Goal: Information Seeking & Learning: Learn about a topic

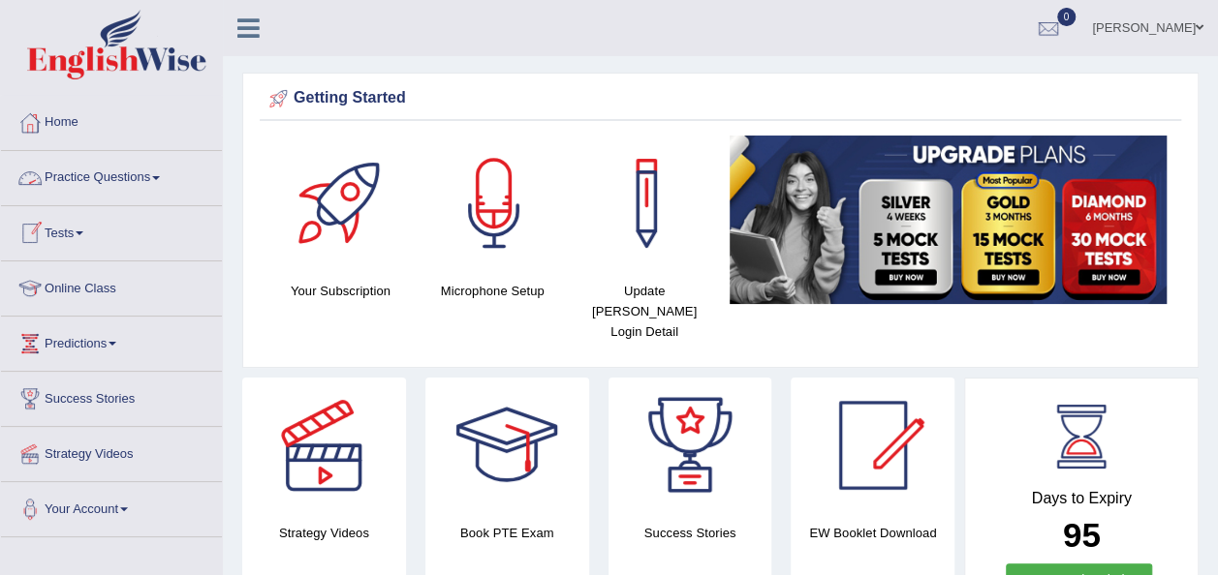
click at [174, 174] on link "Practice Questions" at bounding box center [111, 175] width 221 height 48
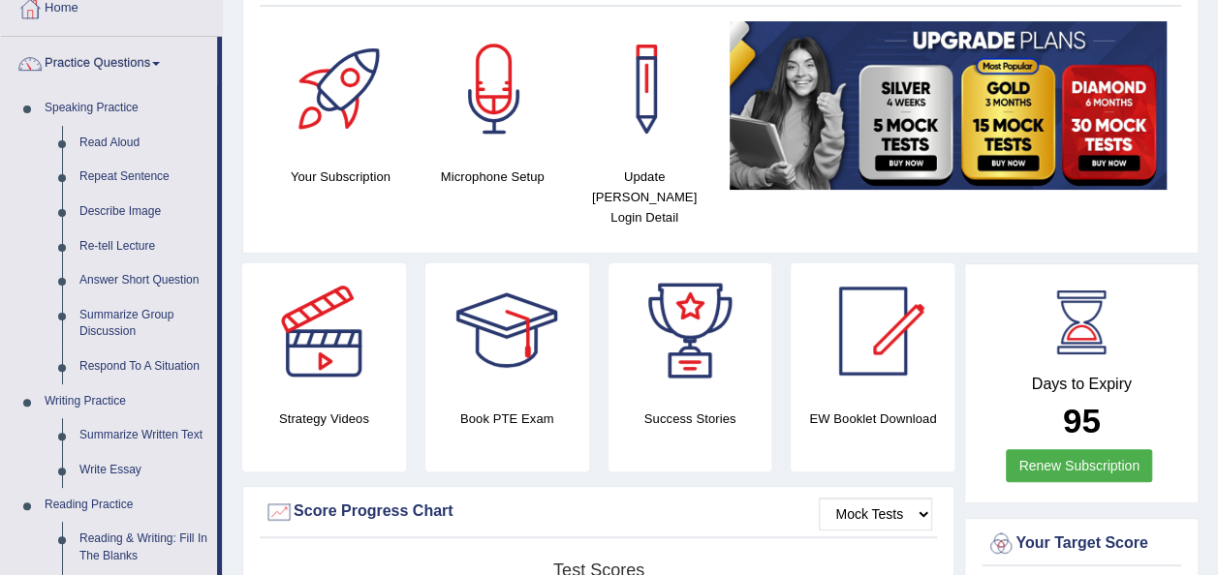
scroll to position [116, 0]
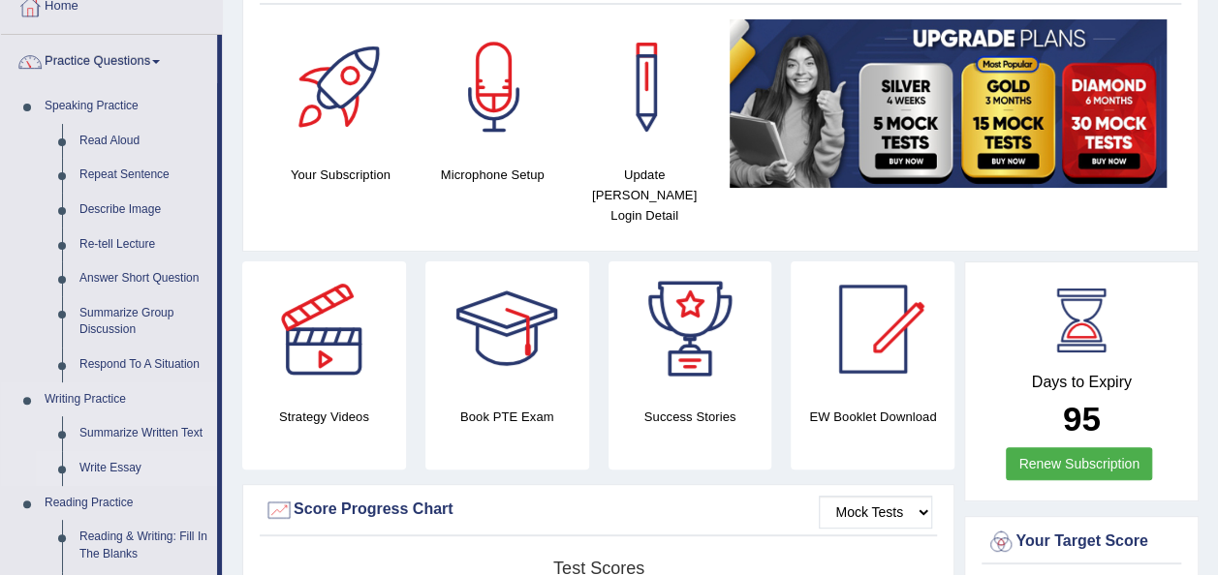
click at [124, 457] on link "Write Essay" at bounding box center [144, 468] width 146 height 35
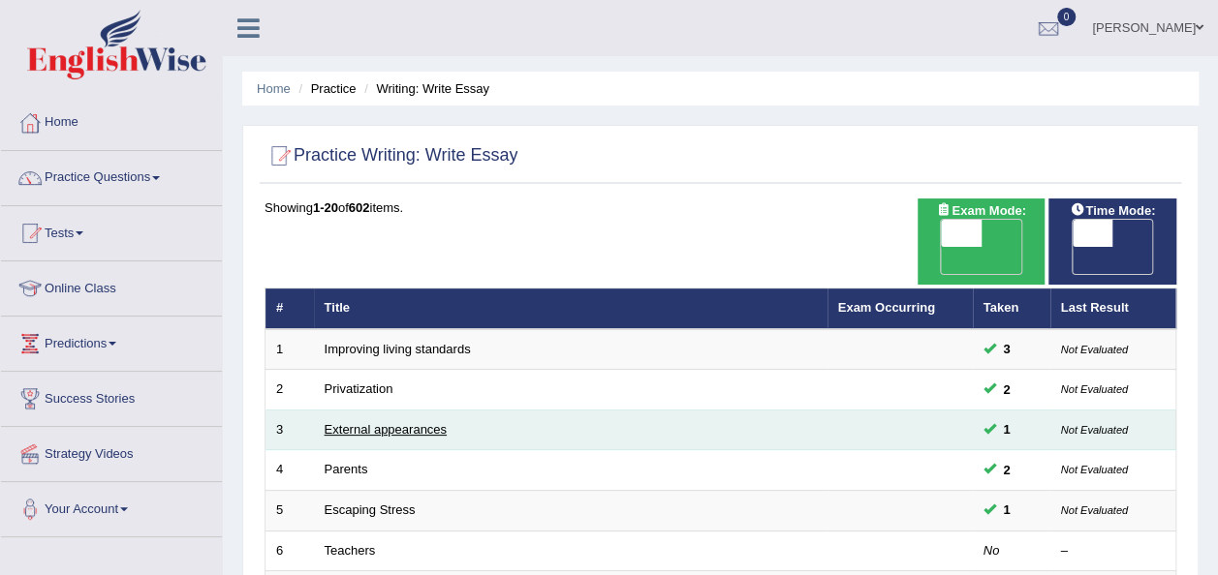
click at [426, 422] on link "External appearances" at bounding box center [386, 429] width 122 height 15
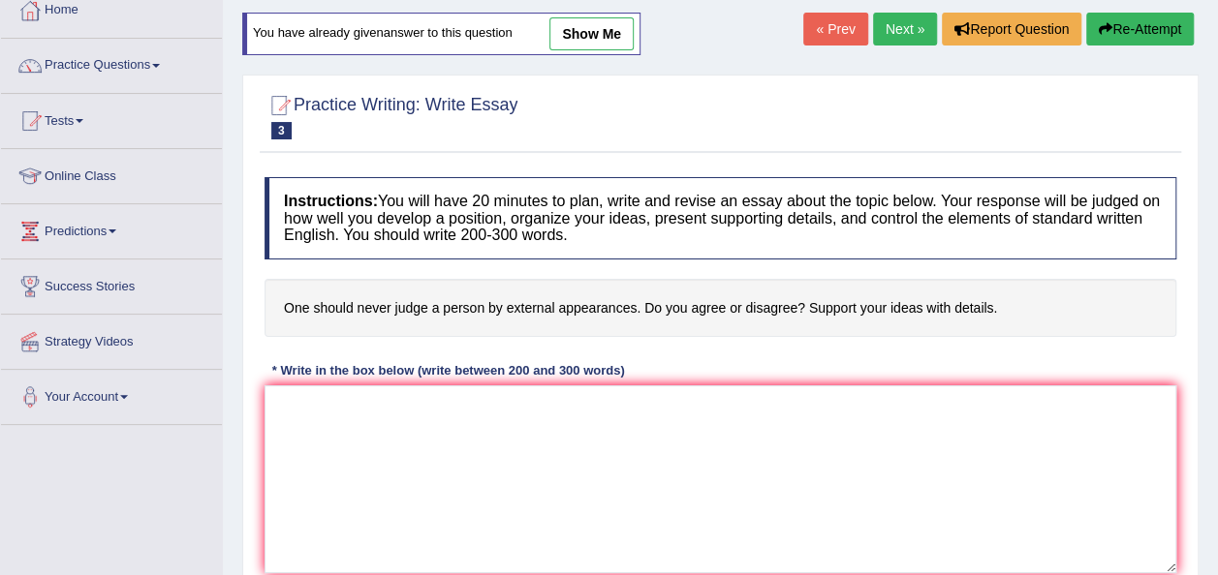
scroll to position [116, 0]
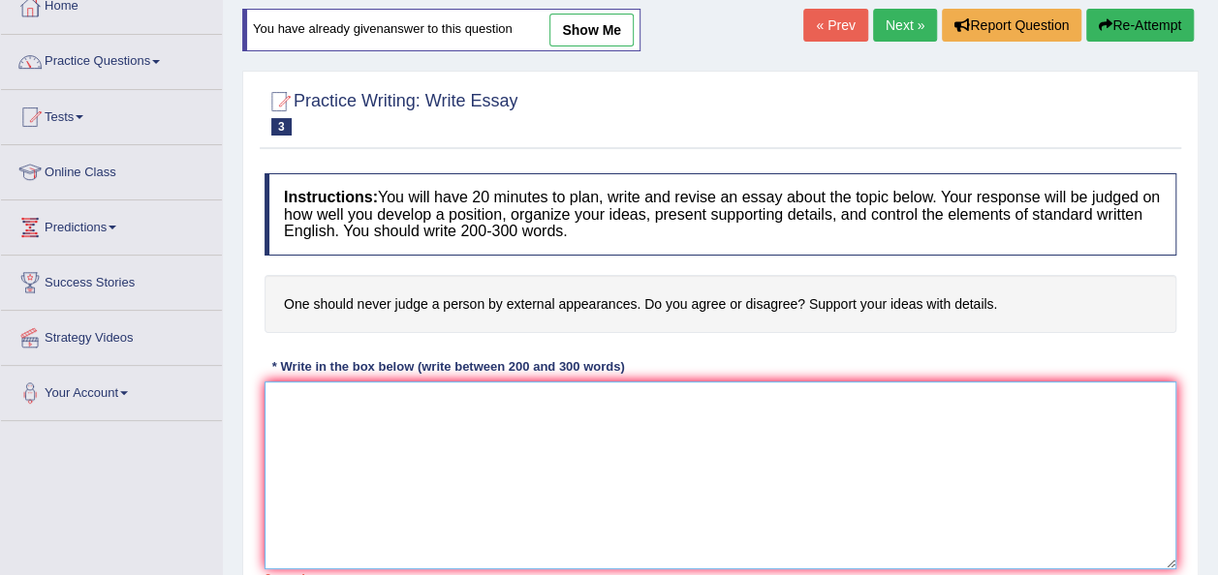
click at [268, 419] on textarea at bounding box center [720, 476] width 912 height 188
type textarea "J"
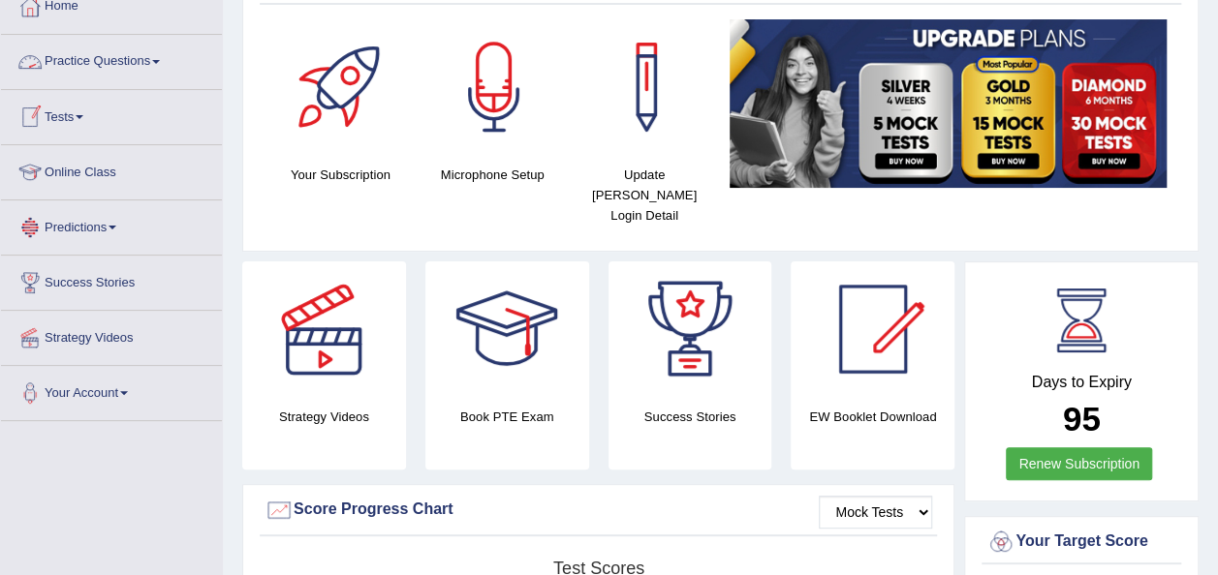
click at [159, 57] on link "Practice Questions" at bounding box center [111, 59] width 221 height 48
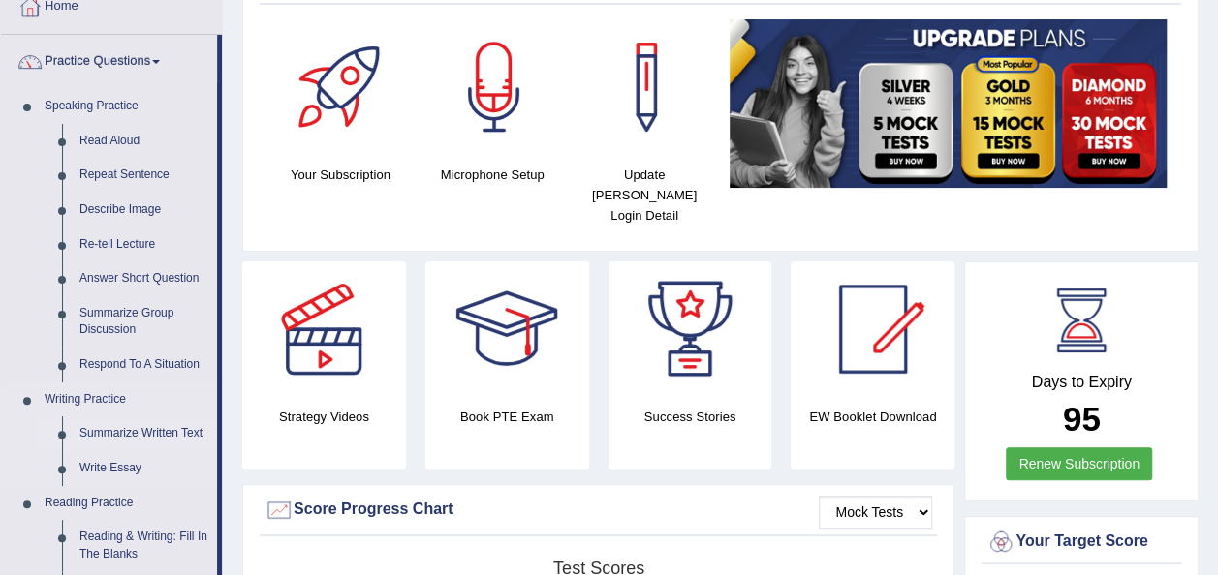
click at [147, 422] on link "Summarize Written Text" at bounding box center [144, 434] width 146 height 35
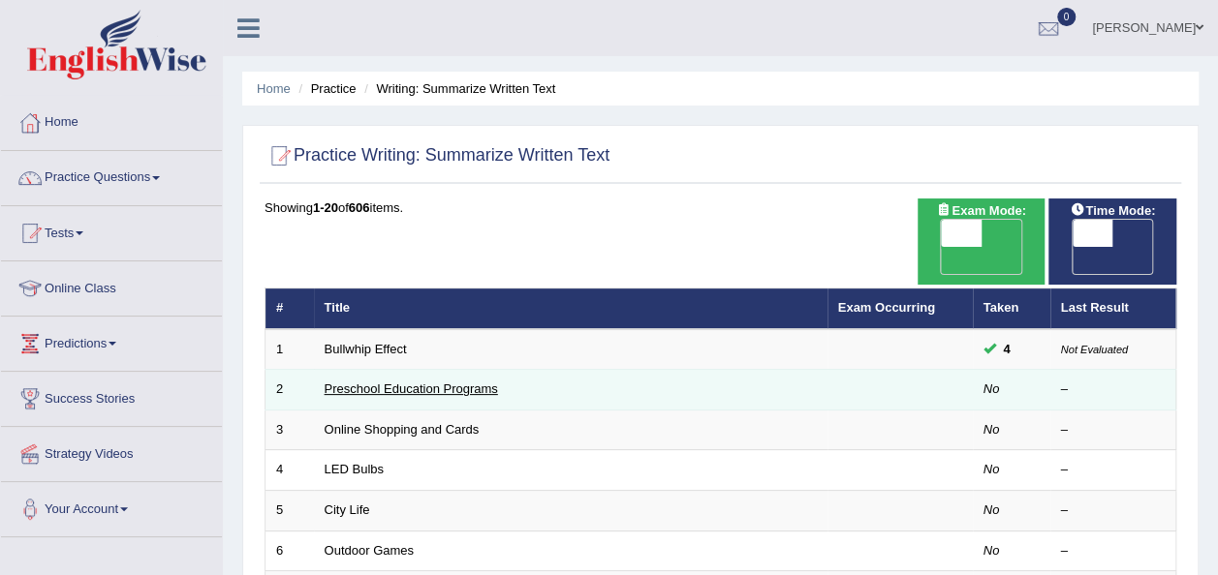
click at [454, 382] on link "Preschool Education Programs" at bounding box center [411, 389] width 173 height 15
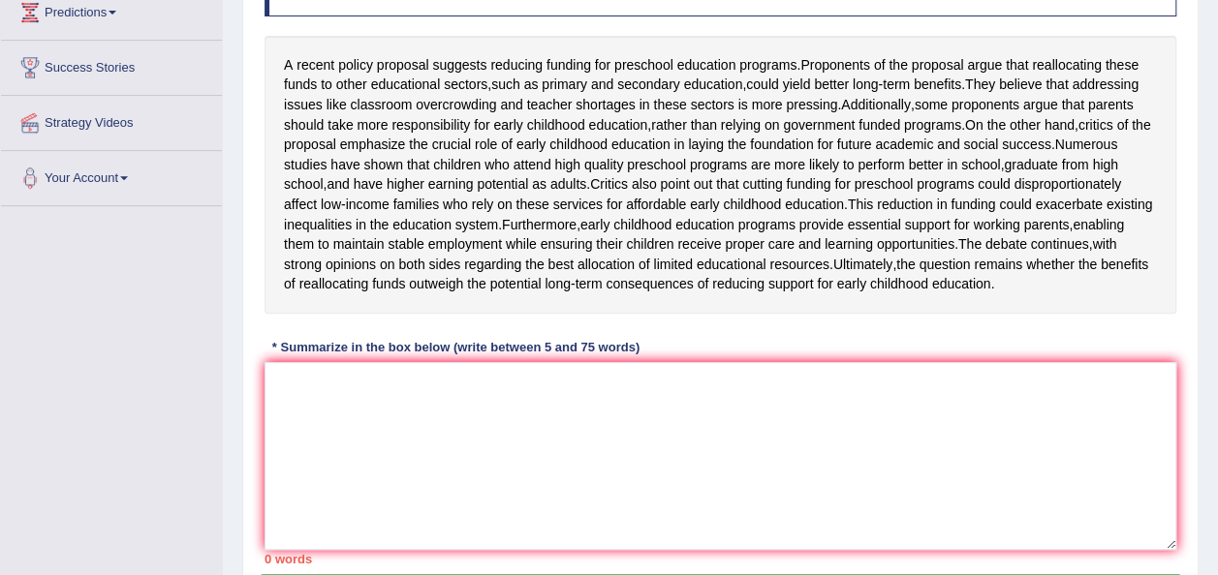
scroll to position [349, 0]
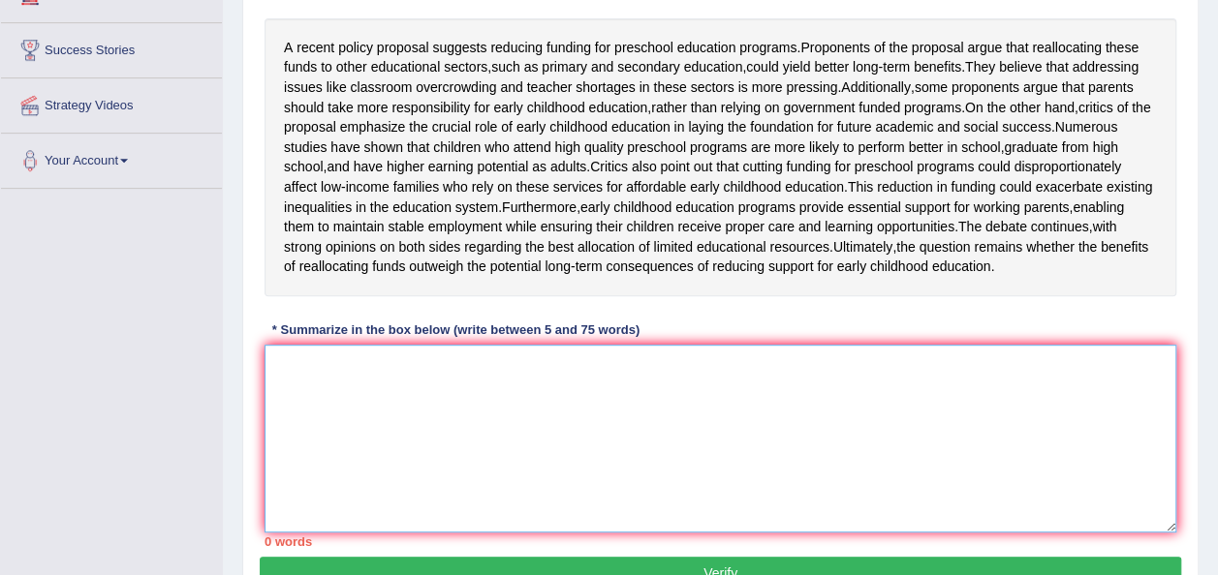
click at [389, 453] on textarea at bounding box center [720, 439] width 912 height 188
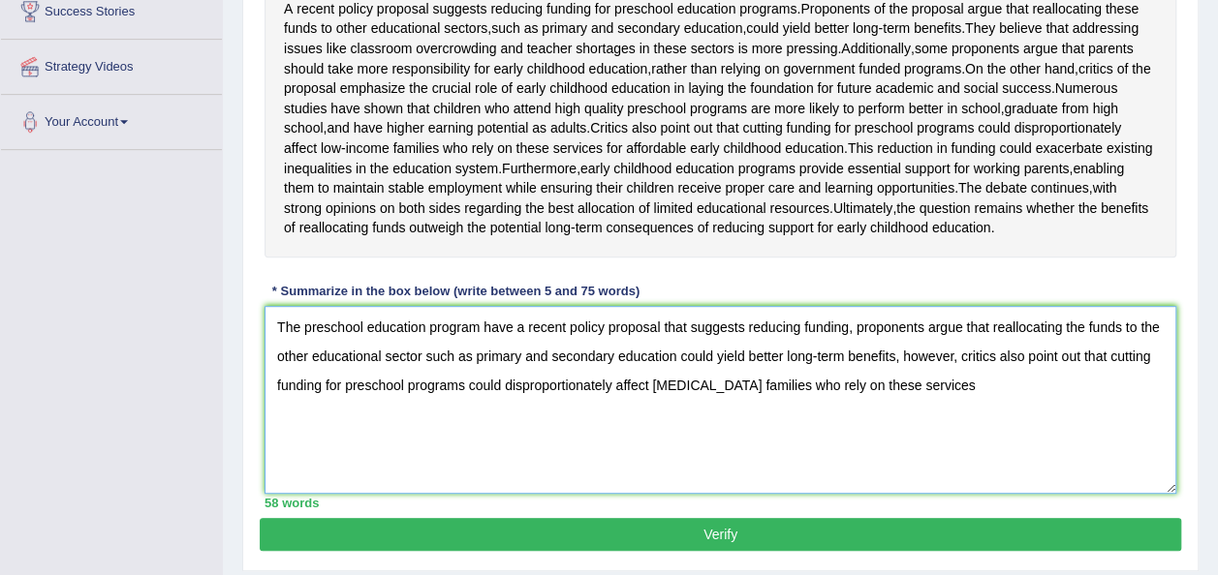
scroll to position [426, 0]
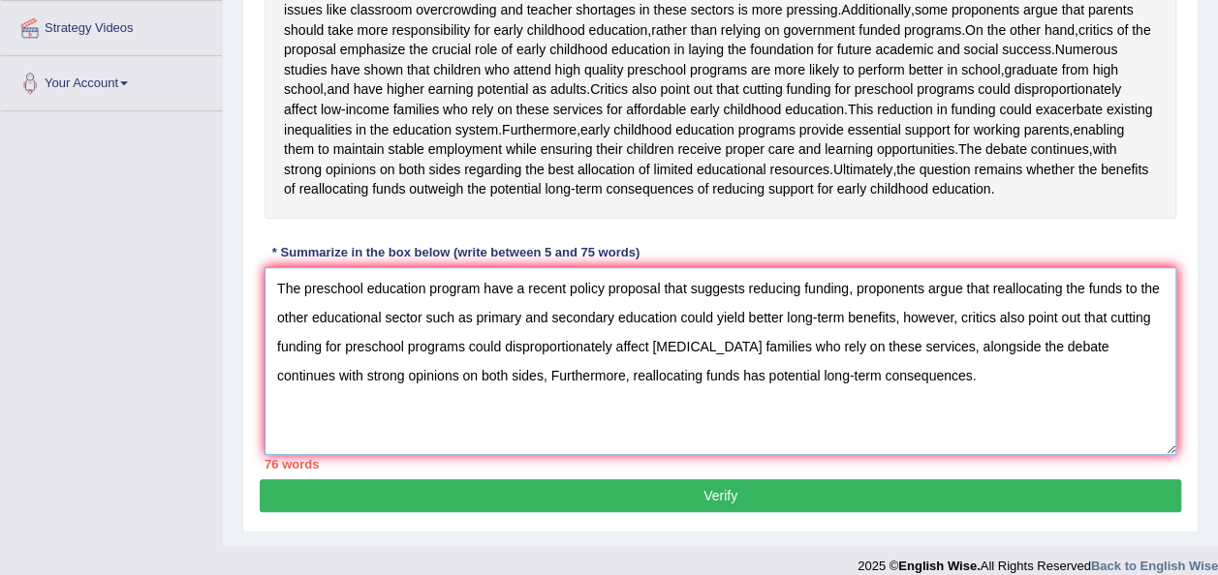
click at [1005, 401] on textarea "The preschool education program have a recent policy proposal that suggests red…" at bounding box center [720, 361] width 912 height 188
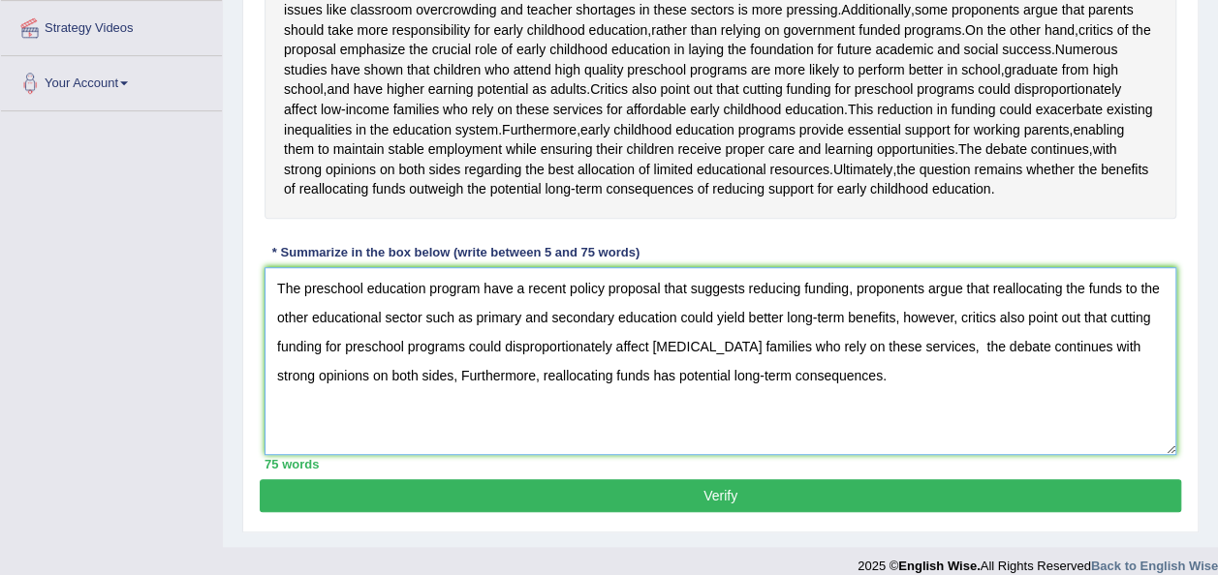
click at [953, 401] on textarea "The preschool education program have a recent policy proposal that suggests red…" at bounding box center [720, 361] width 912 height 188
click at [949, 401] on textarea "The preschool education program have a recent policy proposal that suggests red…" at bounding box center [720, 361] width 912 height 188
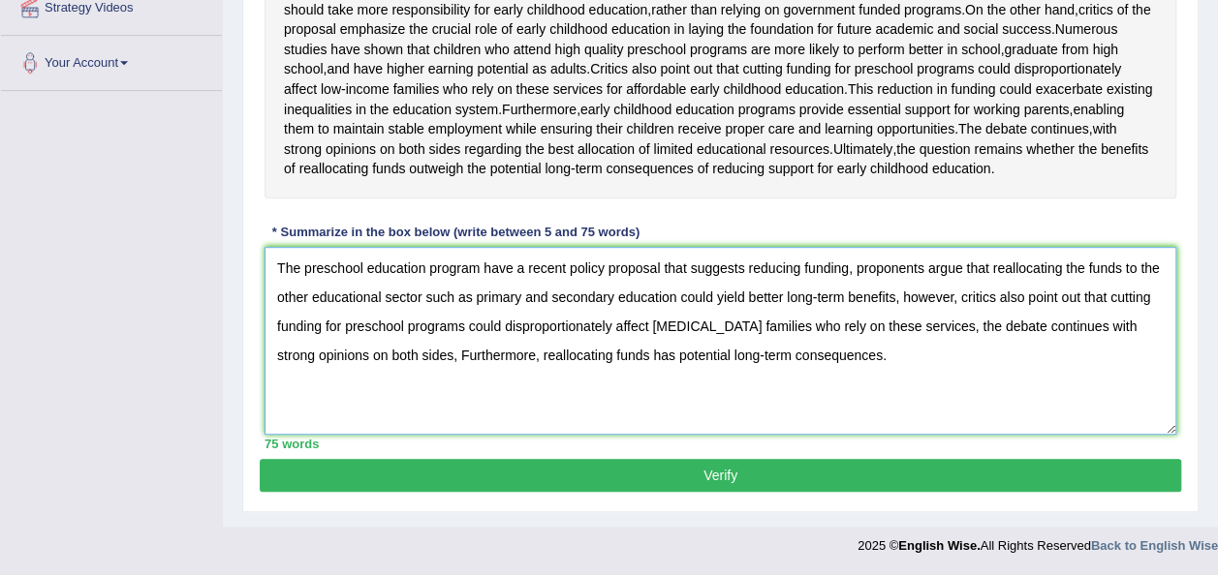
scroll to position [503, 0]
type textarea "The preschool education program have a recent policy proposal that suggests red…"
click at [714, 474] on button "Verify" at bounding box center [720, 475] width 921 height 33
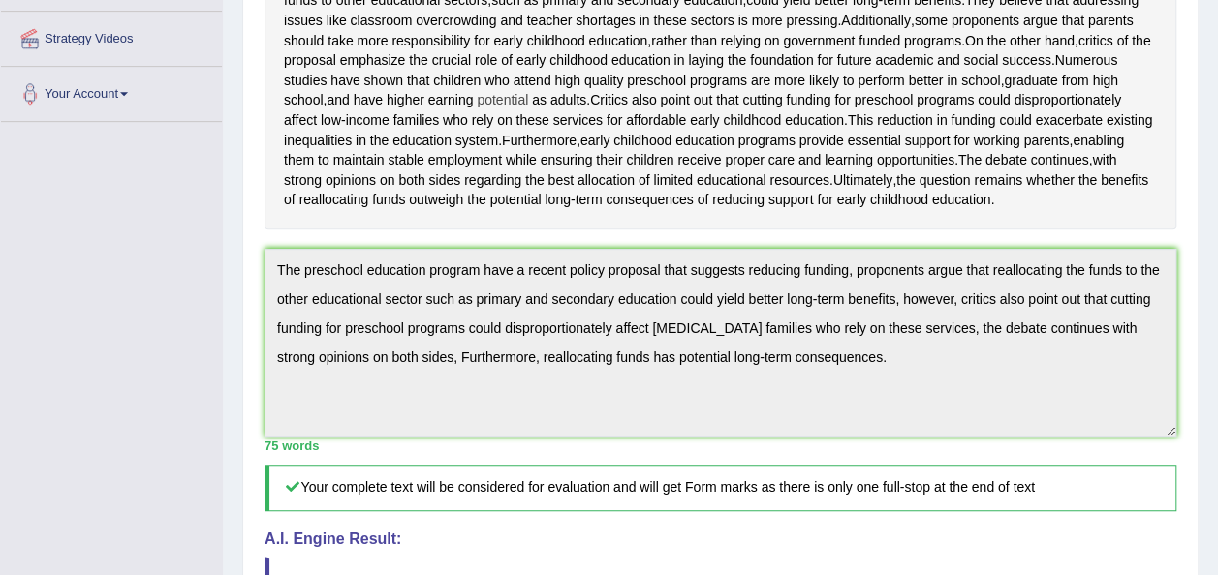
scroll to position [415, 0]
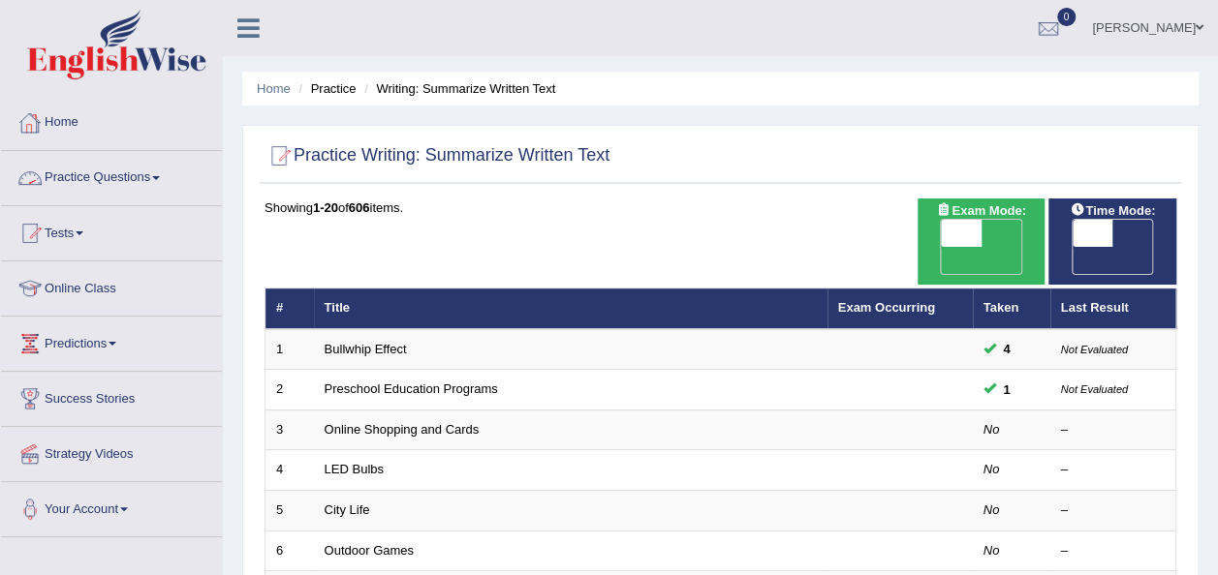
click at [171, 174] on link "Practice Questions" at bounding box center [111, 175] width 221 height 48
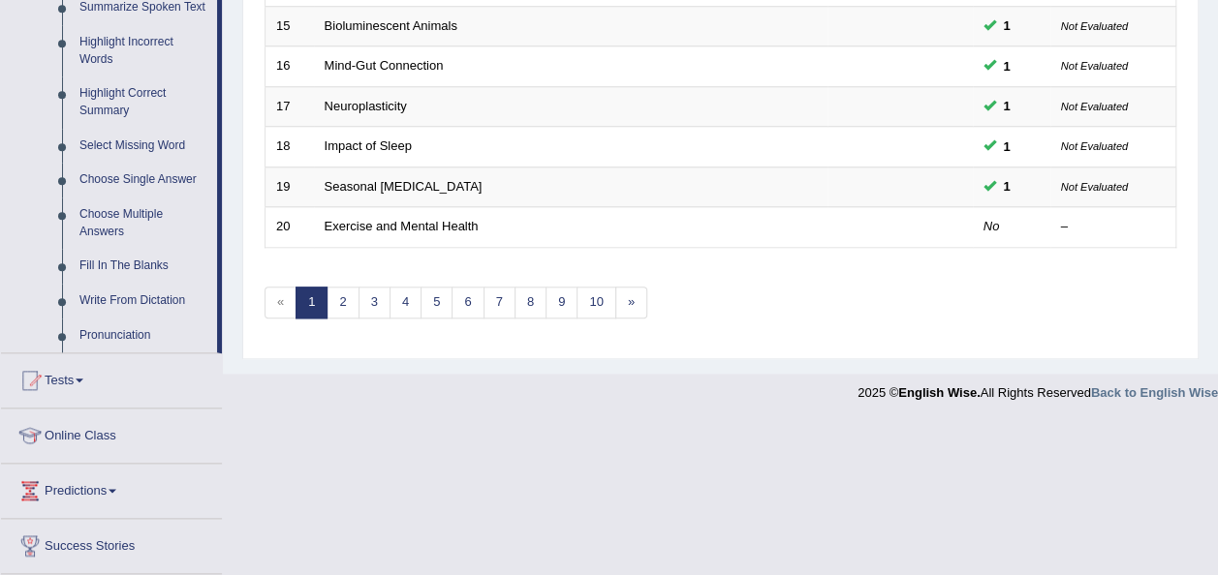
scroll to position [891, 0]
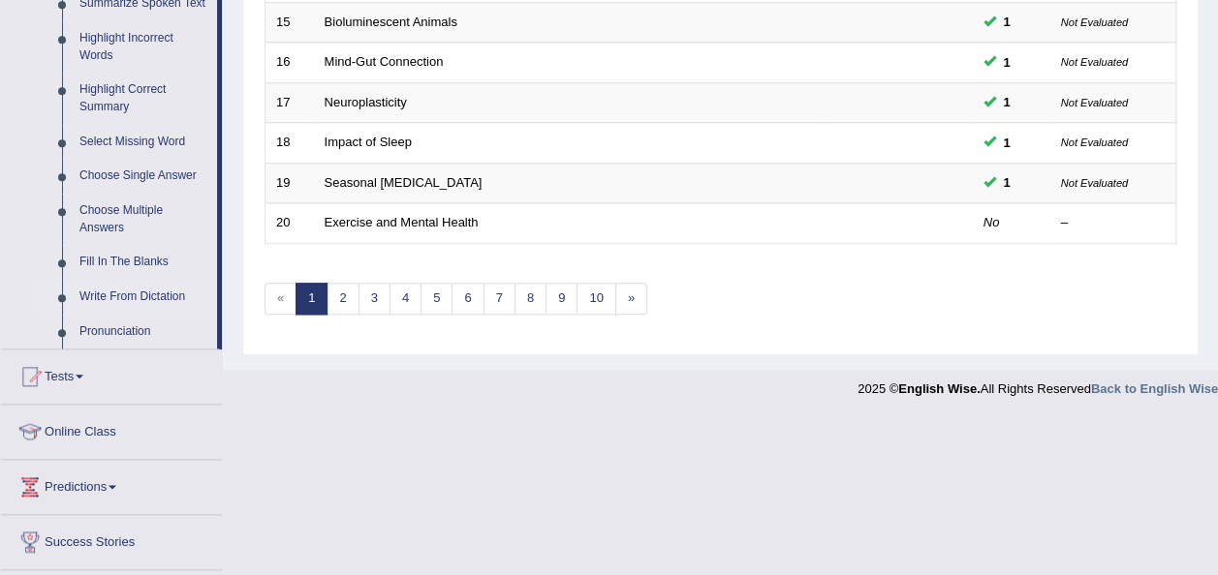
click at [144, 296] on link "Write From Dictation" at bounding box center [144, 297] width 146 height 35
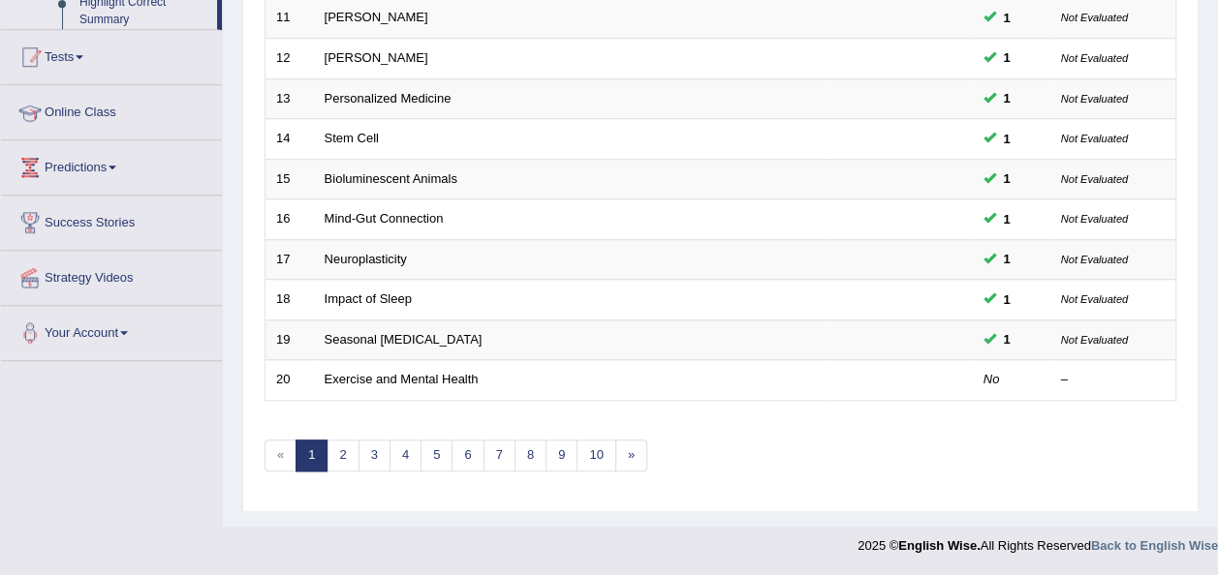
scroll to position [698, 0]
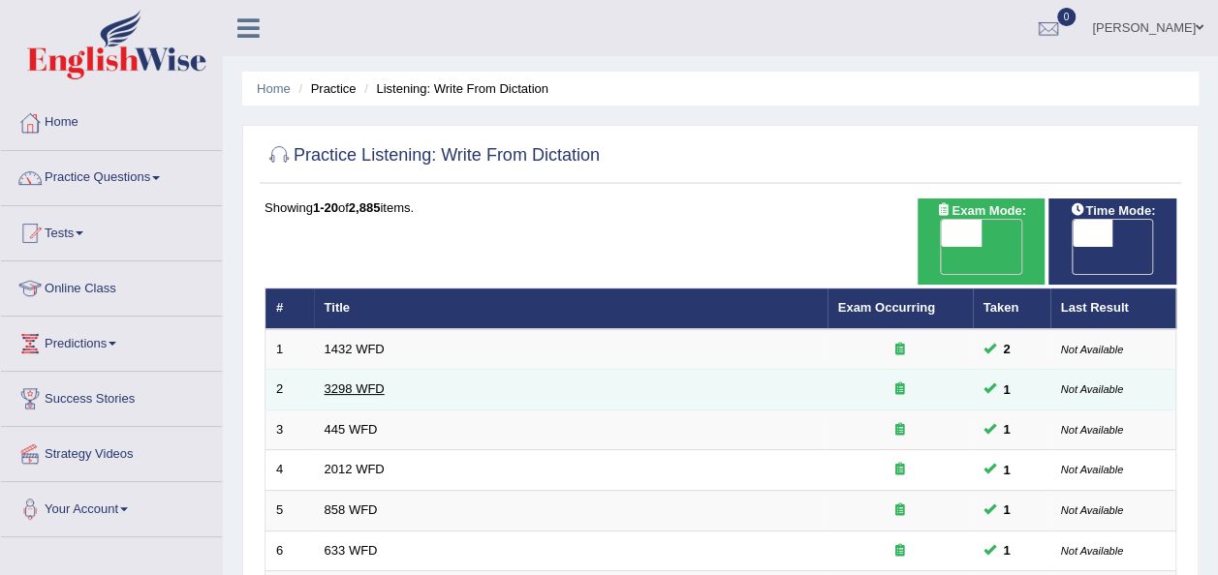
click at [345, 382] on link "3298 WFD" at bounding box center [355, 389] width 60 height 15
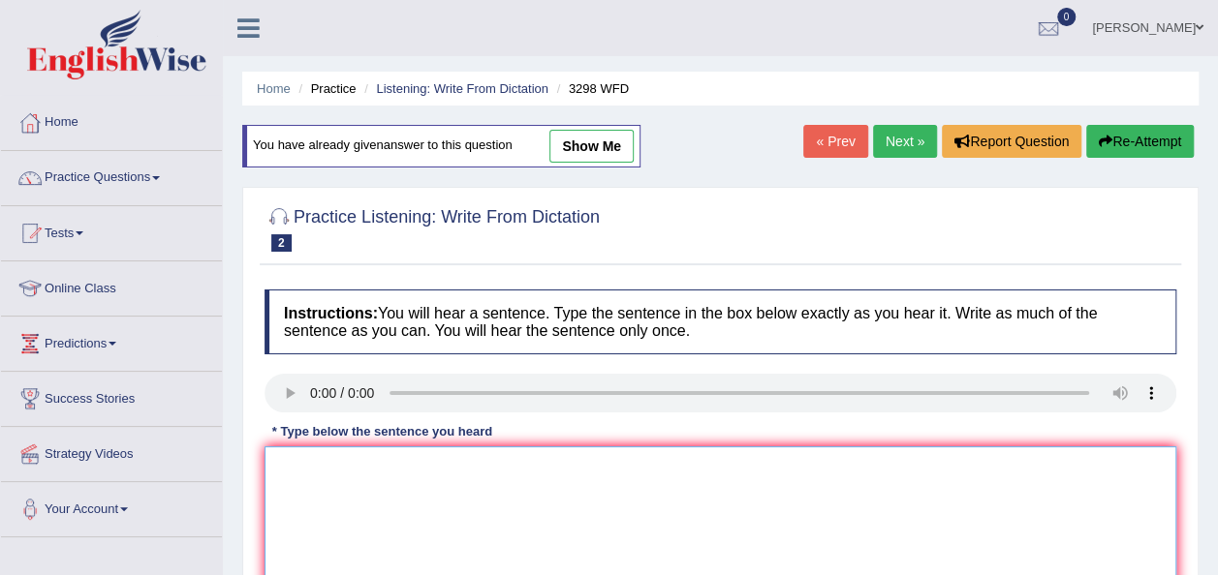
click at [326, 458] on textarea at bounding box center [720, 541] width 912 height 188
click at [386, 479] on textarea "Animal behavior" at bounding box center [720, 541] width 912 height 188
click at [502, 471] on textarea "Animal behavior apper to both similar" at bounding box center [720, 541] width 912 height 188
click at [425, 481] on textarea "Animal behavior apper to both similar" at bounding box center [720, 541] width 912 height 188
click at [410, 465] on textarea "Animal behavior apper to contain both similar" at bounding box center [720, 541] width 912 height 188
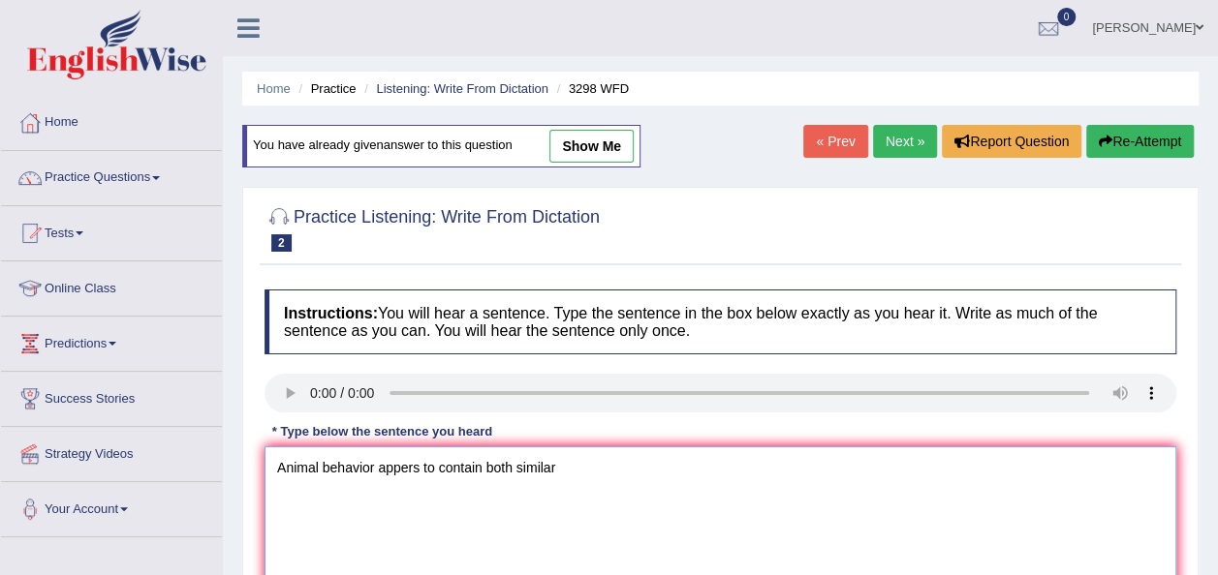
click at [616, 496] on textarea "Animal behavior appers to contain both similar" at bounding box center [720, 541] width 912 height 188
click at [407, 466] on textarea "Animal behavior appers to contain both similar and distict aspects to that of h…" at bounding box center [720, 541] width 912 height 188
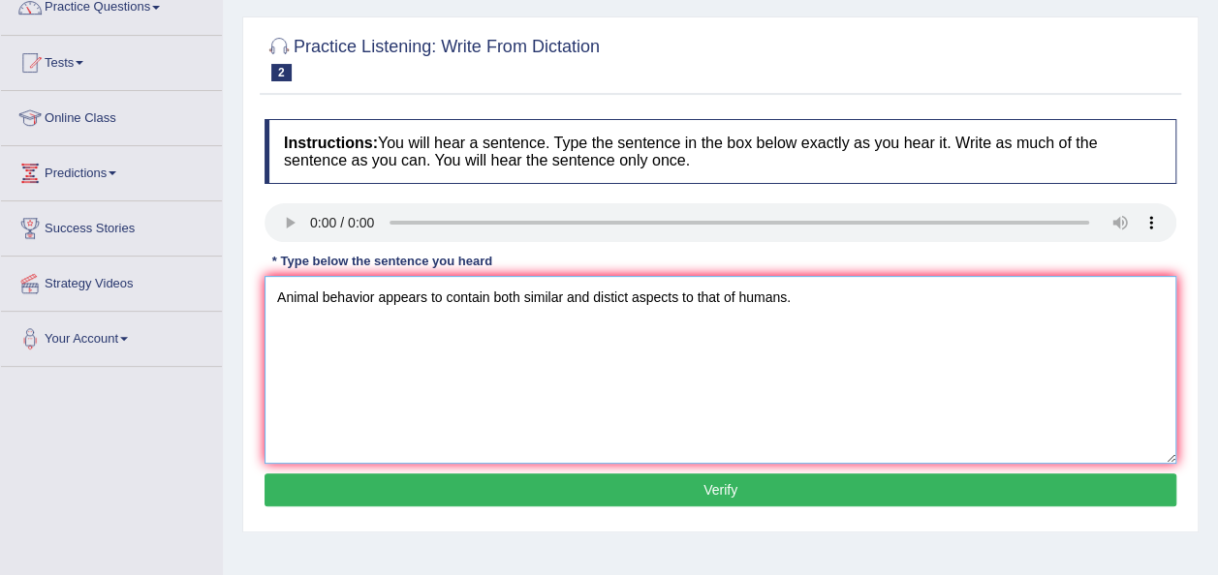
scroll to position [194, 0]
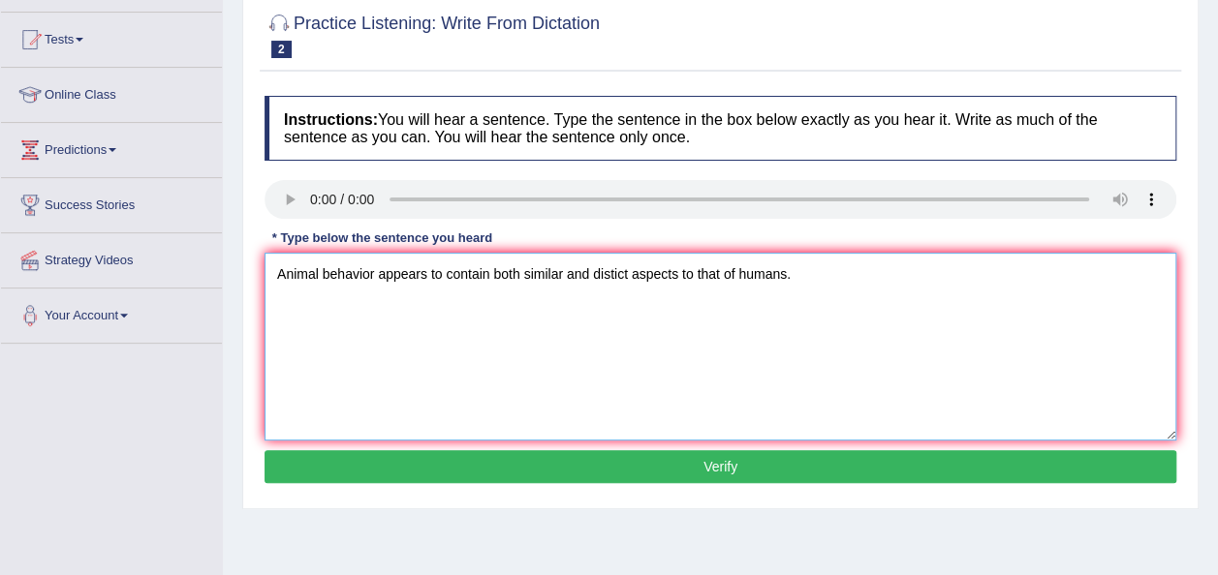
type textarea "Animal behavior appears to contain both similar and distict aspects to that of …"
click at [722, 467] on button "Verify" at bounding box center [720, 466] width 912 height 33
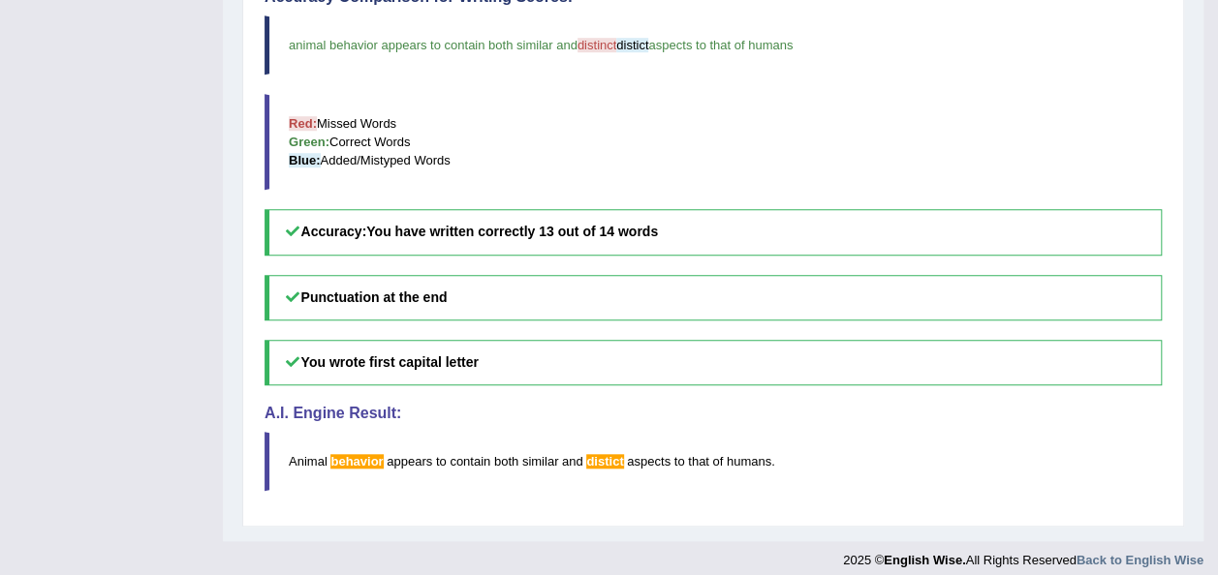
scroll to position [682, 0]
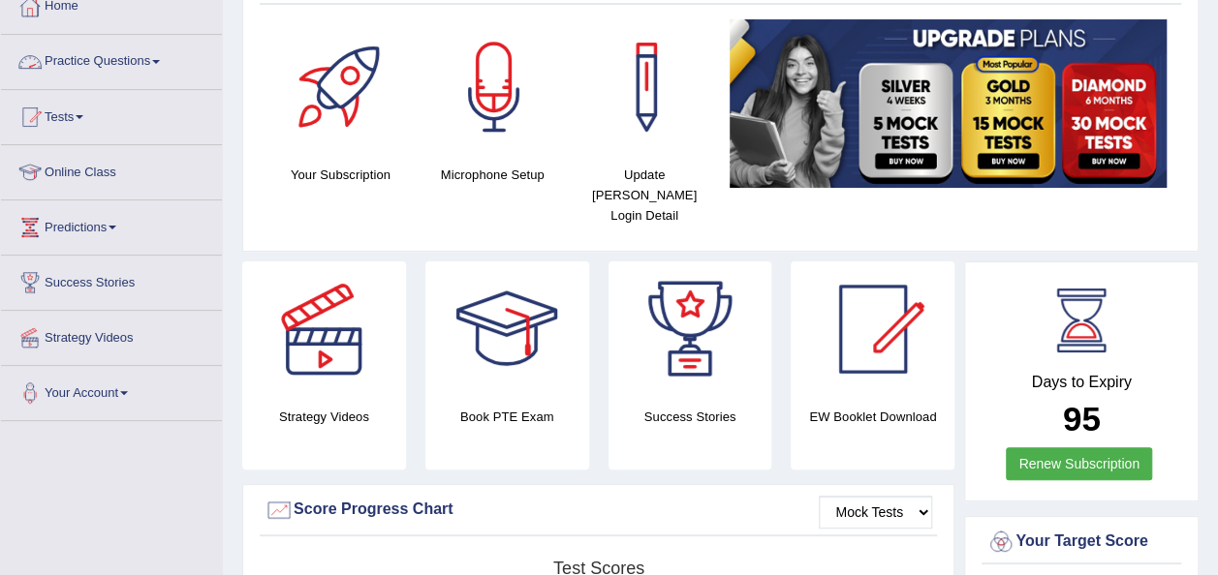
click at [162, 57] on link "Practice Questions" at bounding box center [111, 59] width 221 height 48
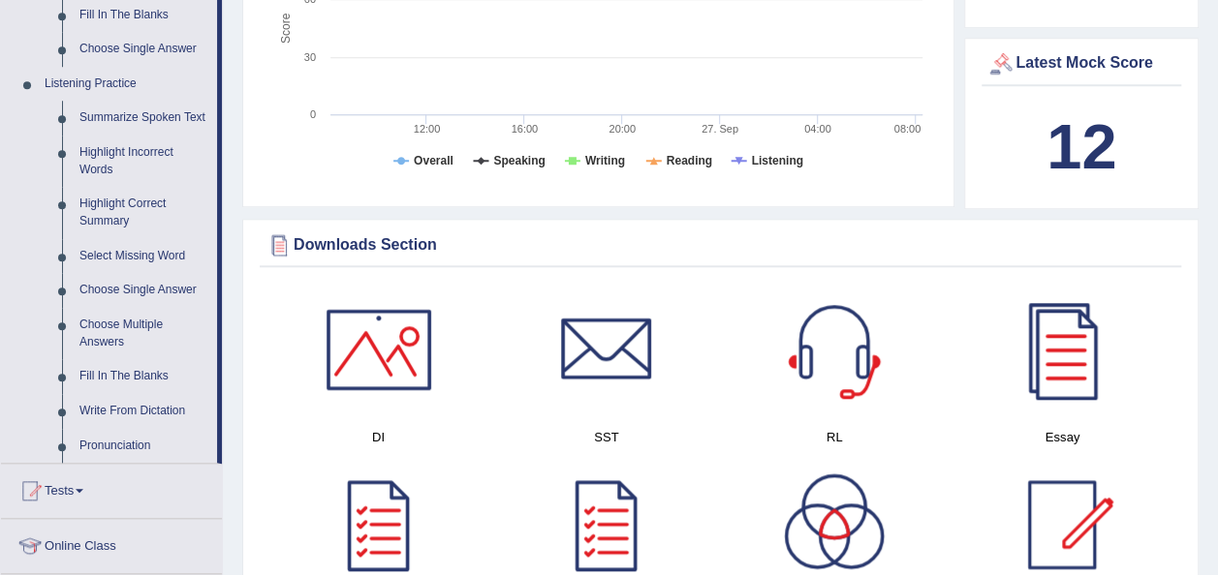
scroll to position [814, 0]
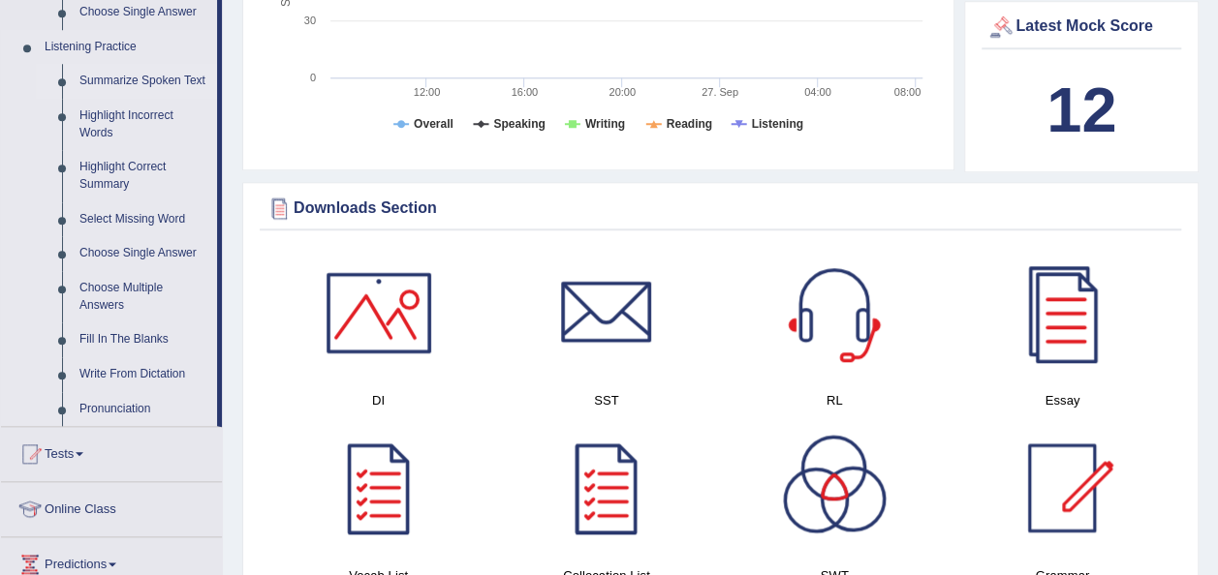
click at [151, 76] on link "Summarize Spoken Text" at bounding box center [144, 81] width 146 height 35
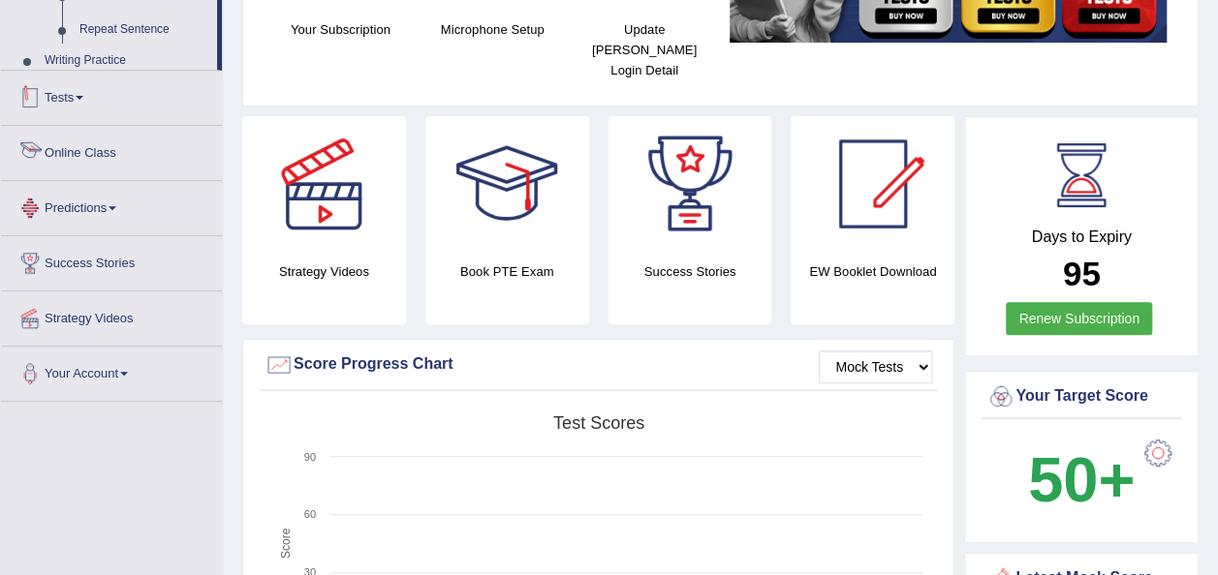
scroll to position [386, 0]
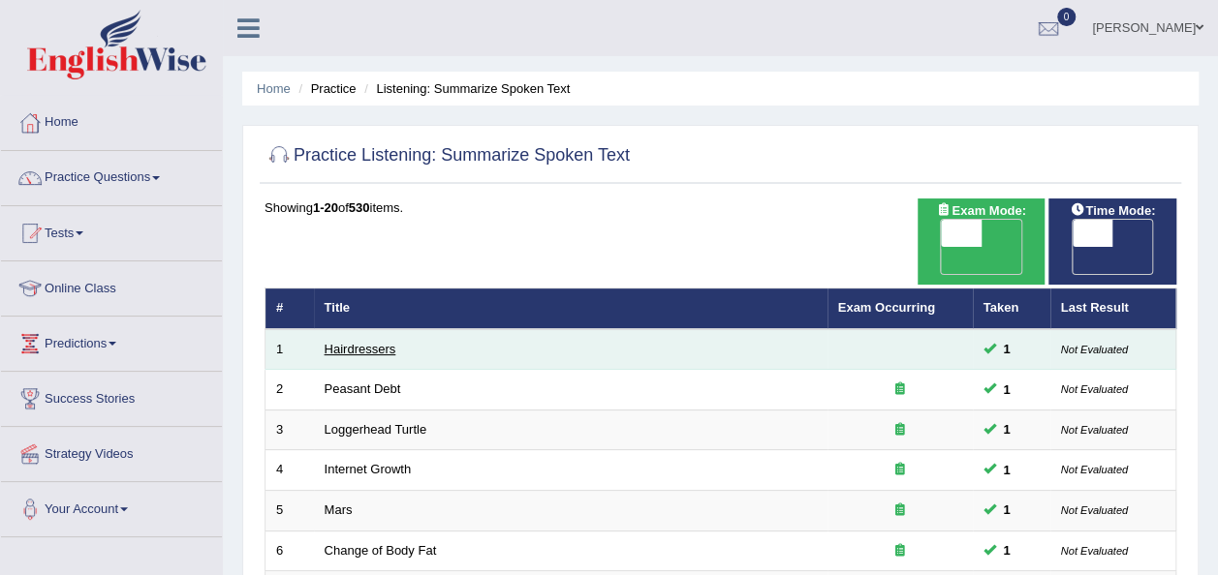
click at [374, 342] on link "Hairdressers" at bounding box center [361, 349] width 72 height 15
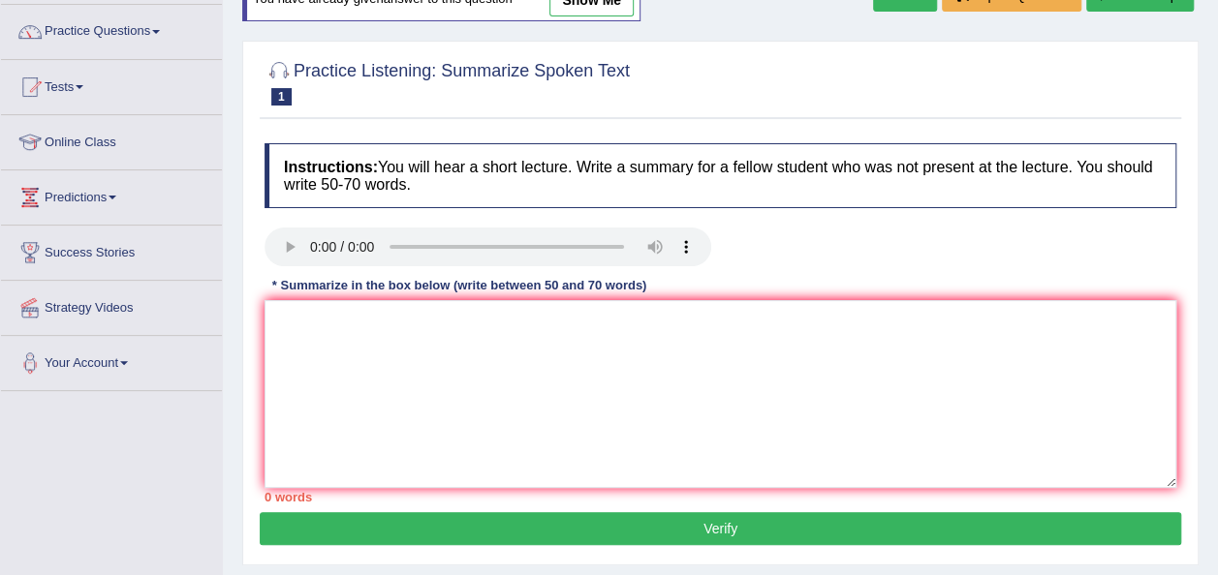
scroll to position [155, 0]
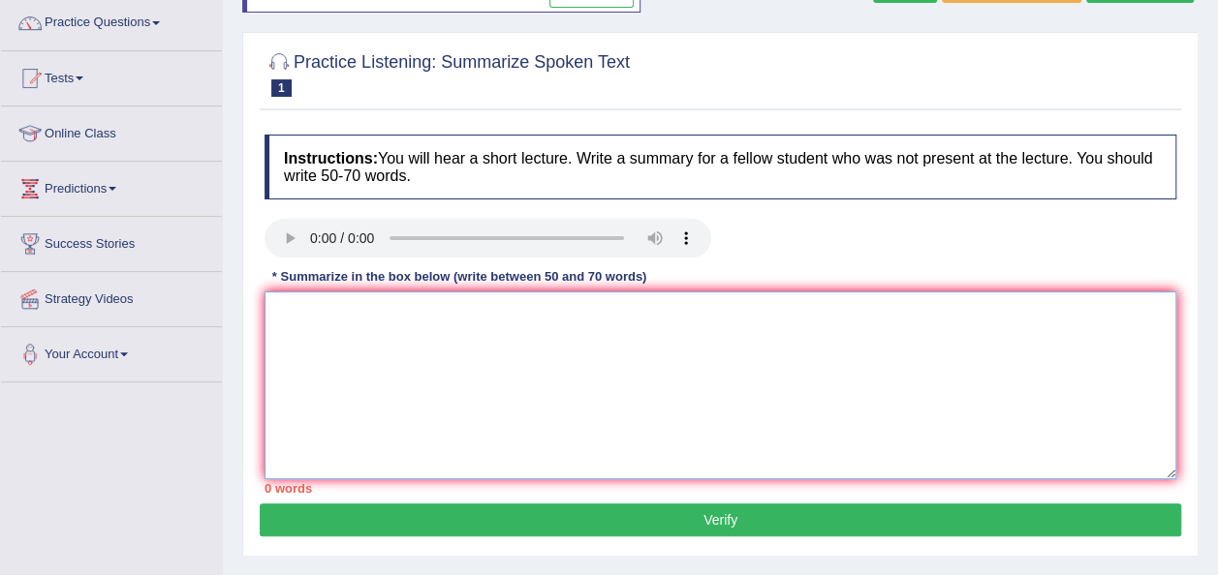
click at [304, 333] on textarea at bounding box center [720, 386] width 912 height 188
click at [310, 324] on textarea at bounding box center [720, 386] width 912 height 188
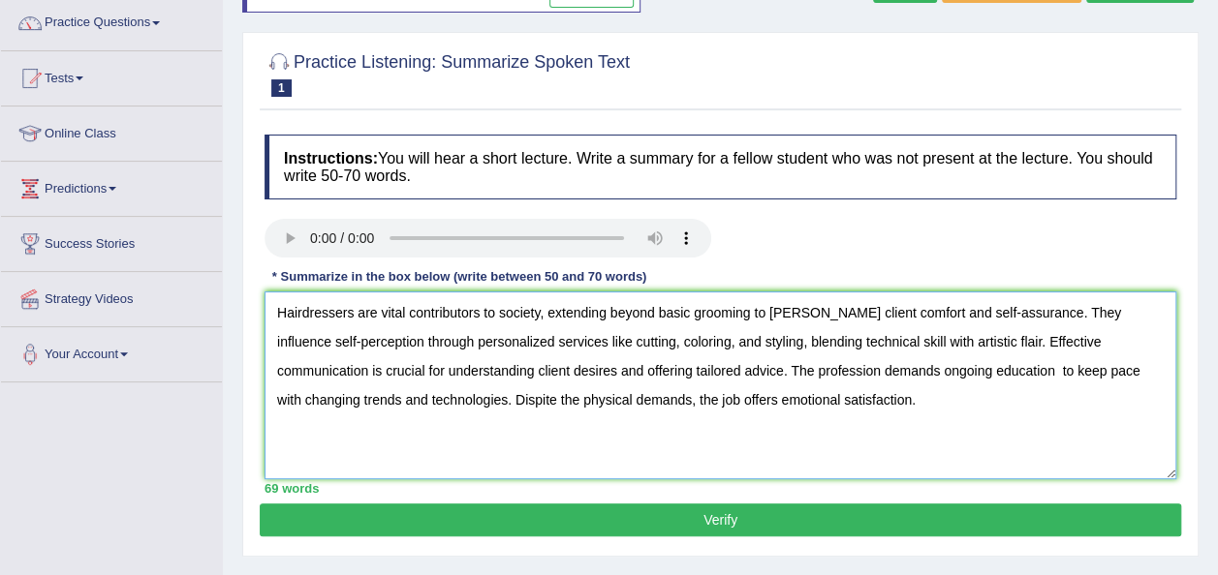
type textarea "Hairdressers are vital contributors to society, extending beyond basic grooming…"
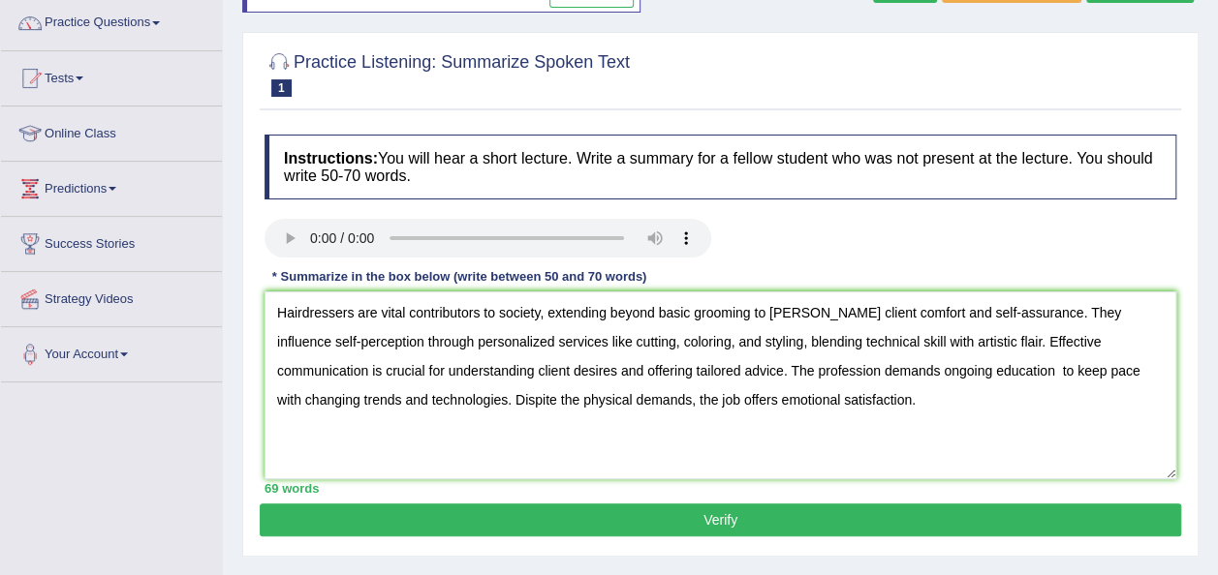
click at [678, 517] on button "Verify" at bounding box center [720, 520] width 921 height 33
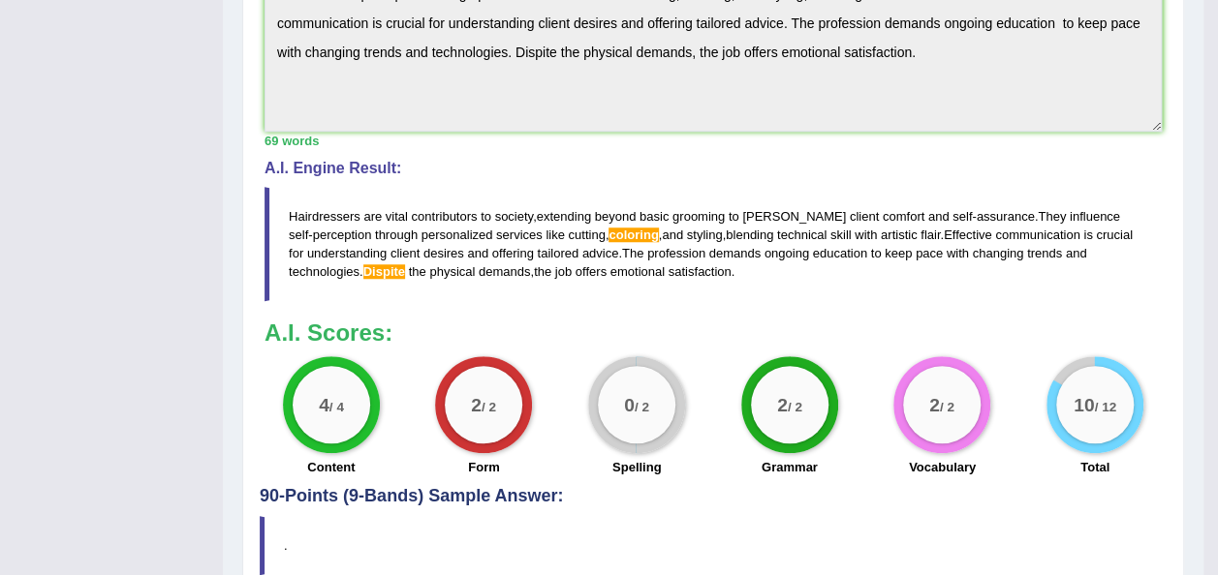
scroll to position [698, 0]
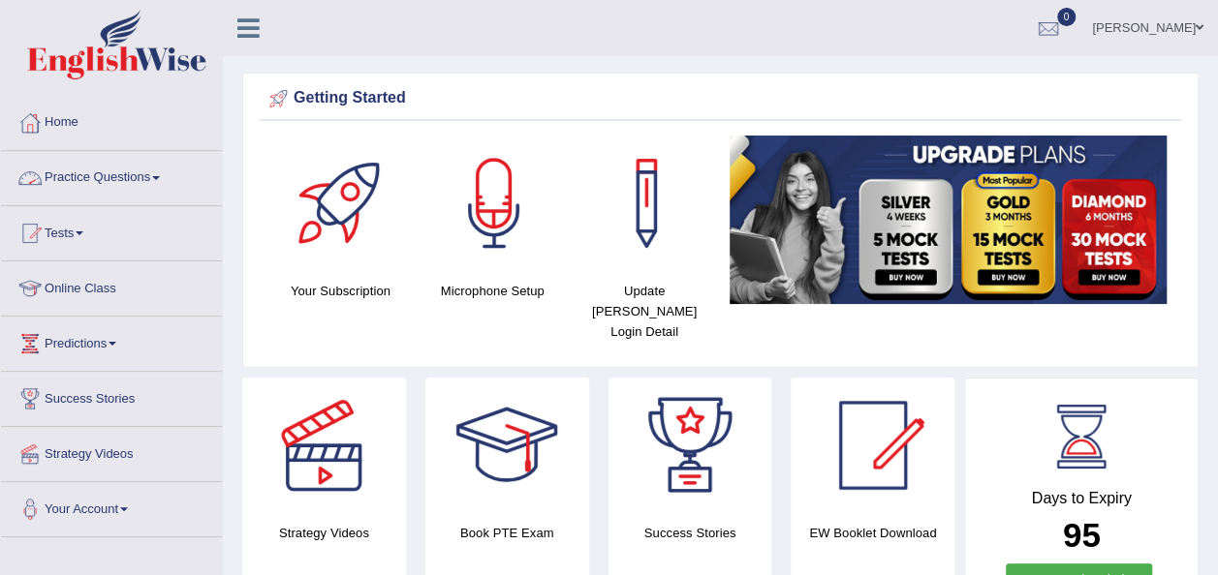
click at [163, 173] on link "Practice Questions" at bounding box center [111, 175] width 221 height 48
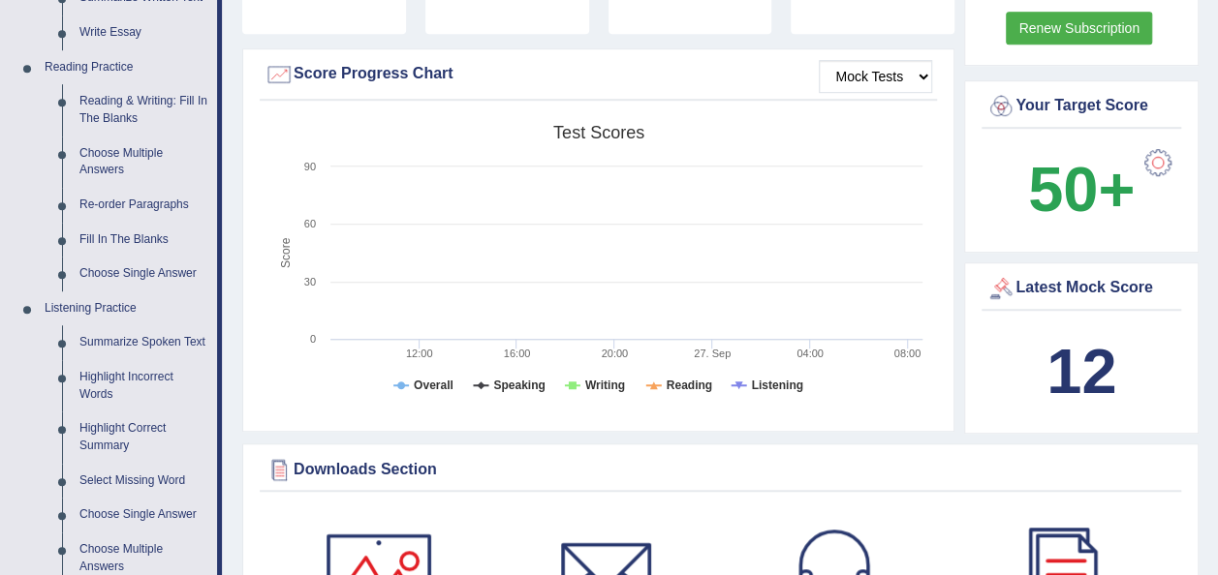
scroll to position [581, 0]
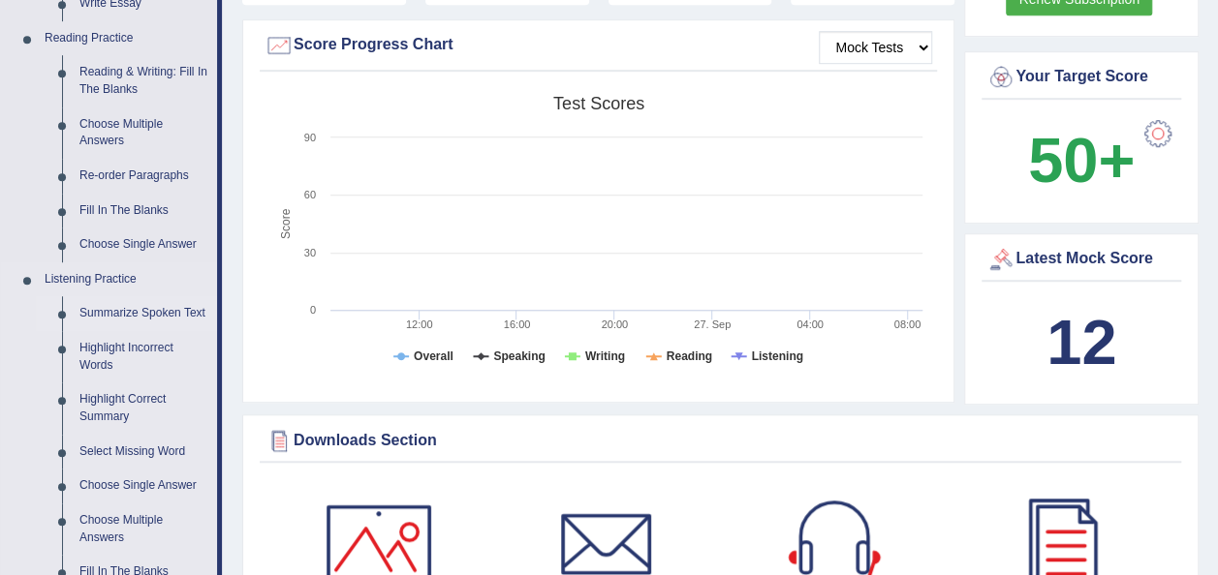
click at [149, 308] on link "Summarize Spoken Text" at bounding box center [144, 313] width 146 height 35
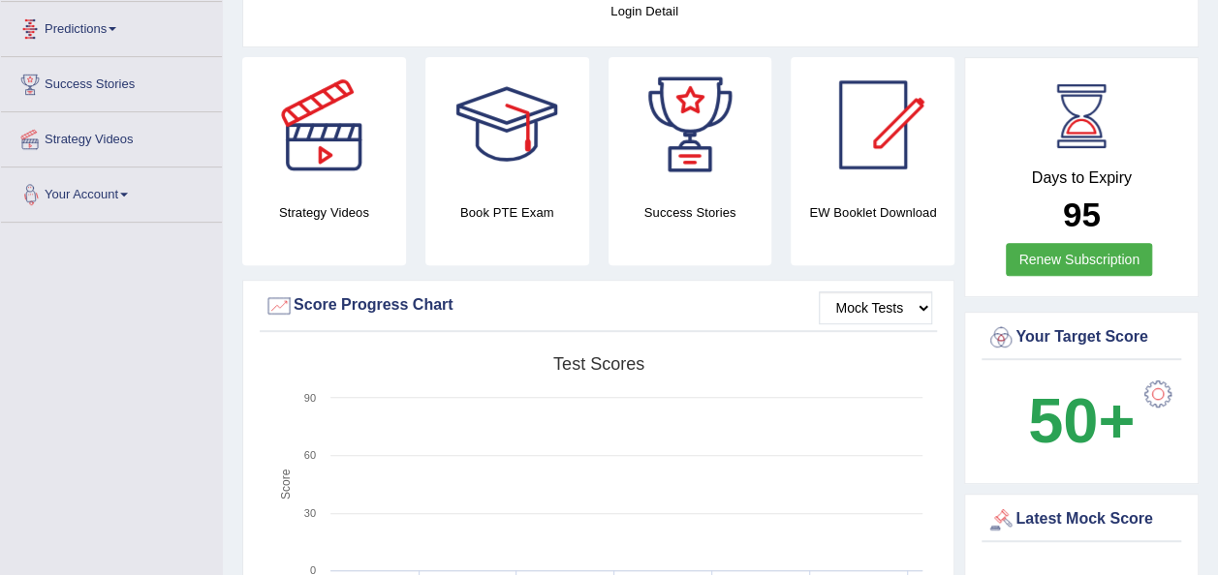
scroll to position [522, 0]
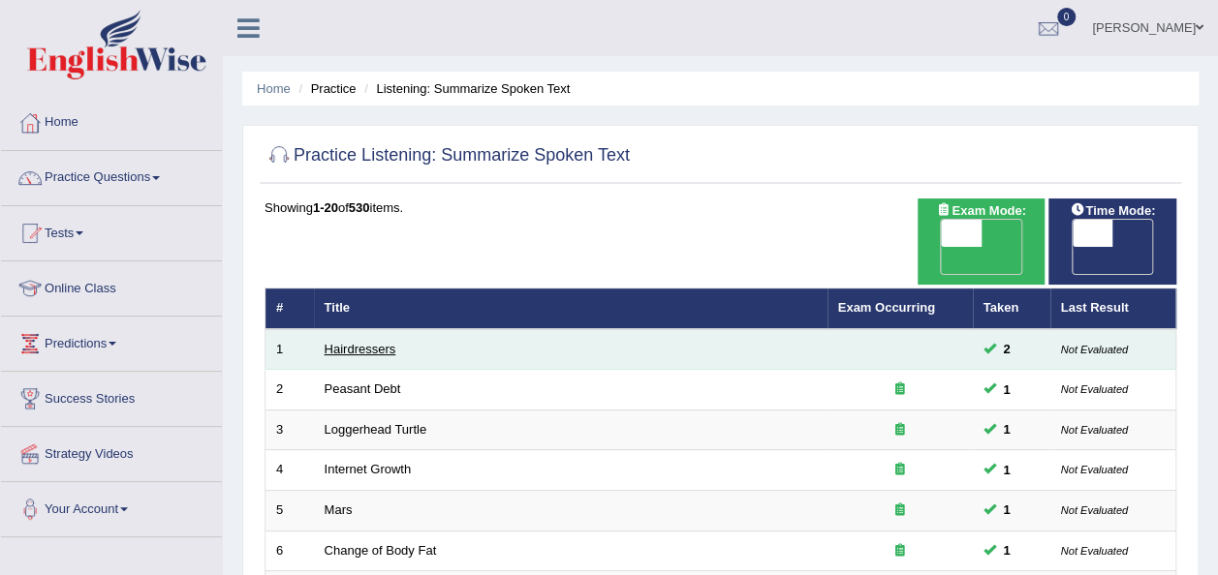
click at [386, 342] on link "Hairdressers" at bounding box center [361, 349] width 72 height 15
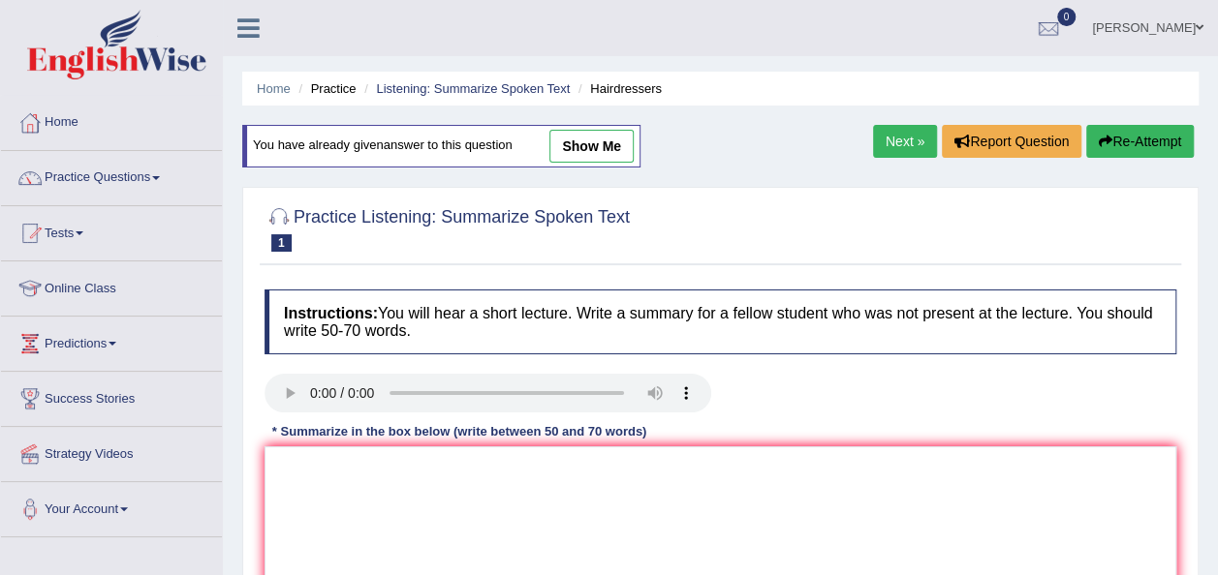
click at [594, 143] on link "show me" at bounding box center [591, 146] width 84 height 33
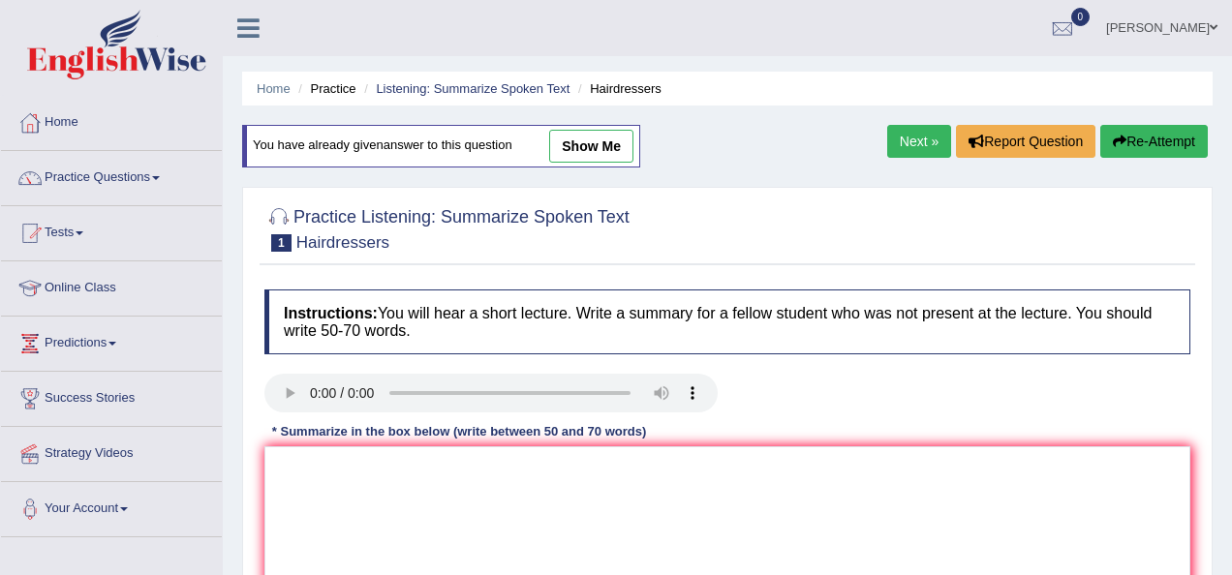
type textarea "Hairdressers are vital contributors to society, extending beyond basic grooming…"
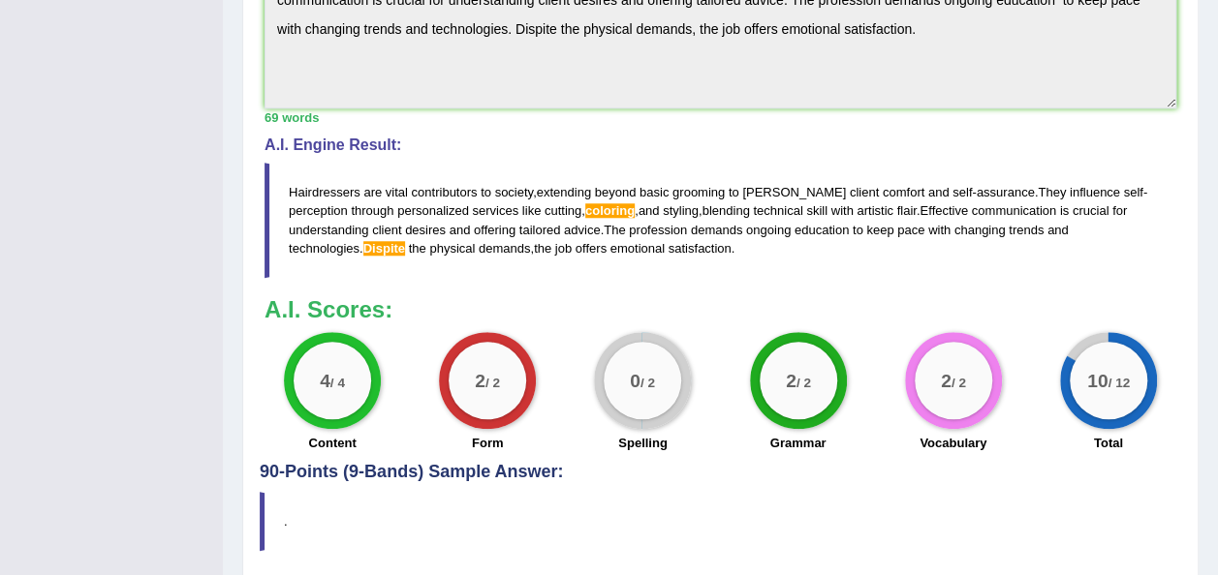
scroll to position [814, 0]
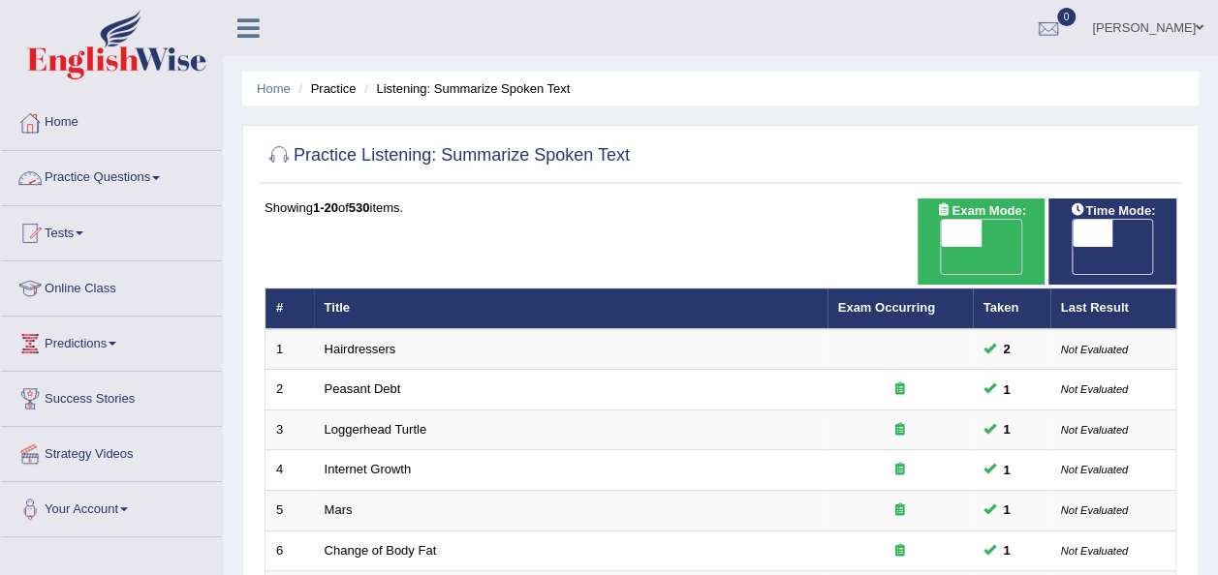
click at [160, 176] on span at bounding box center [156, 178] width 8 height 4
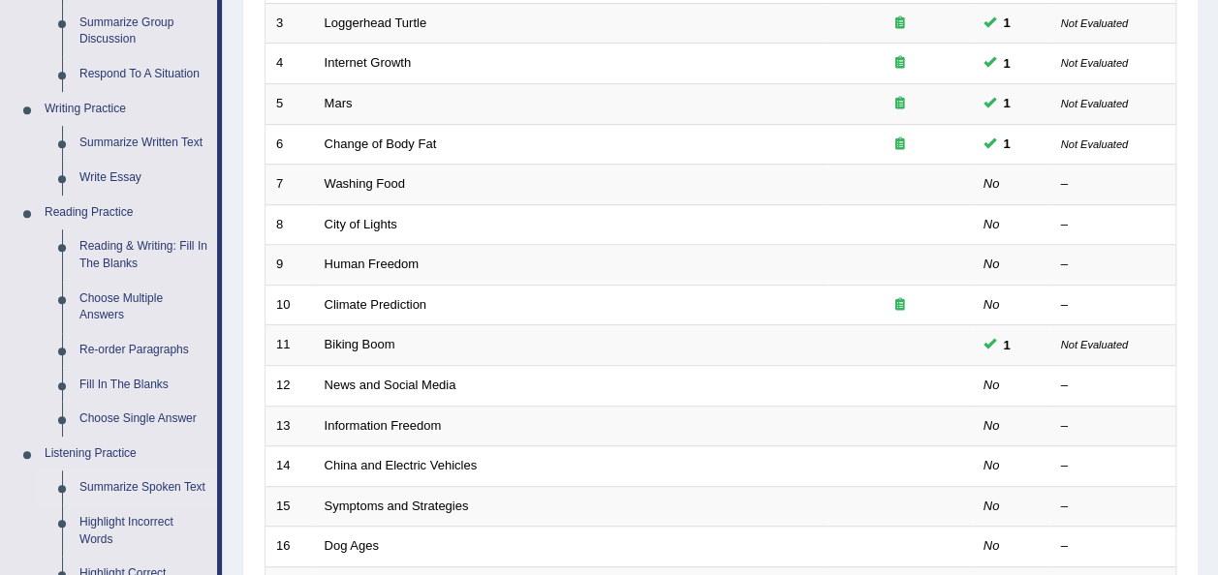
scroll to position [426, 0]
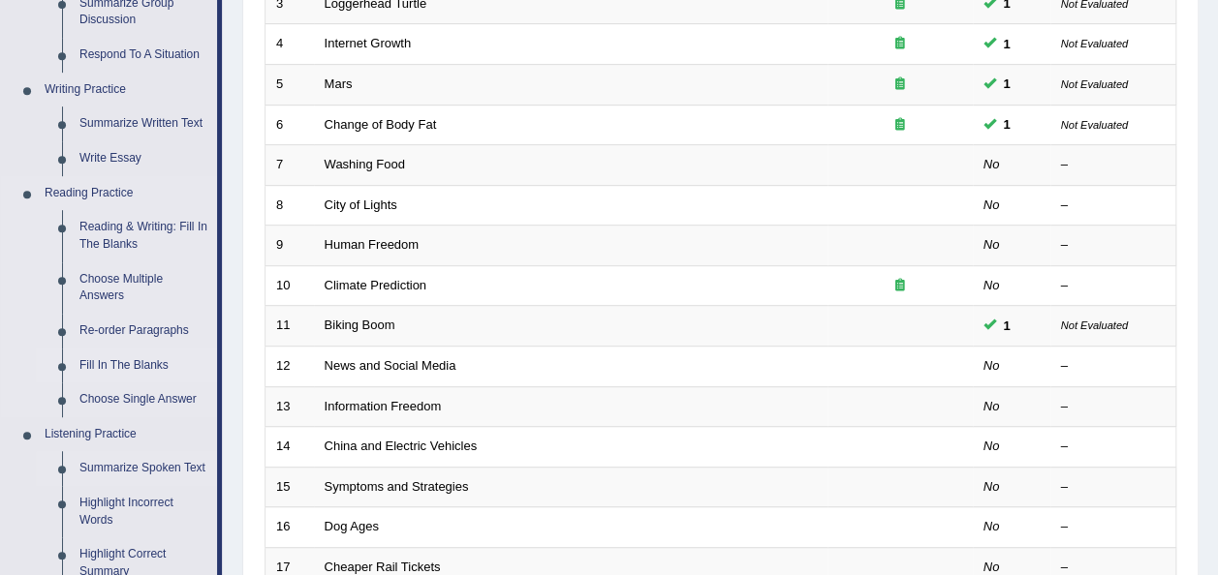
click at [140, 368] on link "Fill In The Blanks" at bounding box center [144, 366] width 146 height 35
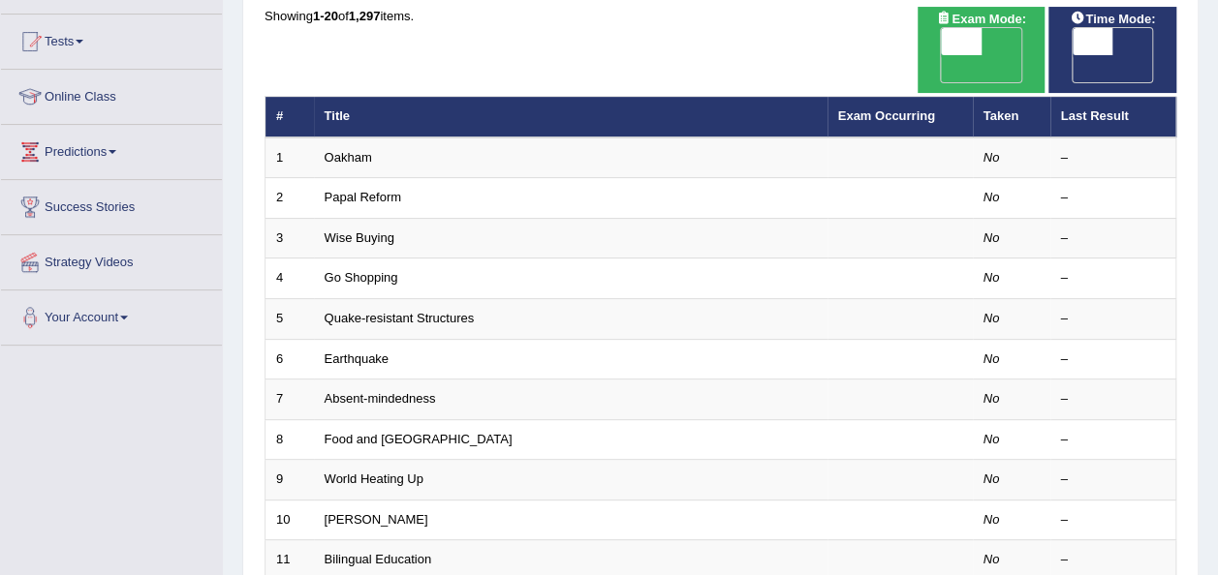
scroll to position [194, 0]
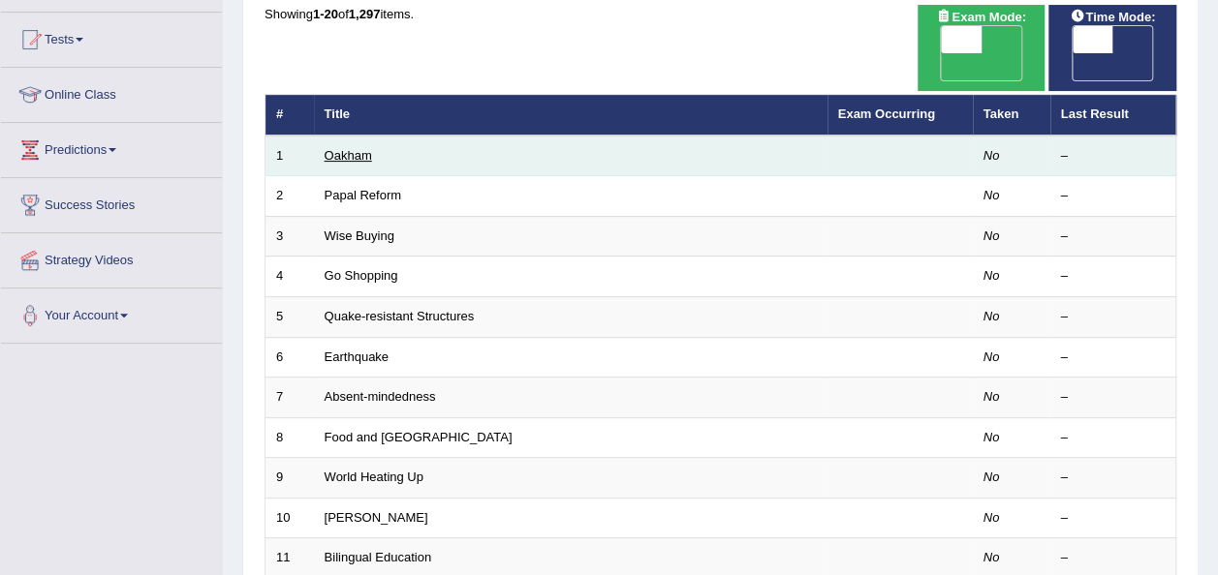
click at [362, 148] on link "Oakham" at bounding box center [348, 155] width 47 height 15
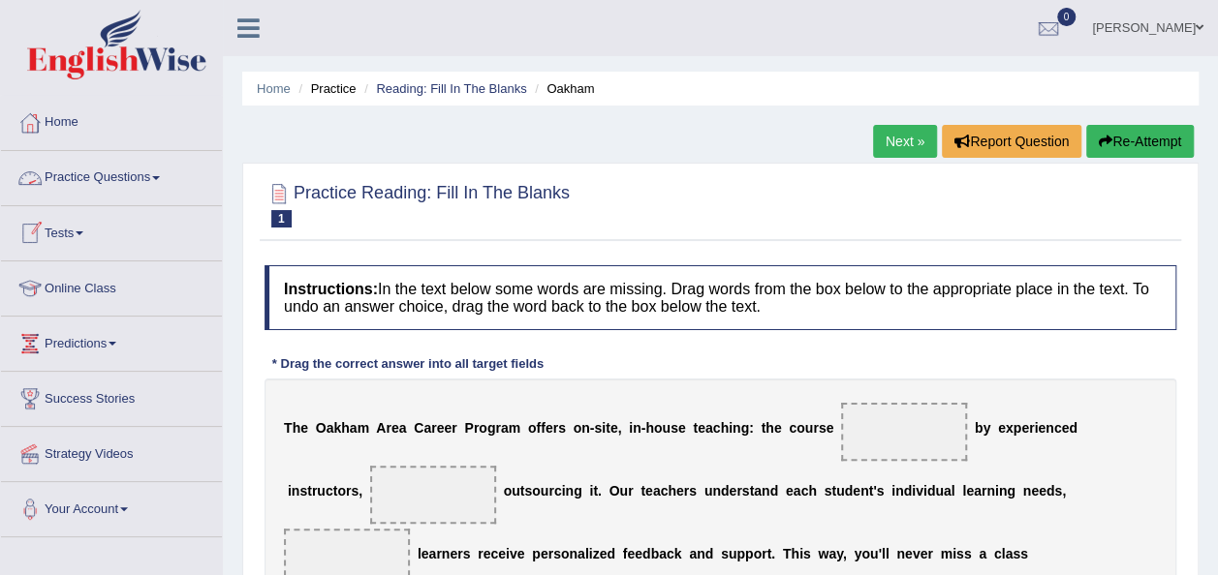
click at [160, 176] on span at bounding box center [156, 178] width 8 height 4
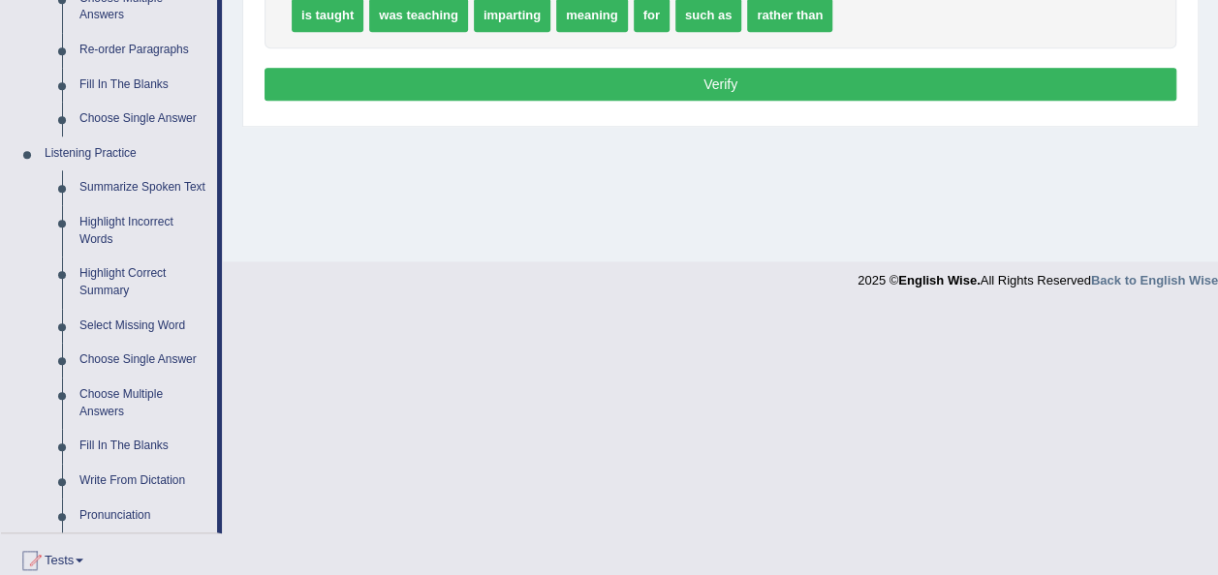
scroll to position [736, 0]
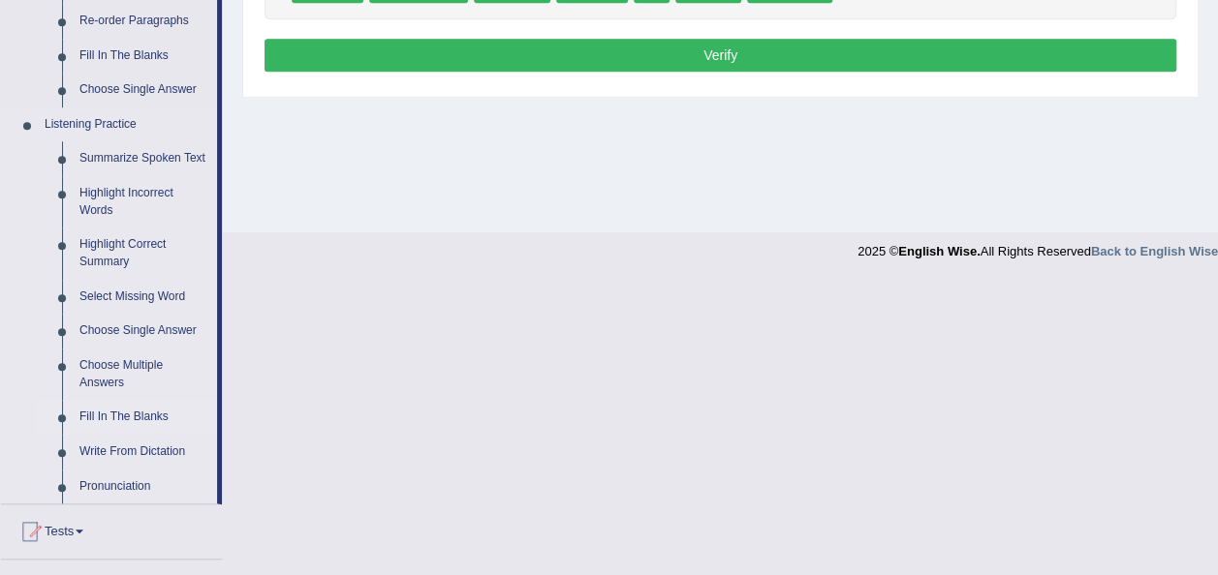
click at [132, 416] on link "Fill In The Blanks" at bounding box center [144, 417] width 146 height 35
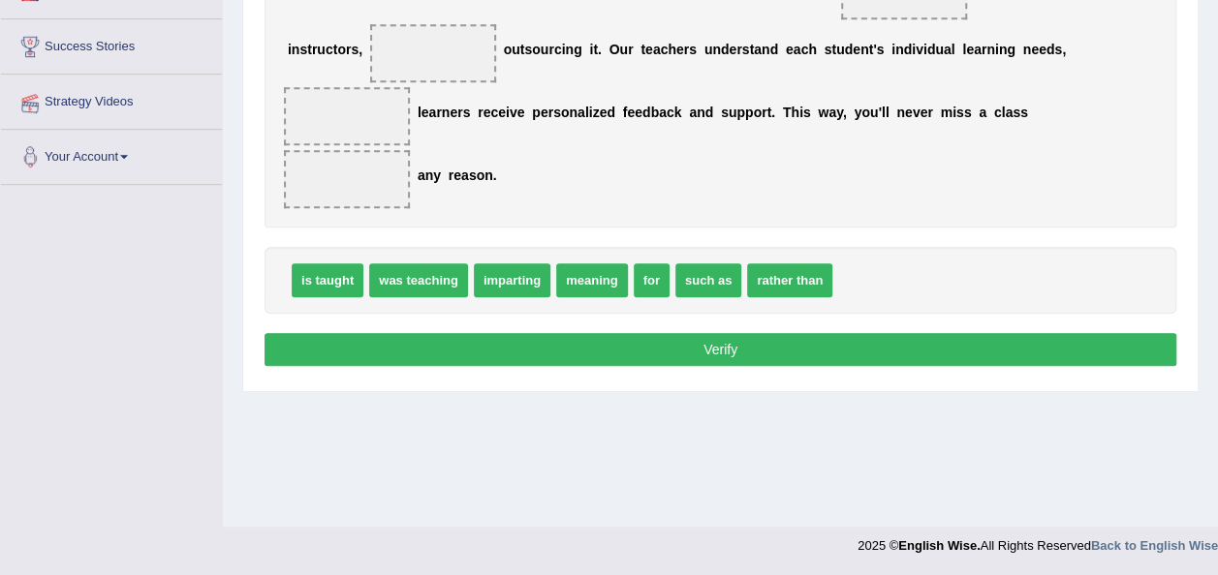
scroll to position [286, 0]
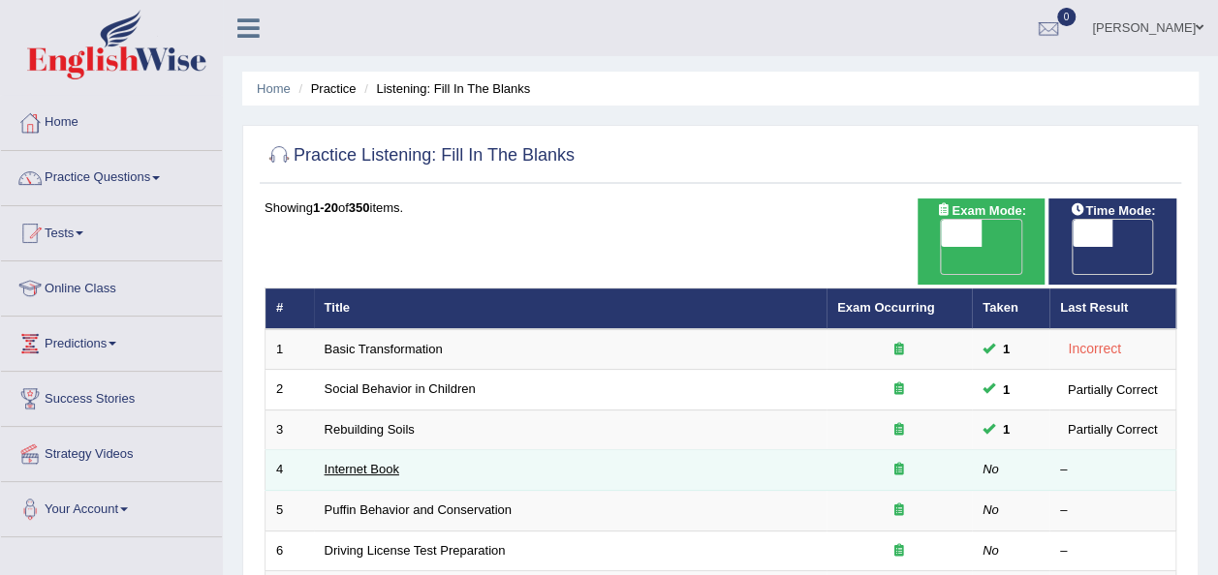
click at [362, 462] on link "Internet Book" at bounding box center [362, 469] width 75 height 15
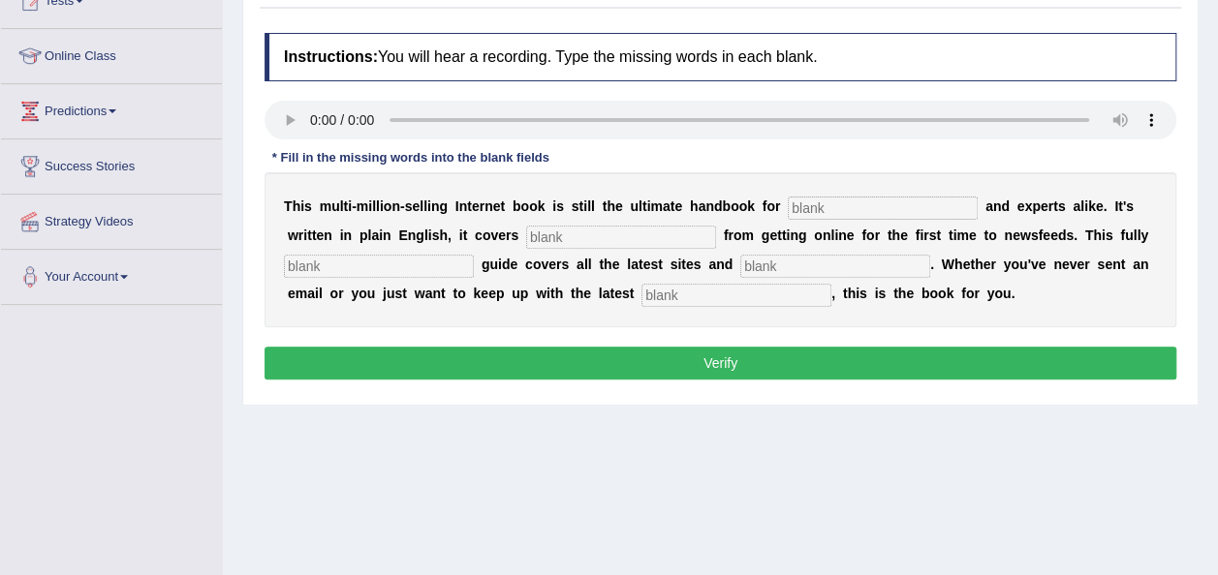
scroll to position [271, 0]
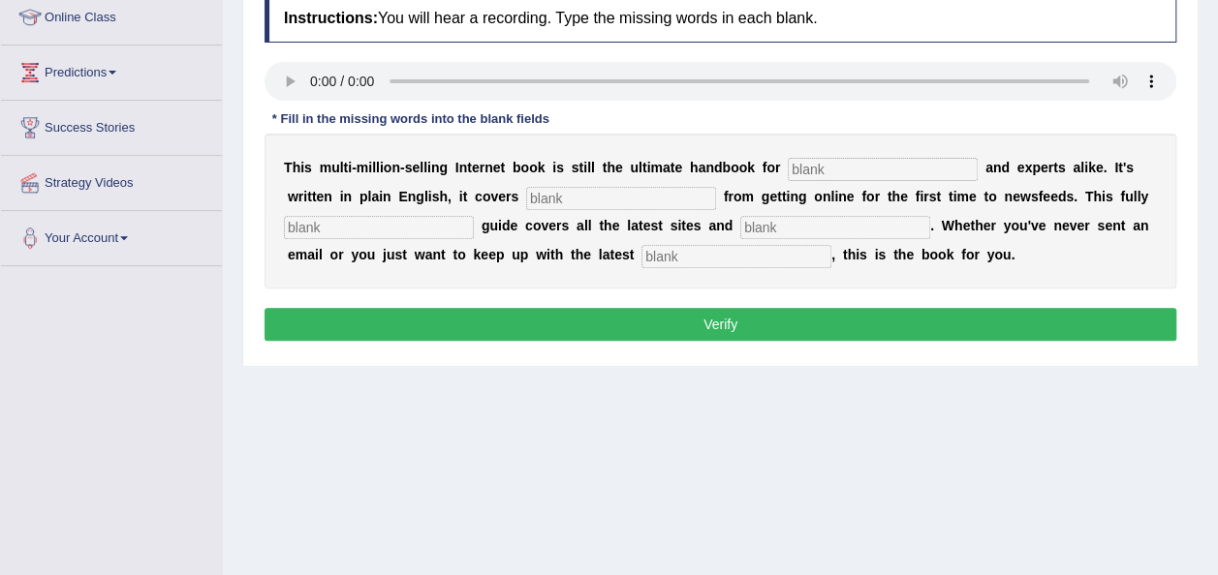
click at [788, 158] on input "text" at bounding box center [883, 169] width 190 height 23
type input "novelist"
click at [526, 198] on input "text" at bounding box center [621, 198] width 190 height 23
type input "everything"
click at [362, 223] on input "text" at bounding box center [379, 227] width 190 height 23
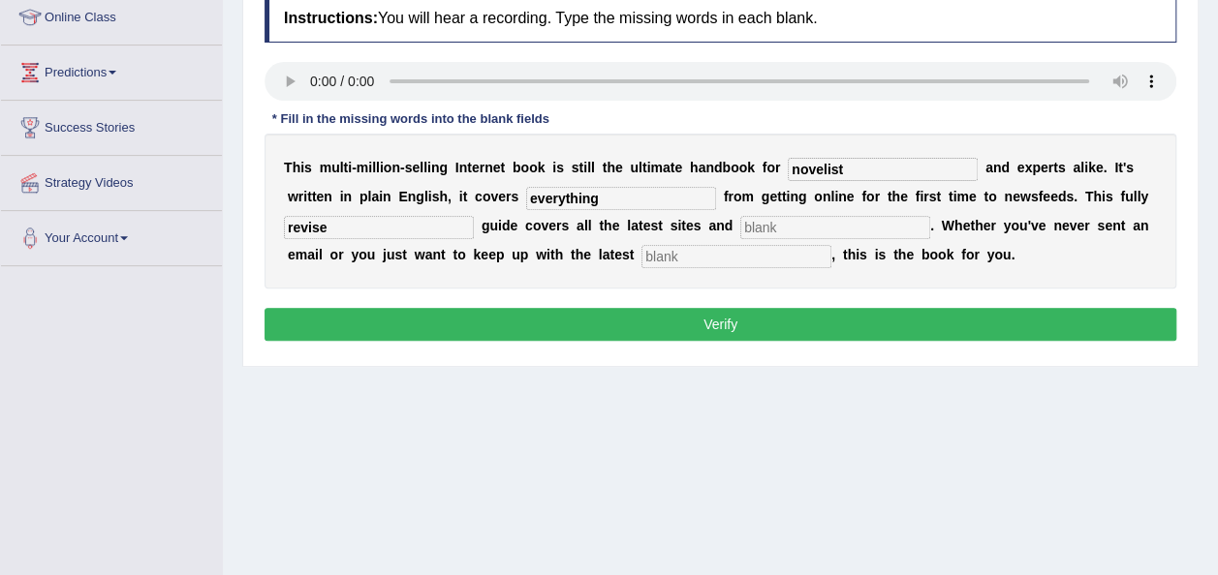
type input "revise"
click at [705, 320] on button "Verify" at bounding box center [720, 324] width 912 height 33
click at [715, 326] on button "Verify" at bounding box center [720, 324] width 912 height 33
click at [734, 318] on button "Verify" at bounding box center [720, 324] width 912 height 33
click at [744, 231] on input "text" at bounding box center [835, 227] width 190 height 23
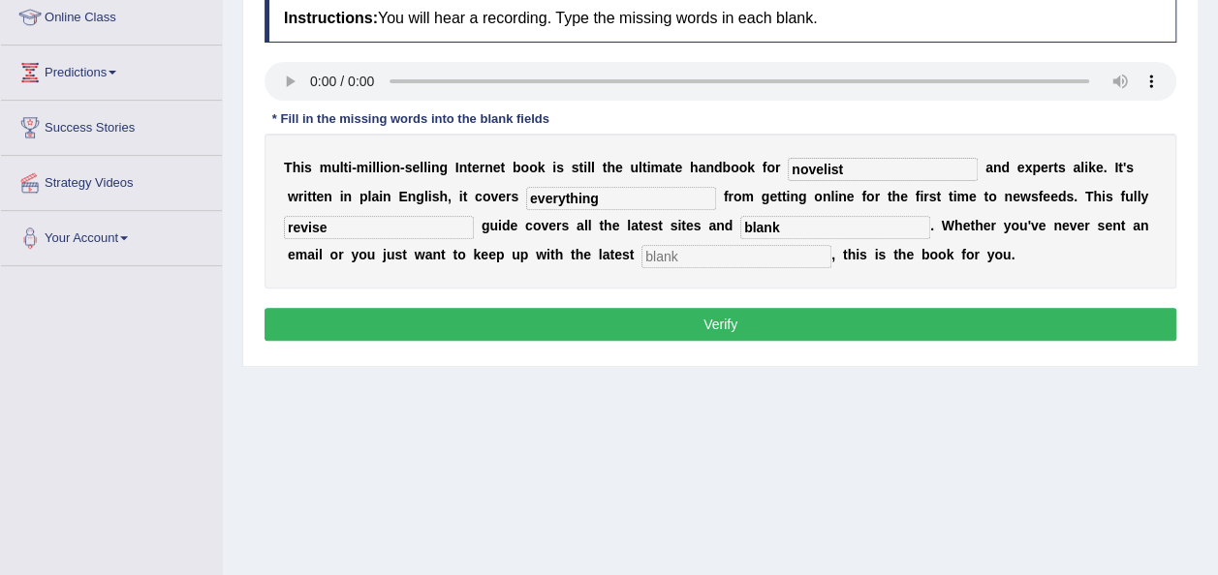
type input "blank"
click at [643, 255] on input "text" at bounding box center [736, 256] width 190 height 23
type input "blank"
click at [702, 331] on button "Verify" at bounding box center [720, 324] width 912 height 33
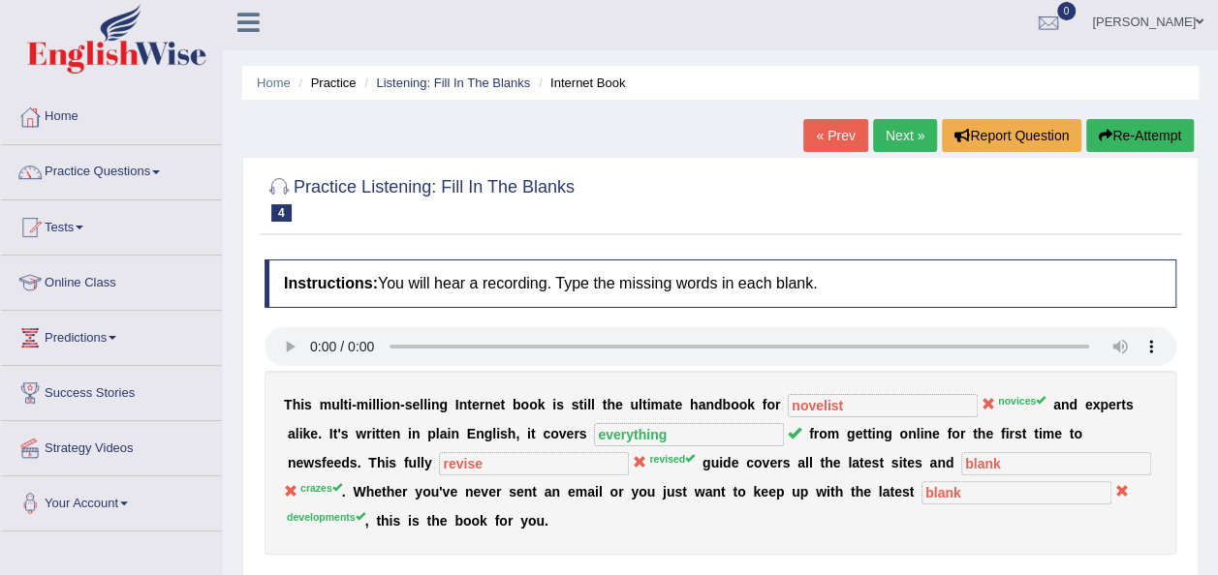
scroll to position [0, 0]
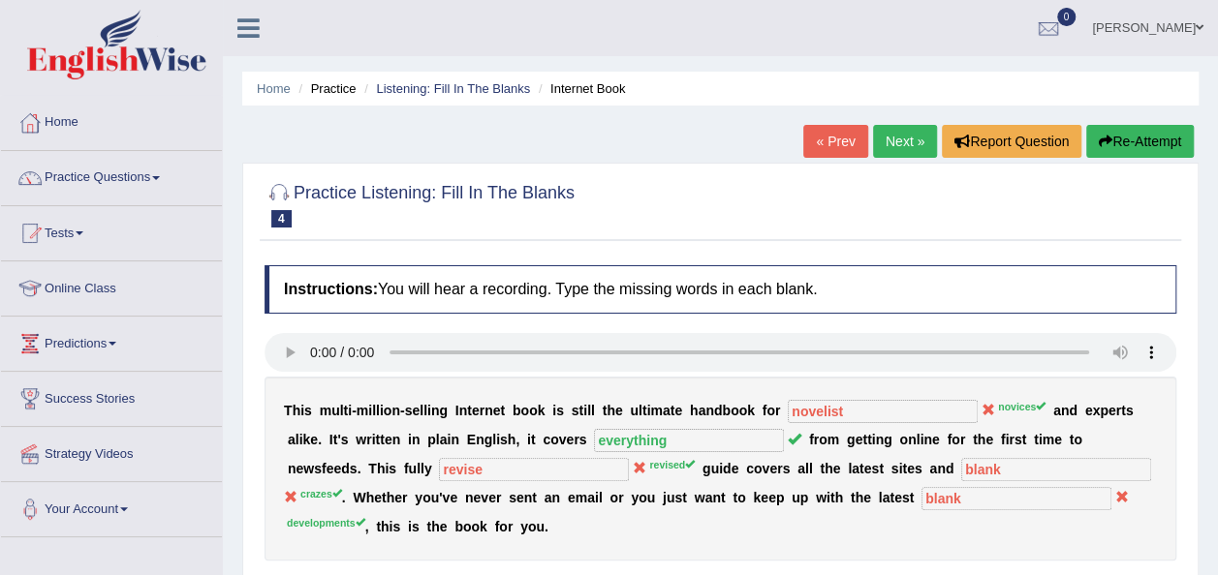
click at [913, 132] on link "Next »" at bounding box center [905, 141] width 64 height 33
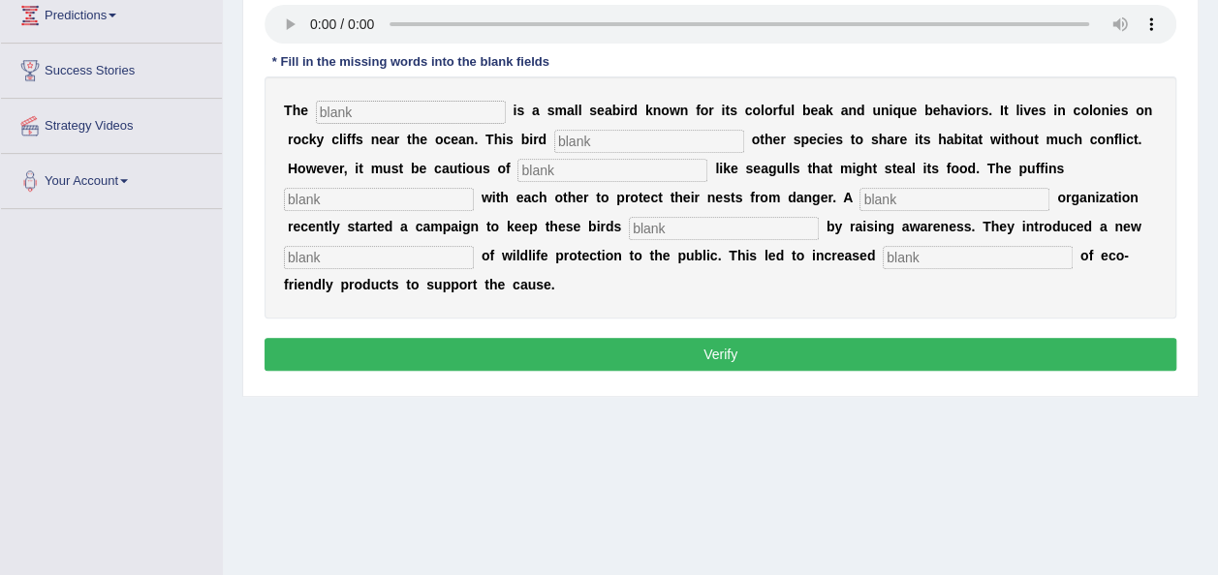
scroll to position [310, 0]
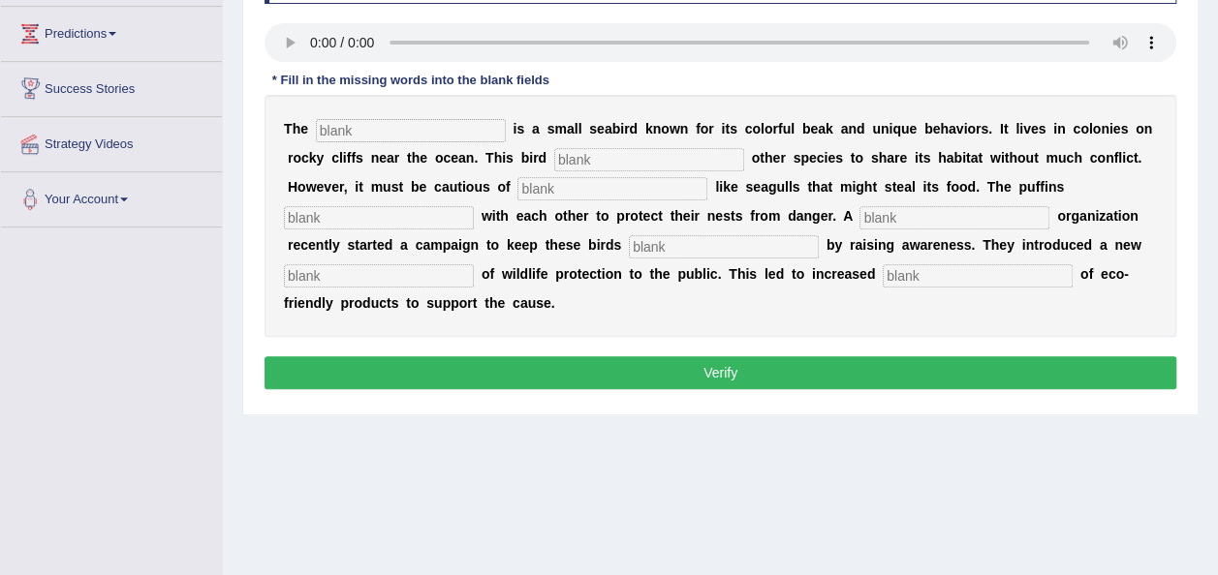
click at [883, 270] on input "text" at bounding box center [978, 275] width 190 height 23
type input "consumption"
click at [405, 126] on input "text" at bounding box center [411, 130] width 190 height 23
type input "popin"
click at [560, 157] on input "text" at bounding box center [649, 159] width 190 height 23
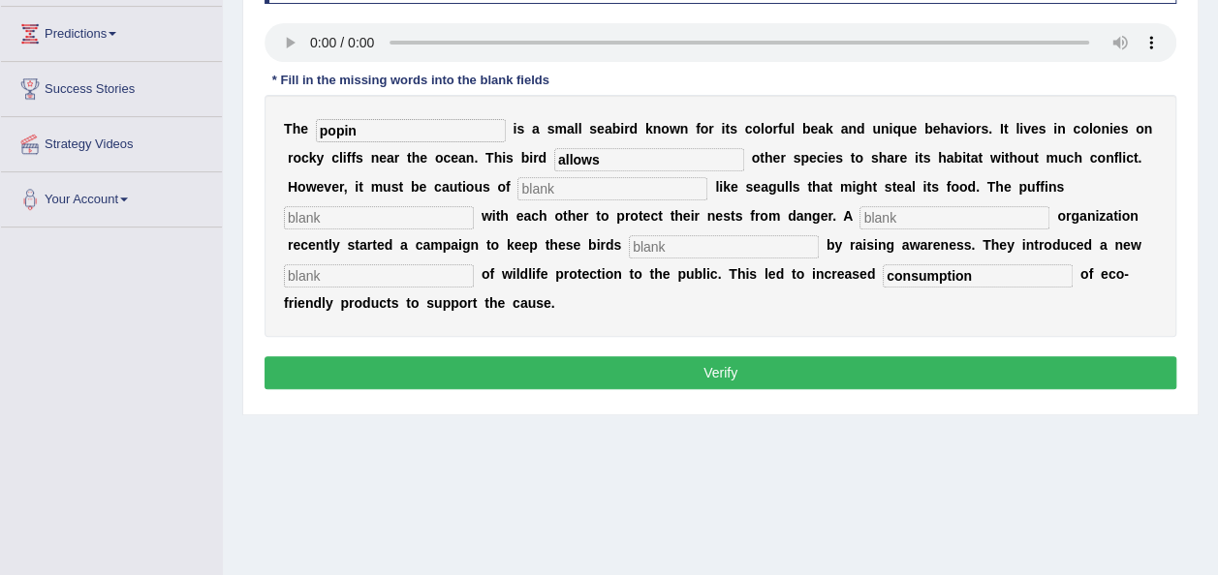
type input "allows"
click at [374, 126] on input "popin" at bounding box center [411, 130] width 190 height 23
type input "poffins"
click at [517, 188] on input "text" at bounding box center [612, 188] width 190 height 23
type input "o"
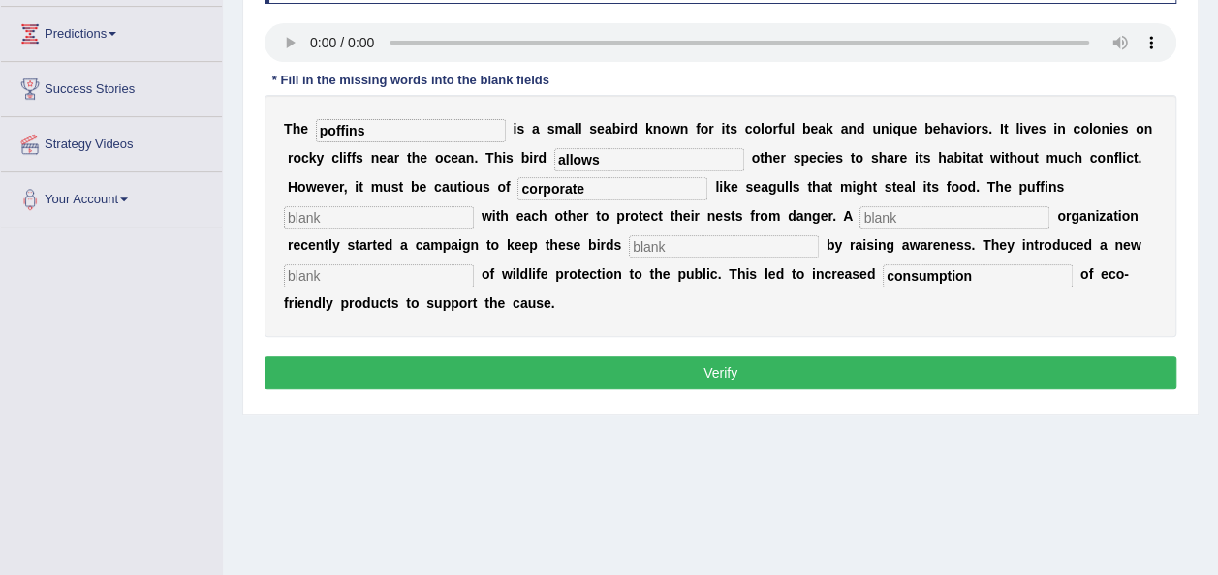
type input "corporate"
click at [474, 206] on input "text" at bounding box center [379, 217] width 190 height 23
type input "blank"
click at [859, 209] on input "text" at bounding box center [954, 217] width 190 height 23
type input "blank"
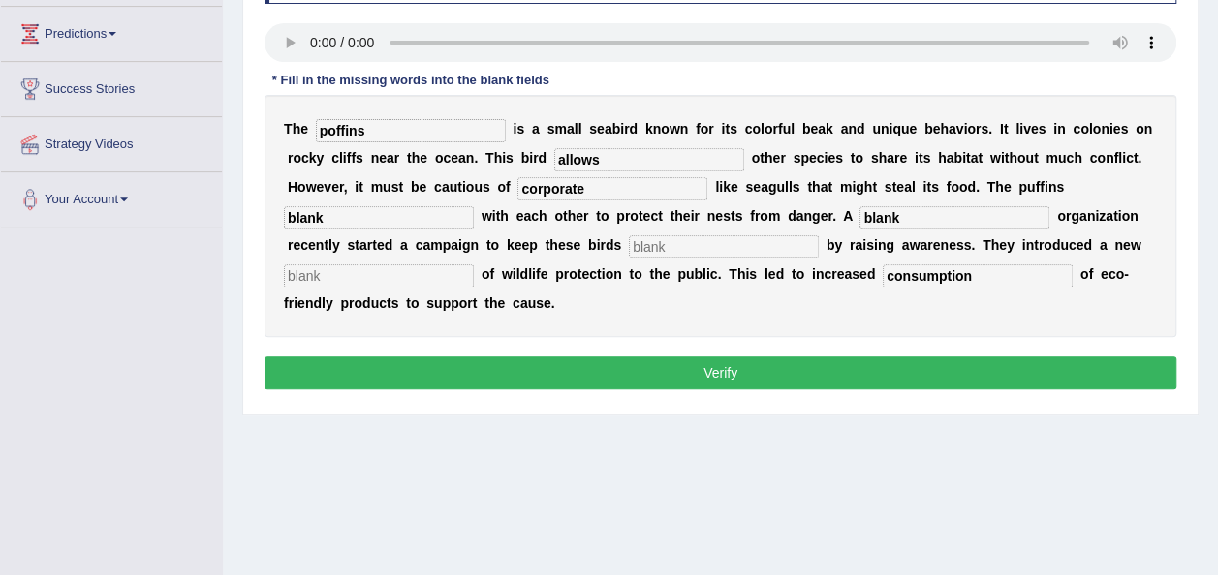
click at [413, 233] on div "T h e poffins i s a s m a l l s e a b i r d k n o w n f o r i t s c o l o r f u…" at bounding box center [720, 216] width 912 height 242
click at [629, 248] on input "text" at bounding box center [724, 246] width 190 height 23
type input "blank"
click at [474, 264] on input "text" at bounding box center [379, 275] width 190 height 23
type input "blank"
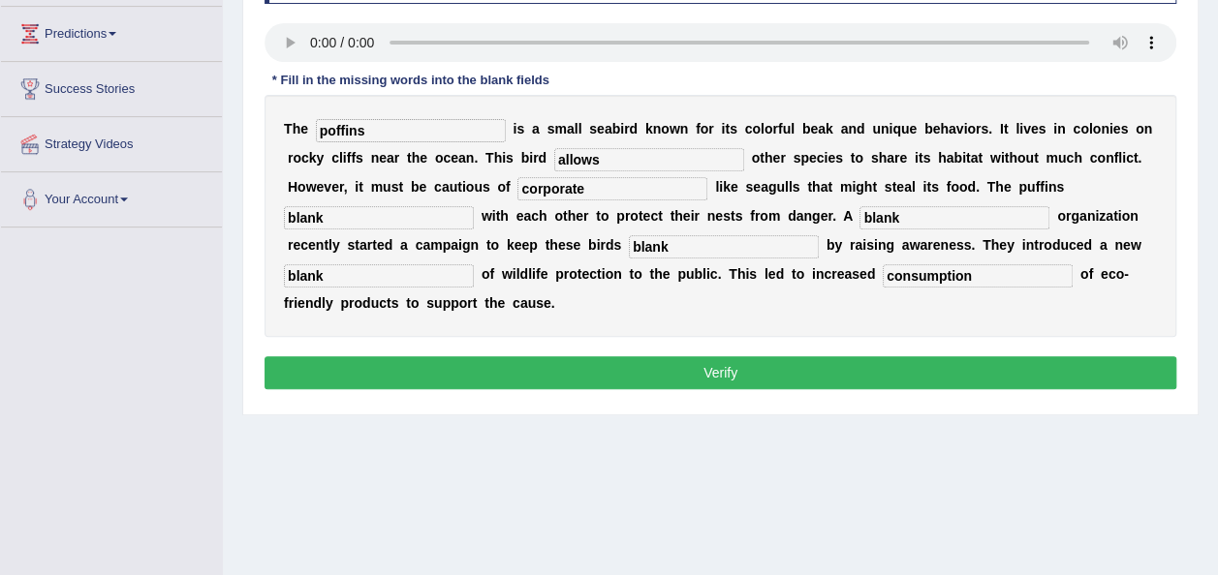
click at [694, 357] on button "Verify" at bounding box center [720, 373] width 912 height 33
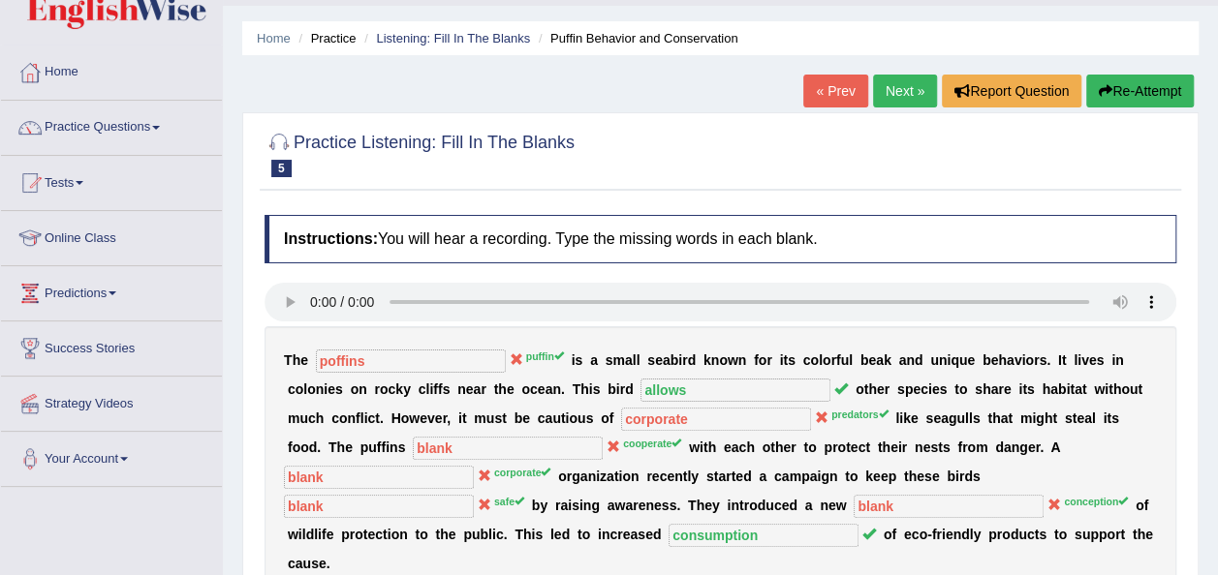
scroll to position [0, 0]
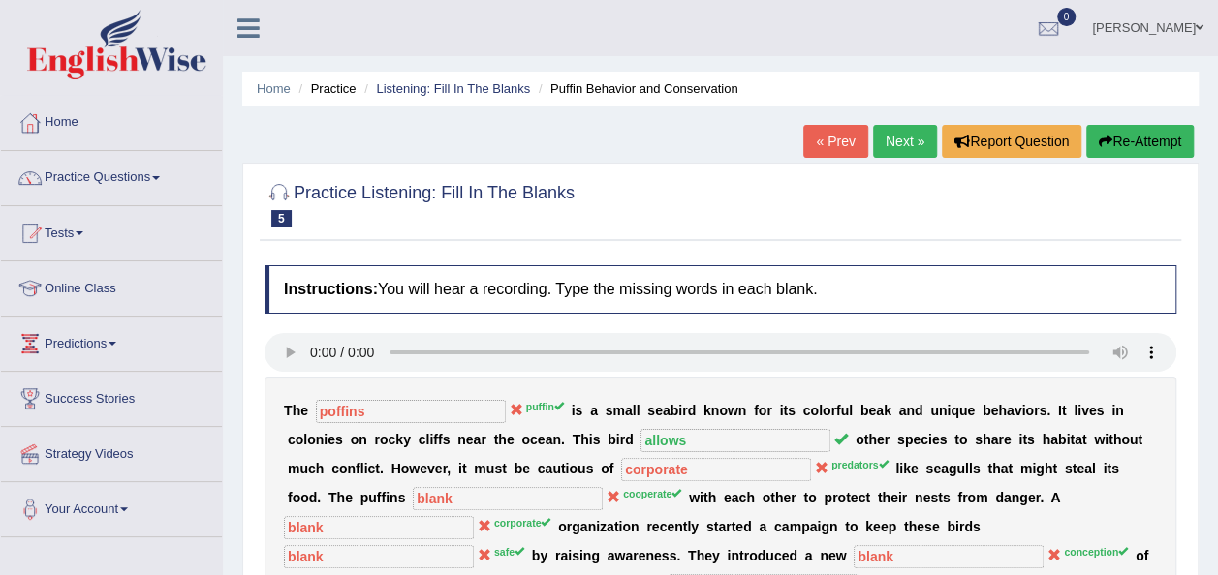
click at [892, 142] on link "Next »" at bounding box center [905, 141] width 64 height 33
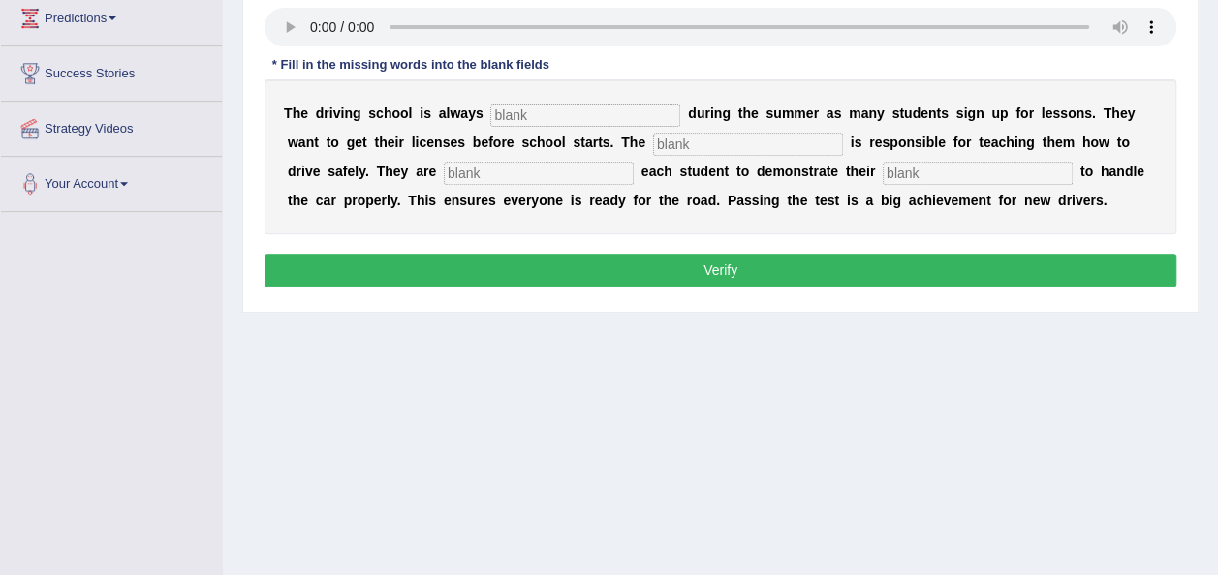
scroll to position [310, 0]
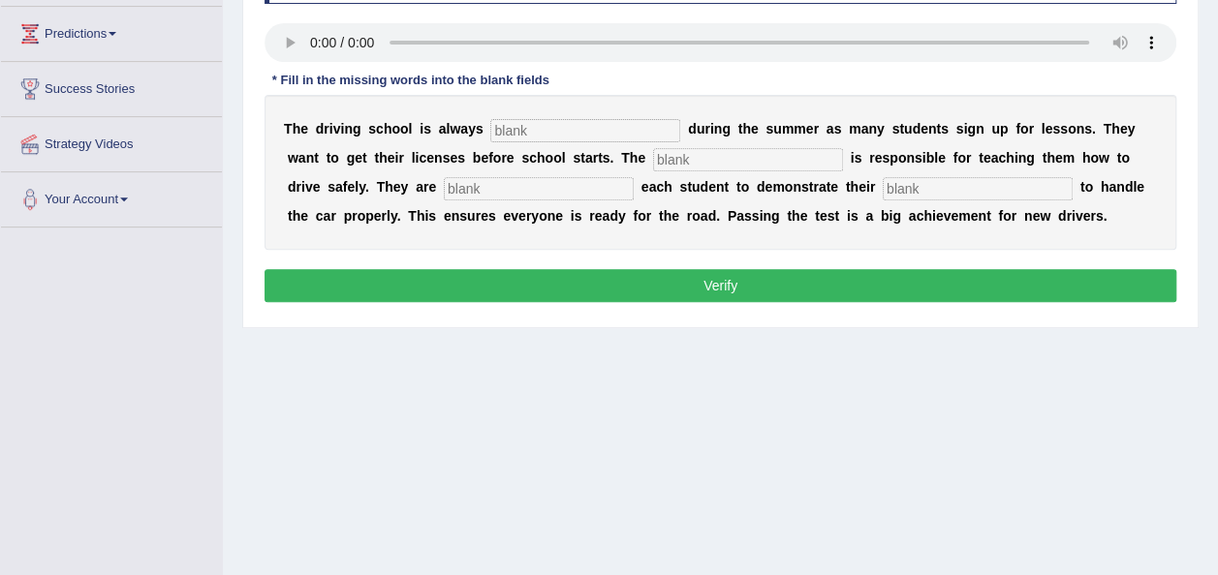
click at [883, 188] on input "text" at bounding box center [978, 188] width 190 height 23
type input "ability"
click at [653, 165] on input "text" at bounding box center [748, 159] width 190 height 23
type input "instructor"
click at [543, 119] on input "text" at bounding box center [585, 130] width 190 height 23
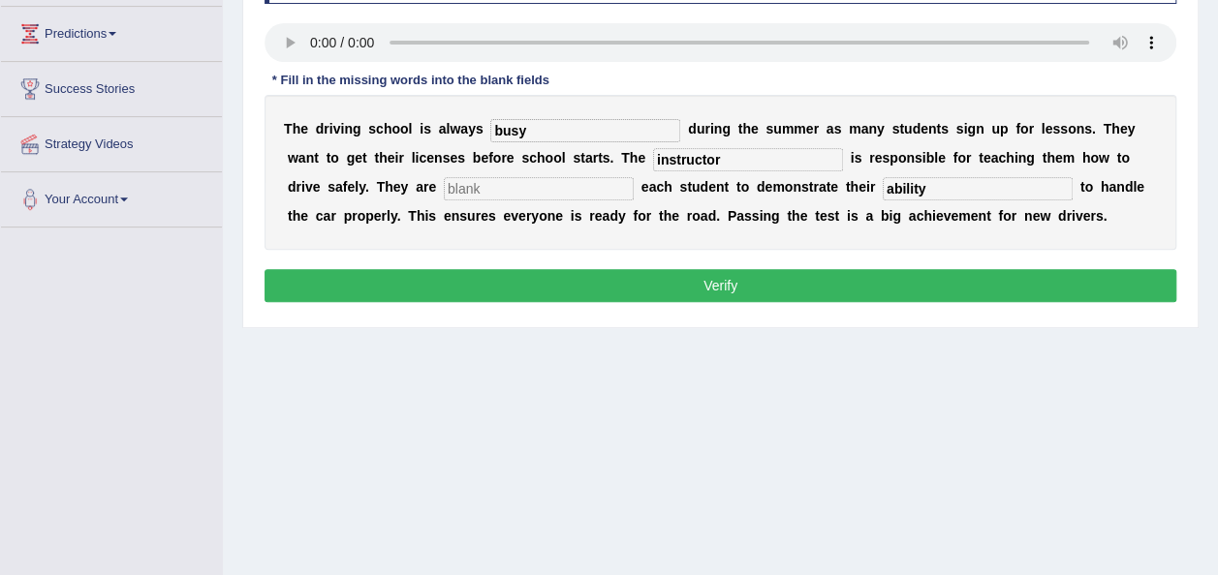
type input "busy"
click at [444, 191] on input "text" at bounding box center [539, 188] width 190 height 23
type input "b"
click at [626, 275] on button "Verify" at bounding box center [720, 285] width 912 height 33
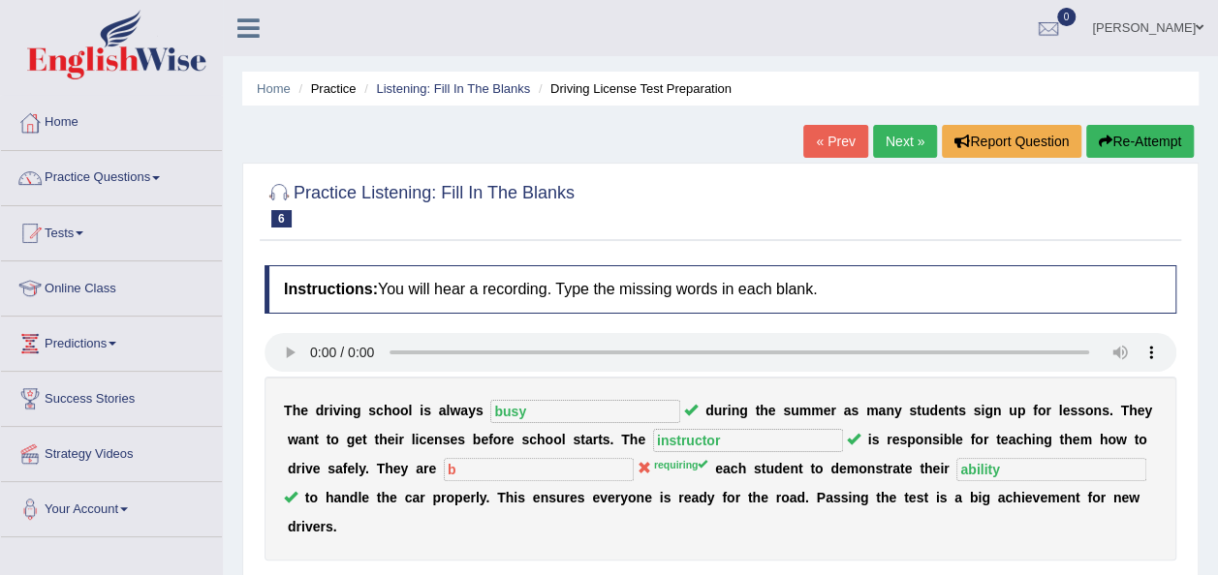
scroll to position [0, 0]
click at [163, 174] on link "Practice Questions" at bounding box center [111, 175] width 221 height 48
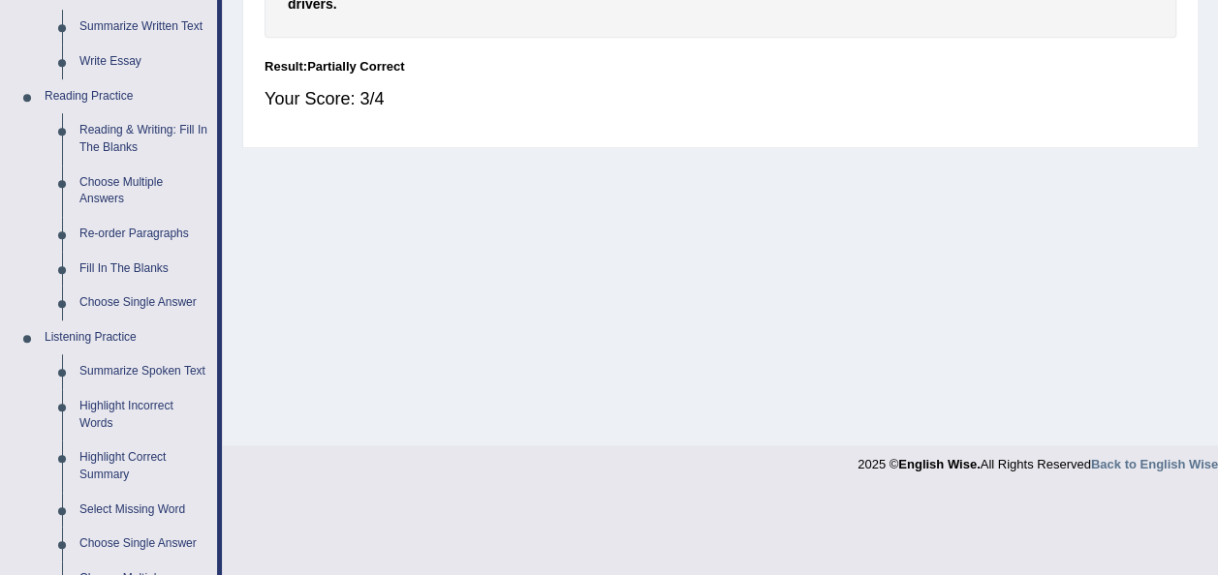
scroll to position [543, 0]
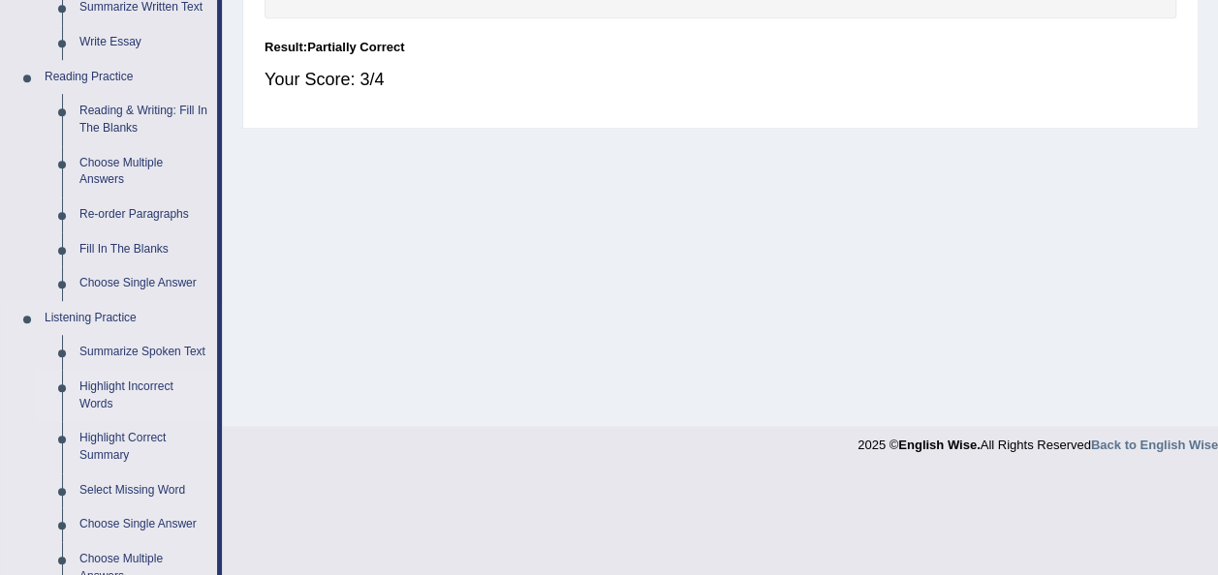
click at [101, 386] on link "Highlight Incorrect Words" at bounding box center [144, 395] width 146 height 51
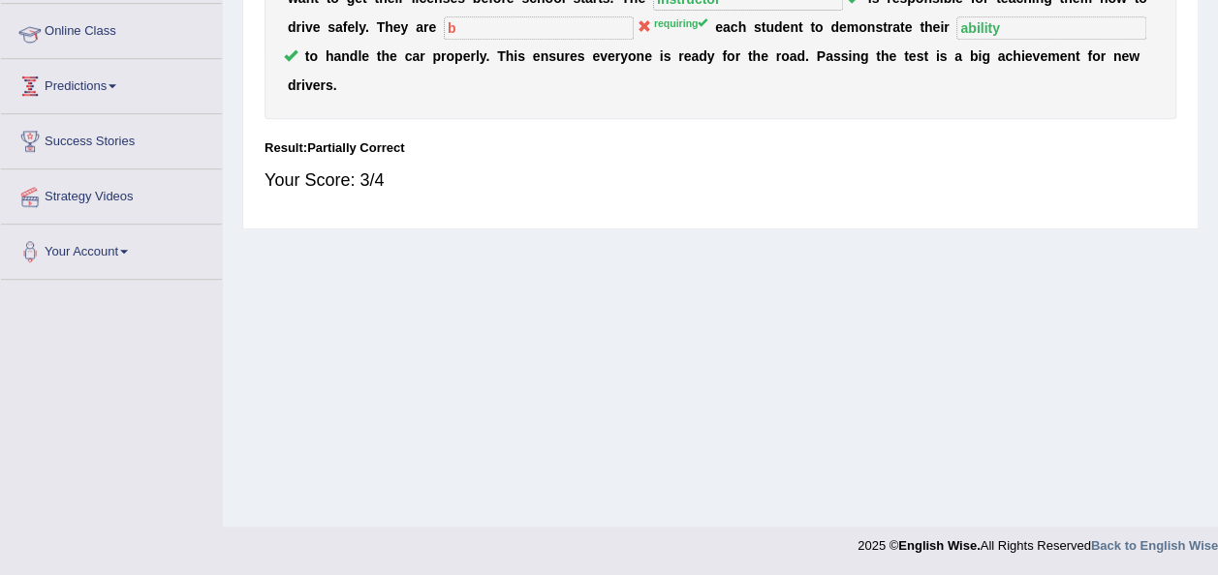
scroll to position [442, 0]
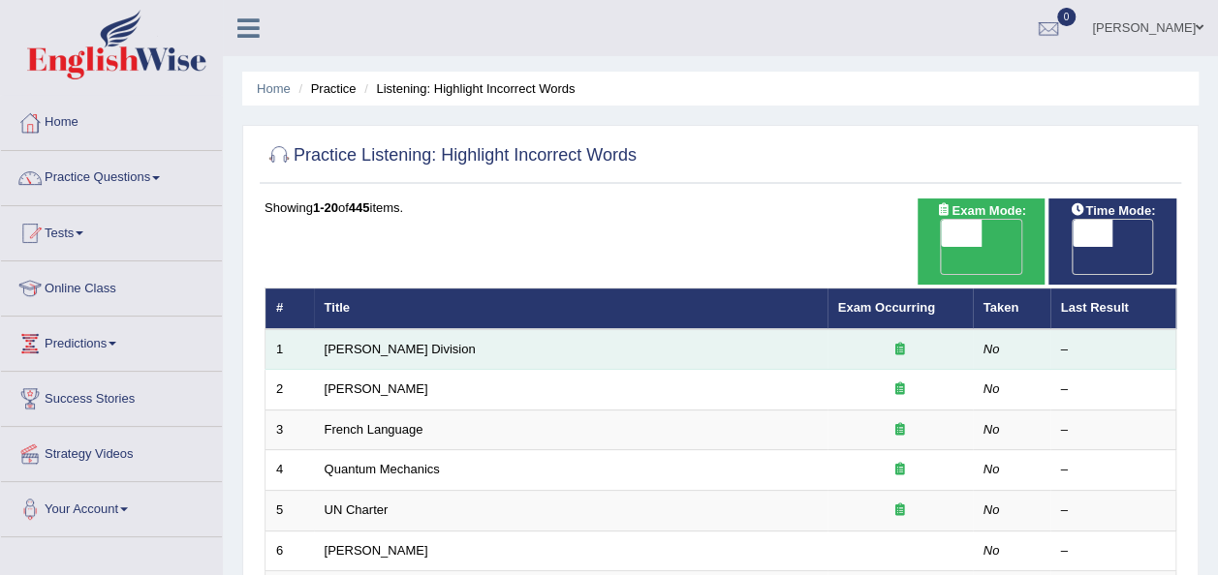
click at [411, 329] on td "[PERSON_NAME] Division" at bounding box center [570, 349] width 513 height 41
click at [376, 342] on link "[PERSON_NAME] Division" at bounding box center [400, 349] width 151 height 15
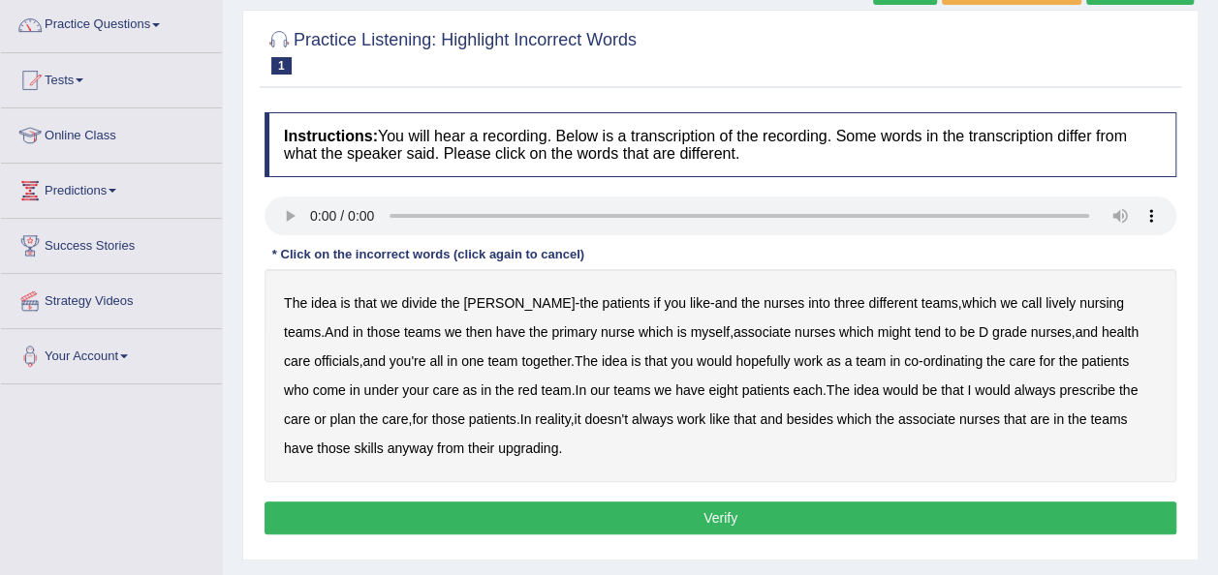
scroll to position [116, 0]
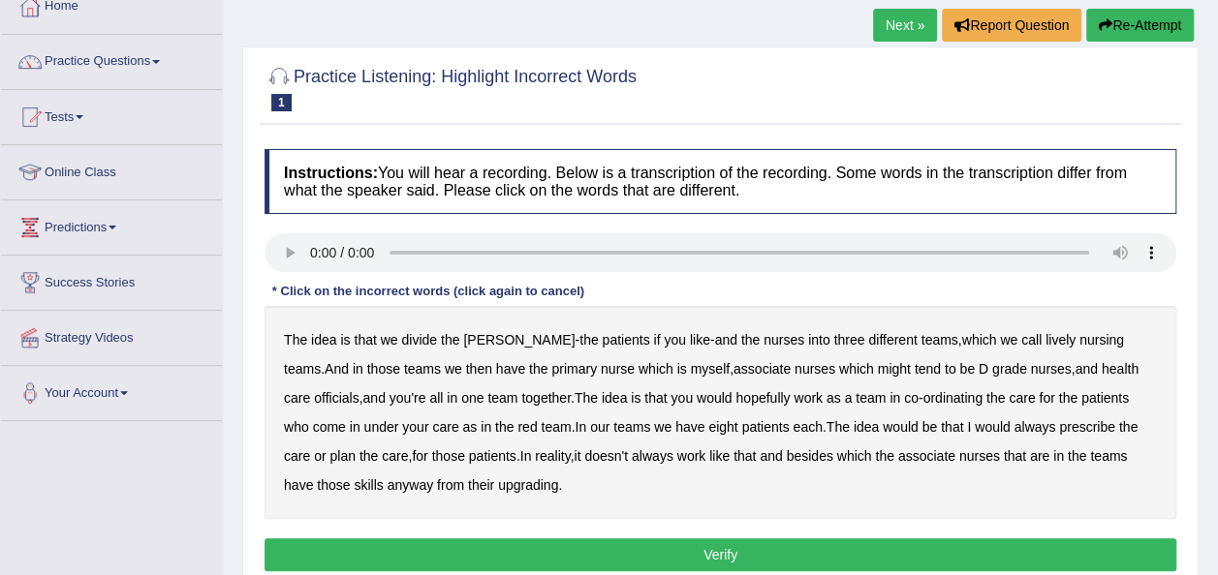
click at [467, 344] on b "ward" at bounding box center [518, 340] width 111 height 16
drag, startPoint x: 624, startPoint y: 370, endPoint x: 735, endPoint y: 370, distance: 111.4
click at [735, 370] on div "The idea is that we divide the ward - the patients if you like - and the nurses…" at bounding box center [720, 412] width 912 height 213
click at [358, 390] on b "officials" at bounding box center [336, 398] width 45 height 16
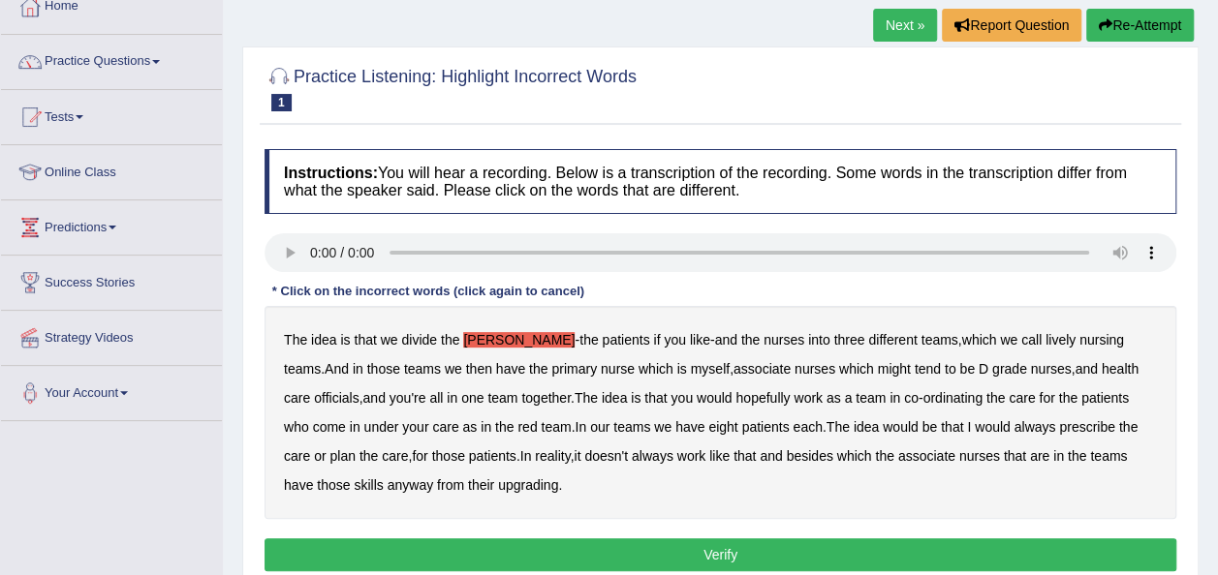
click at [358, 390] on b "officials" at bounding box center [336, 398] width 45 height 16
click at [1013, 428] on b "always" at bounding box center [1034, 427] width 42 height 16
click at [709, 455] on b "like" at bounding box center [719, 457] width 20 height 16
click at [498, 490] on b "upgrading" at bounding box center [528, 486] width 60 height 16
click at [698, 547] on button "Verify" at bounding box center [720, 555] width 912 height 33
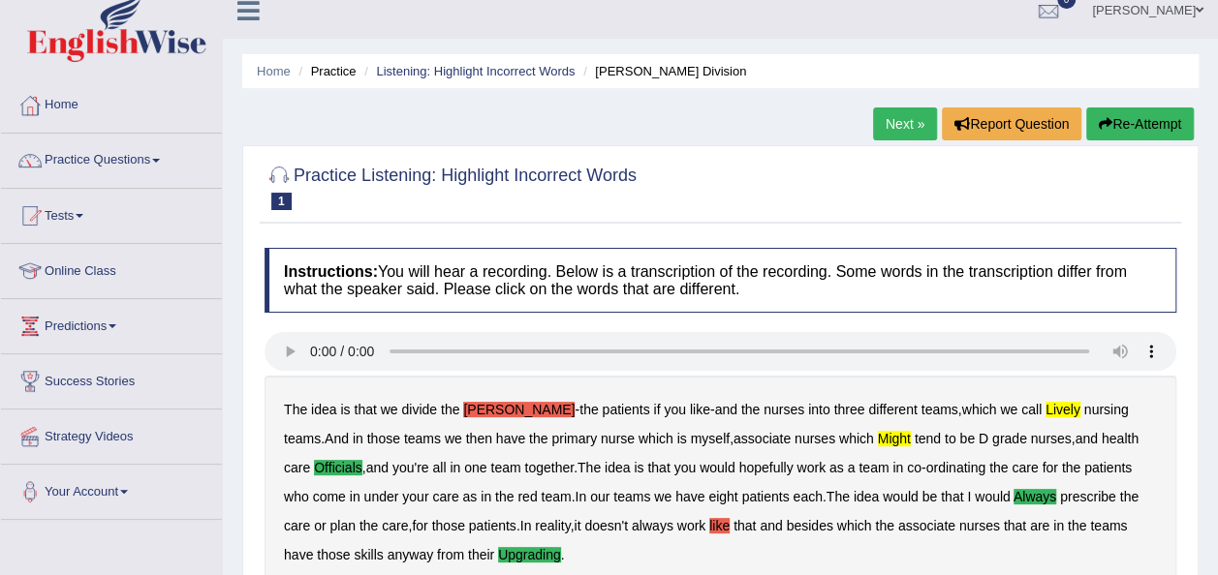
scroll to position [16, 0]
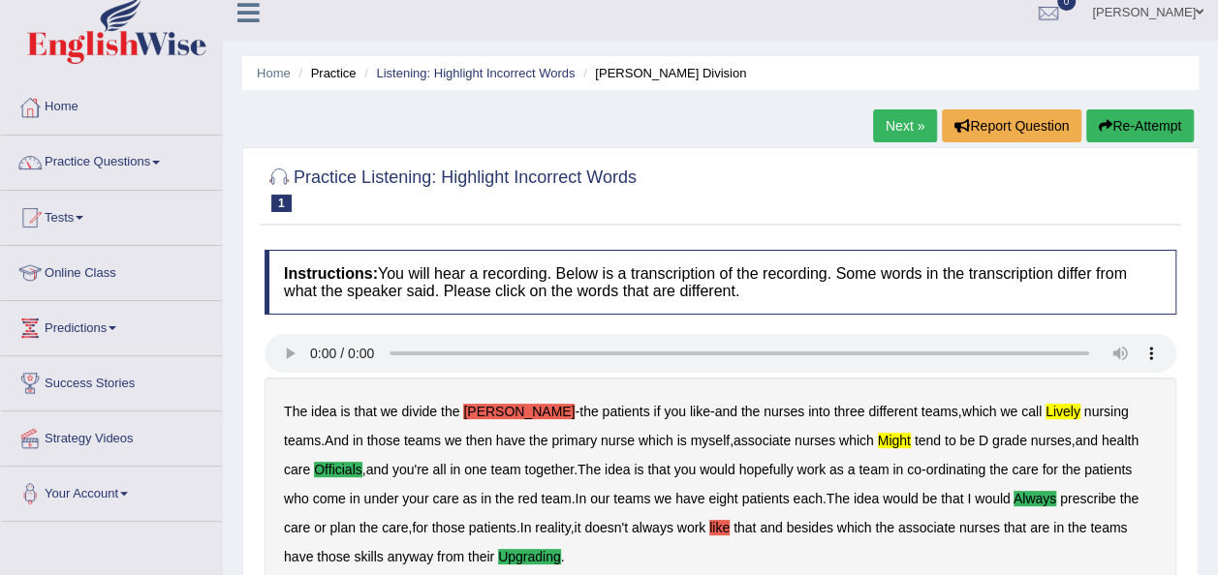
click at [892, 121] on link "Next »" at bounding box center [905, 125] width 64 height 33
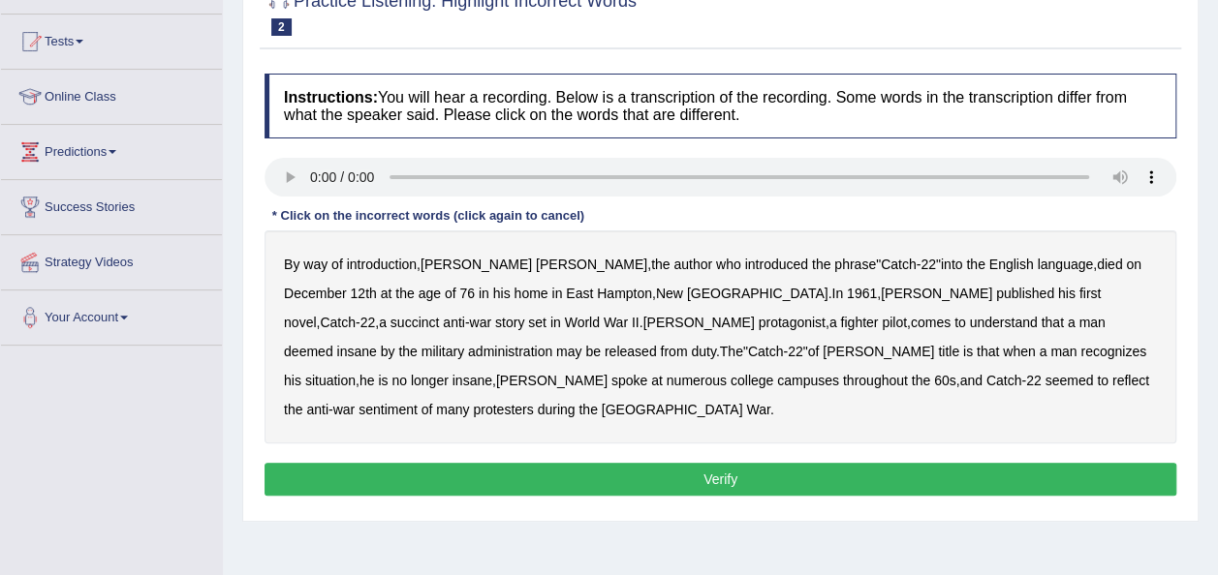
scroll to position [194, 0]
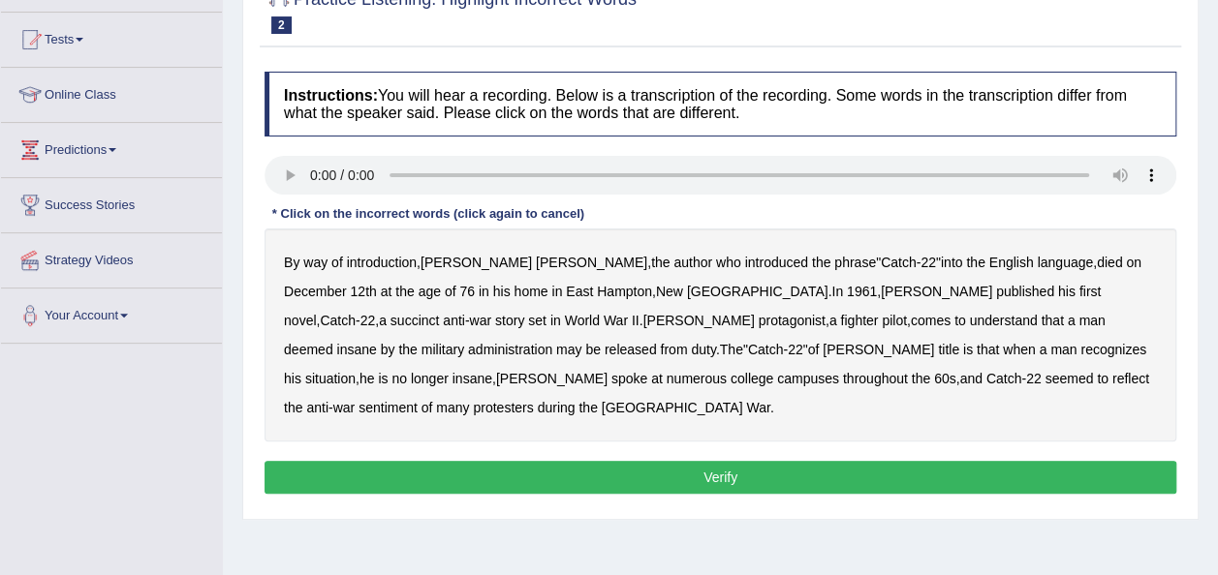
click at [440, 313] on b "succinct" at bounding box center [414, 321] width 49 height 16
click at [552, 342] on b "administration" at bounding box center [510, 350] width 84 height 16
click at [356, 371] on b "situation" at bounding box center [330, 379] width 50 height 16
click at [1112, 382] on b "reflect" at bounding box center [1130, 379] width 37 height 16
click at [744, 461] on button "Verify" at bounding box center [720, 477] width 912 height 33
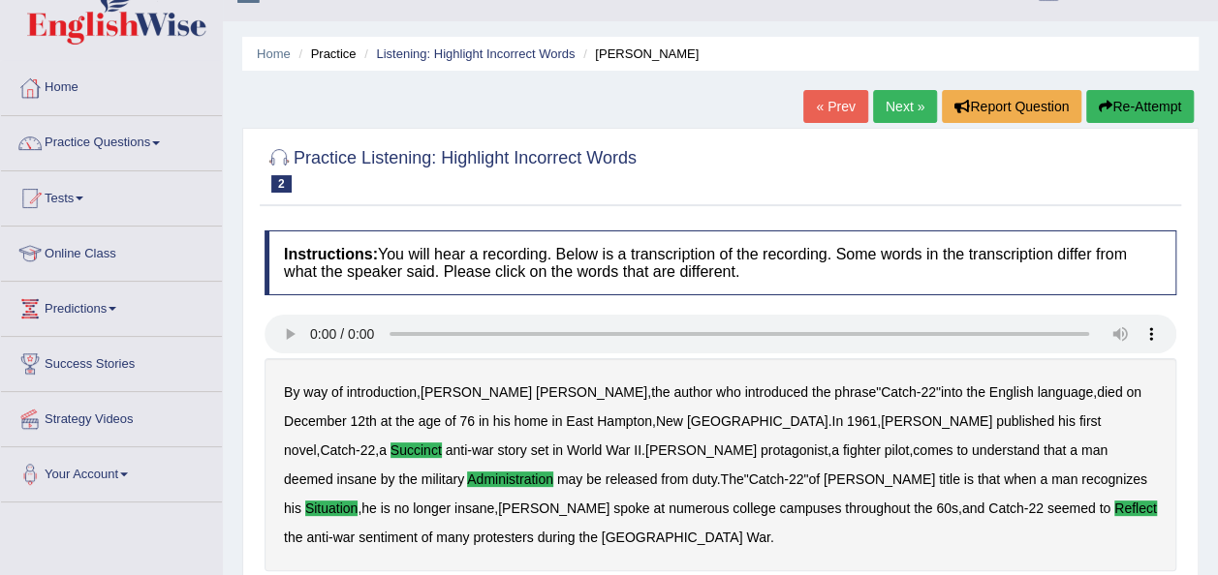
scroll to position [16, 0]
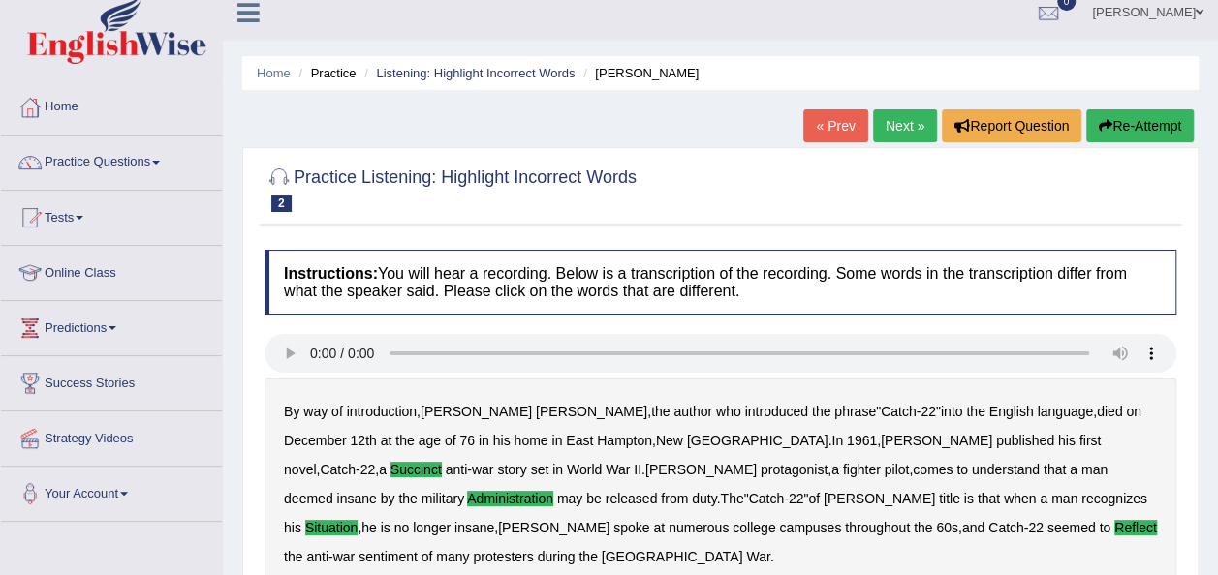
click at [907, 122] on link "Next »" at bounding box center [905, 125] width 64 height 33
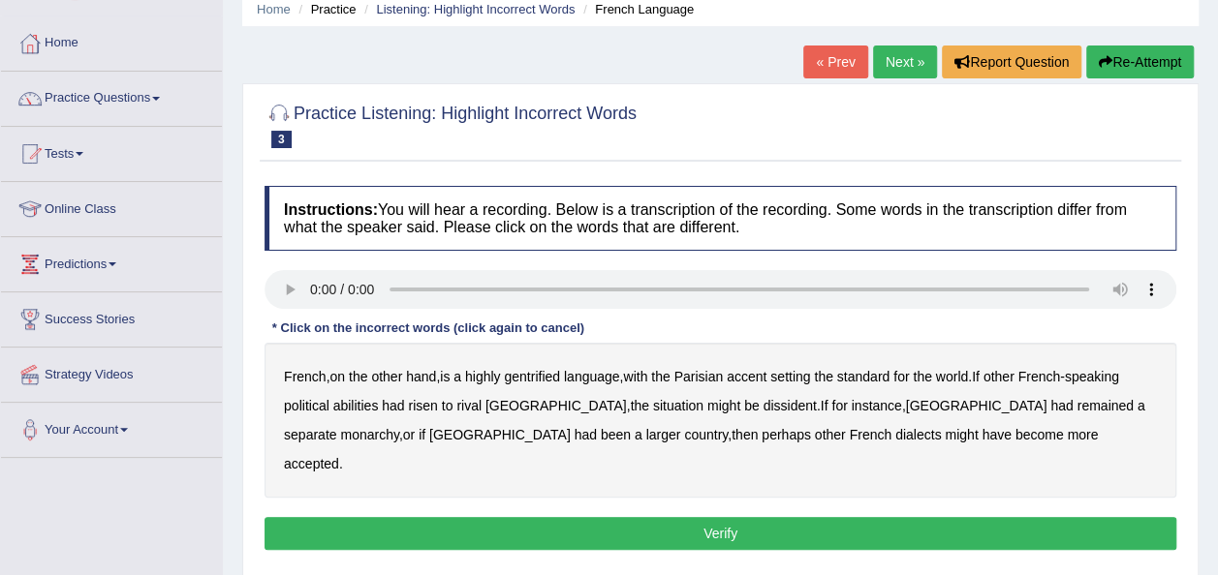
scroll to position [116, 0]
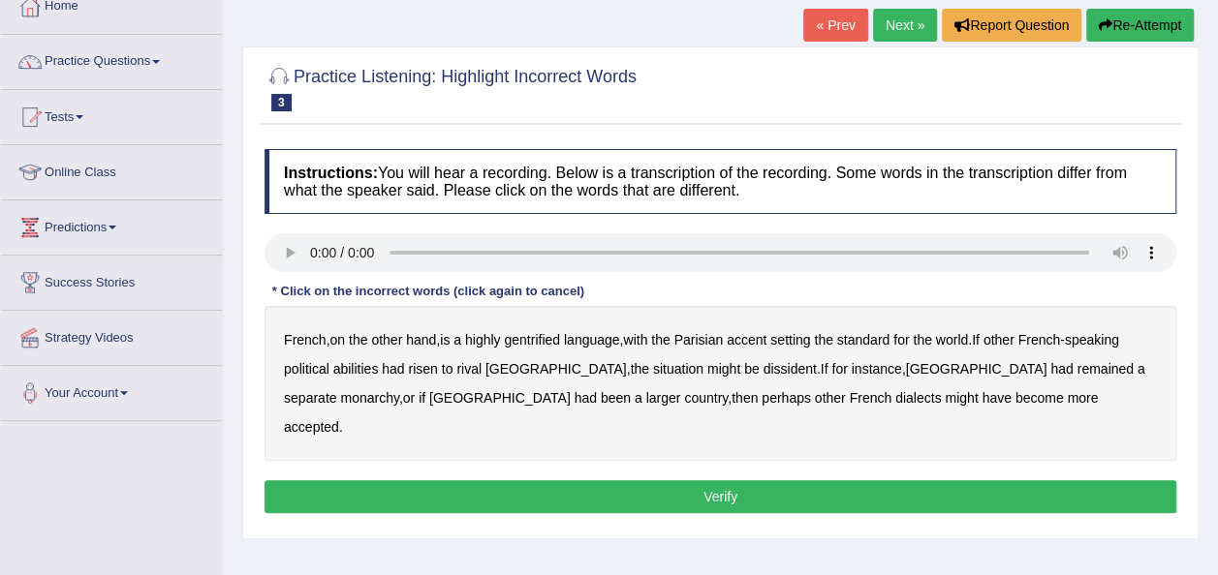
click at [542, 342] on b "gentrified" at bounding box center [532, 340] width 56 height 16
click at [370, 370] on b "abilities" at bounding box center [356, 369] width 46 height 16
click at [762, 370] on b "dissident" at bounding box center [788, 369] width 53 height 16
click at [398, 390] on b "monarchy" at bounding box center [369, 398] width 58 height 16
click at [716, 481] on button "Verify" at bounding box center [720, 497] width 912 height 33
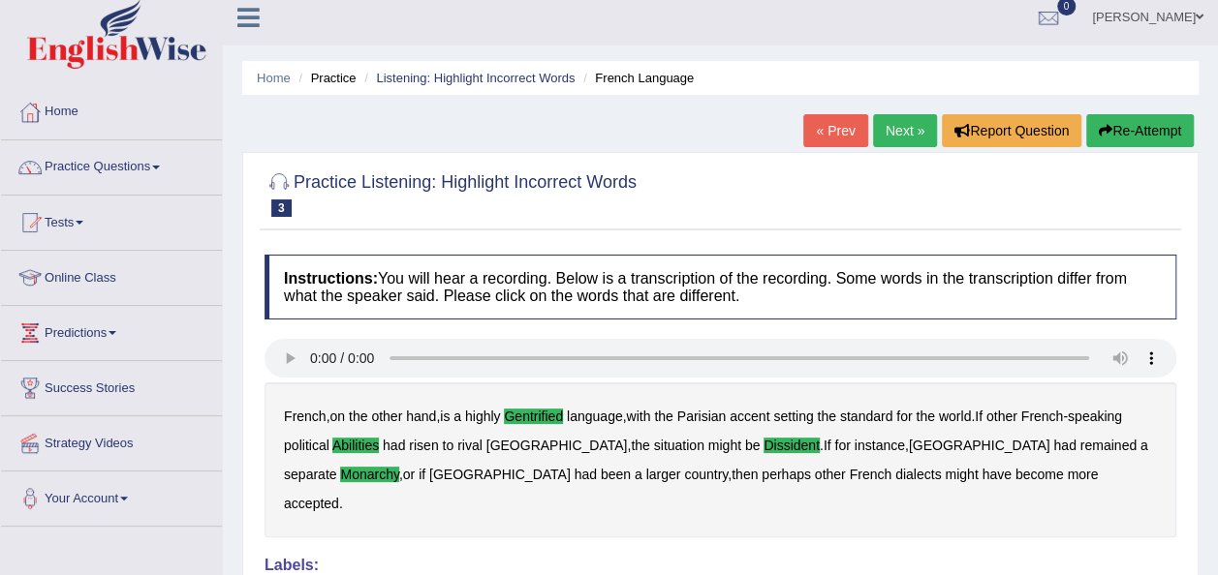
scroll to position [0, 0]
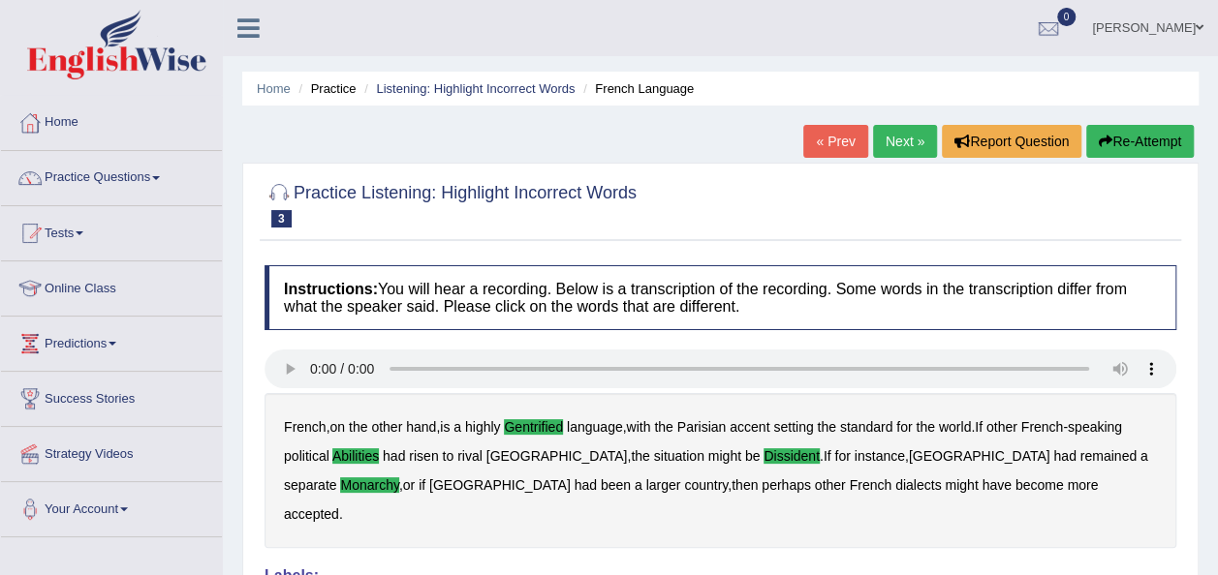
click at [901, 143] on link "Next »" at bounding box center [905, 141] width 64 height 33
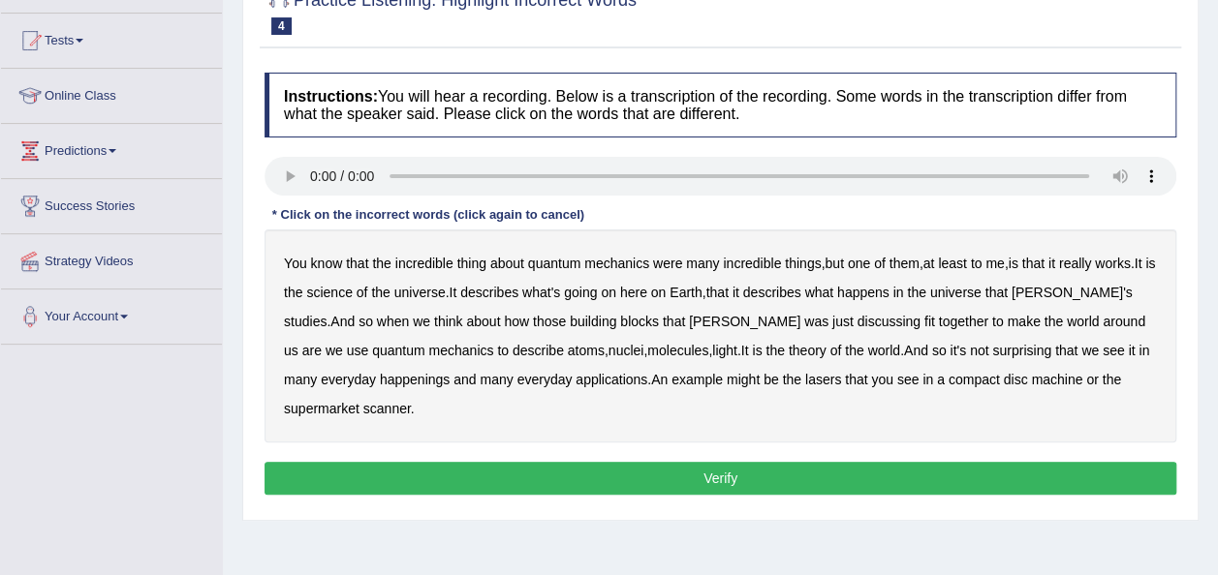
scroll to position [194, 0]
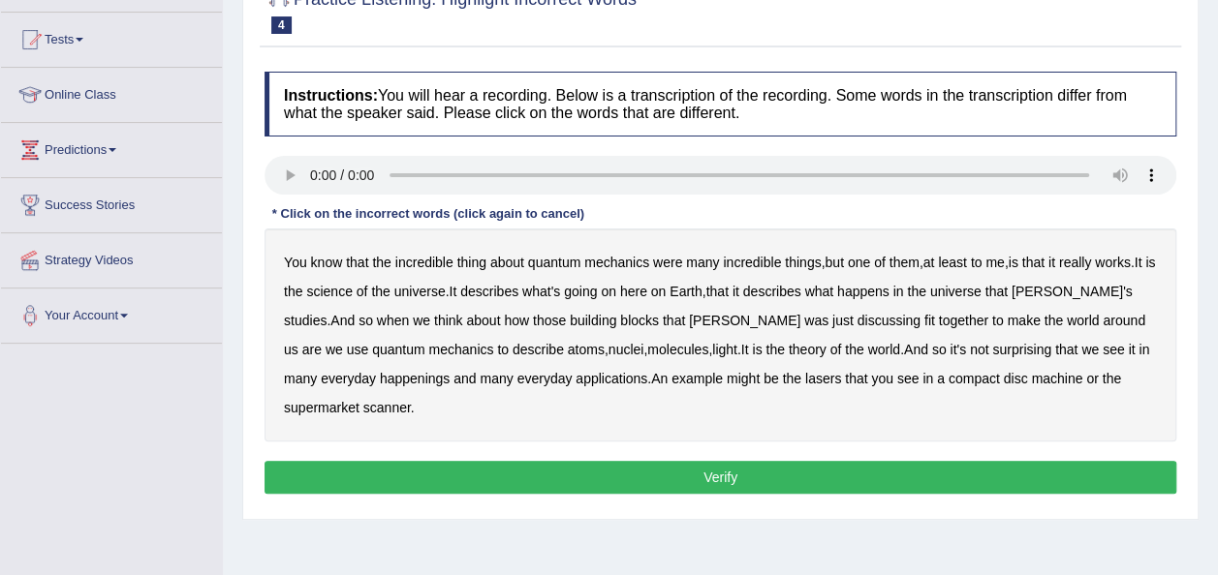
click at [350, 291] on b "science" at bounding box center [329, 292] width 46 height 16
click at [382, 376] on b "happenings" at bounding box center [415, 379] width 70 height 16
click at [1031, 381] on b "machine" at bounding box center [1056, 379] width 51 height 16
click at [781, 481] on button "Verify" at bounding box center [720, 477] width 912 height 33
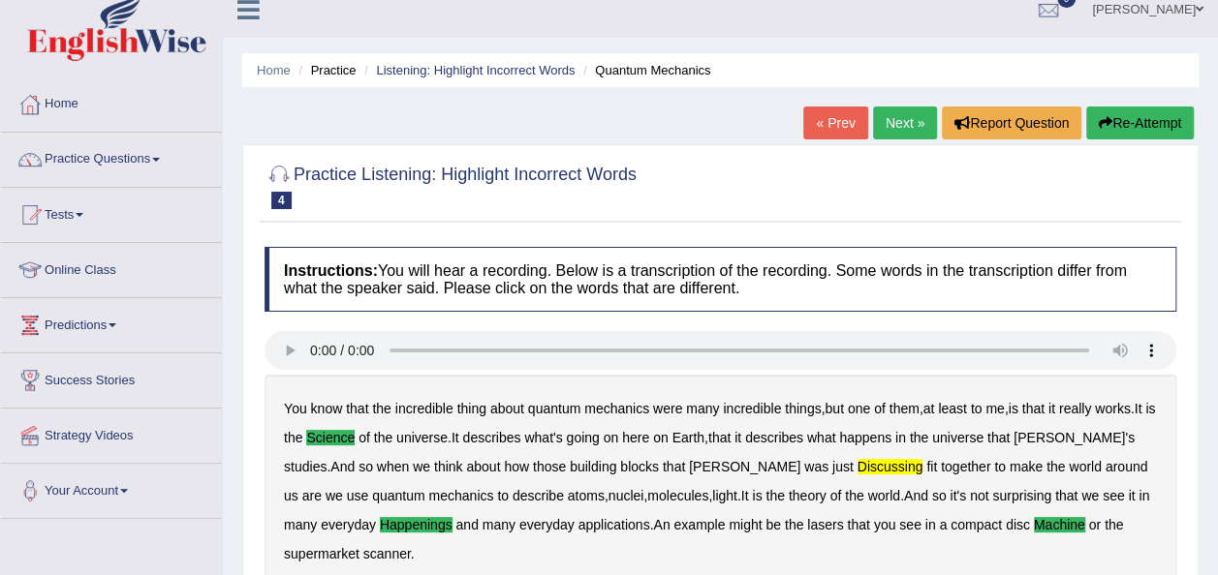
scroll to position [0, 0]
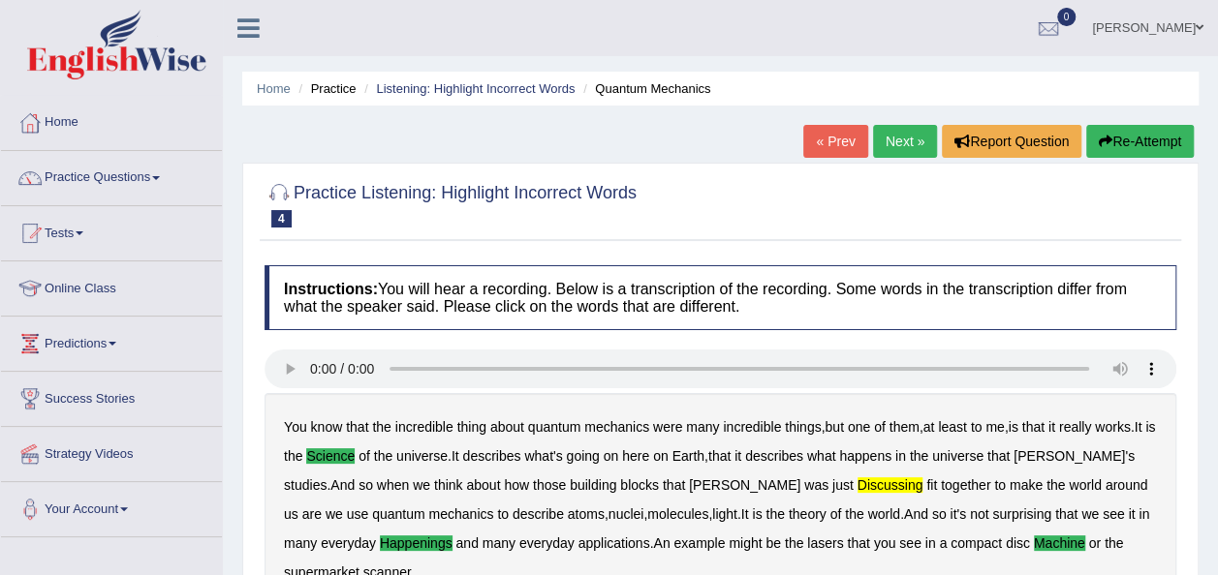
click at [909, 138] on link "Next »" at bounding box center [905, 141] width 64 height 33
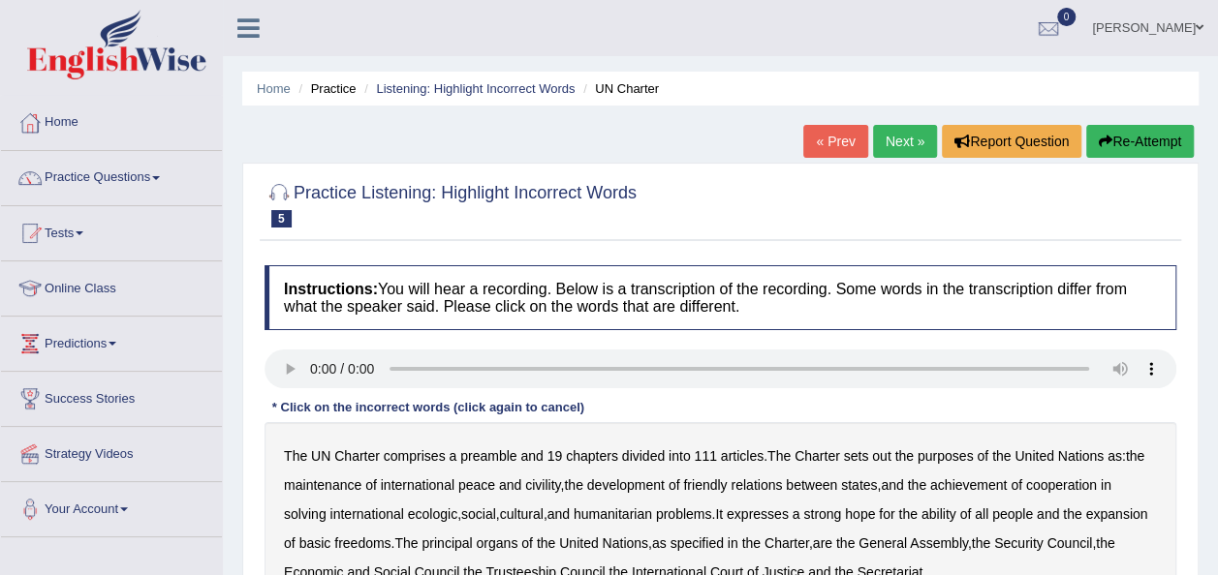
click at [1212, 556] on div "Home Practice Listening: Highlight Incorrect Words UN Charter « Prev Next » Rep…" at bounding box center [720, 484] width 995 height 969
drag, startPoint x: 1212, startPoint y: 556, endPoint x: 1235, endPoint y: 562, distance: 24.0
click at [1217, 562] on html "Toggle navigation Home Practice Questions Speaking Practice Read Aloud Repeat S…" at bounding box center [609, 287] width 1218 height 575
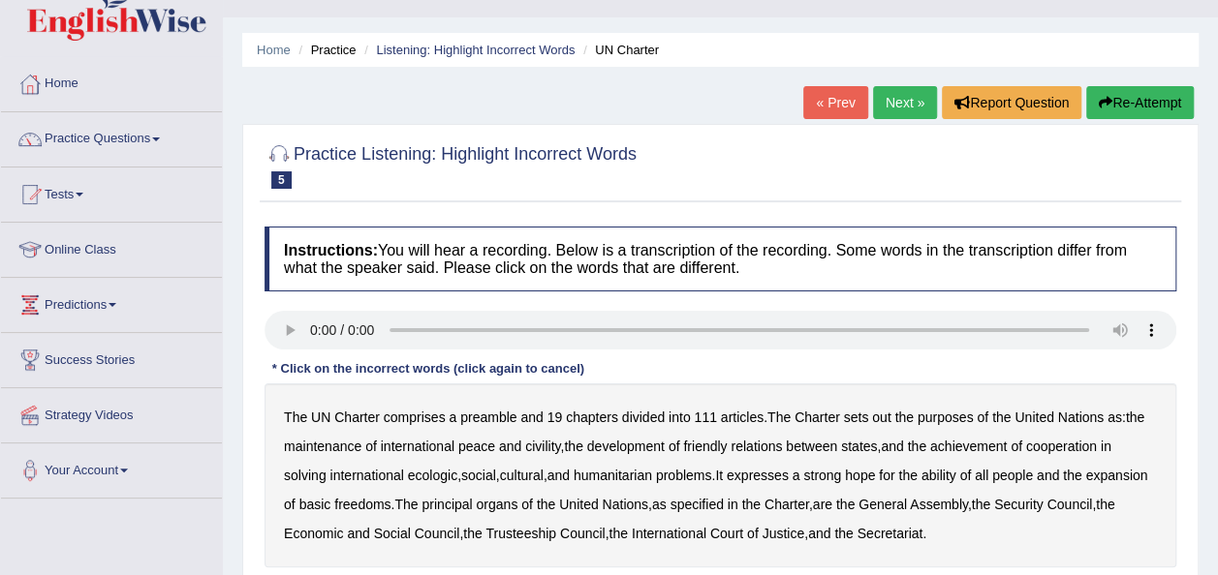
click at [888, 418] on b "out" at bounding box center [881, 418] width 18 height 16
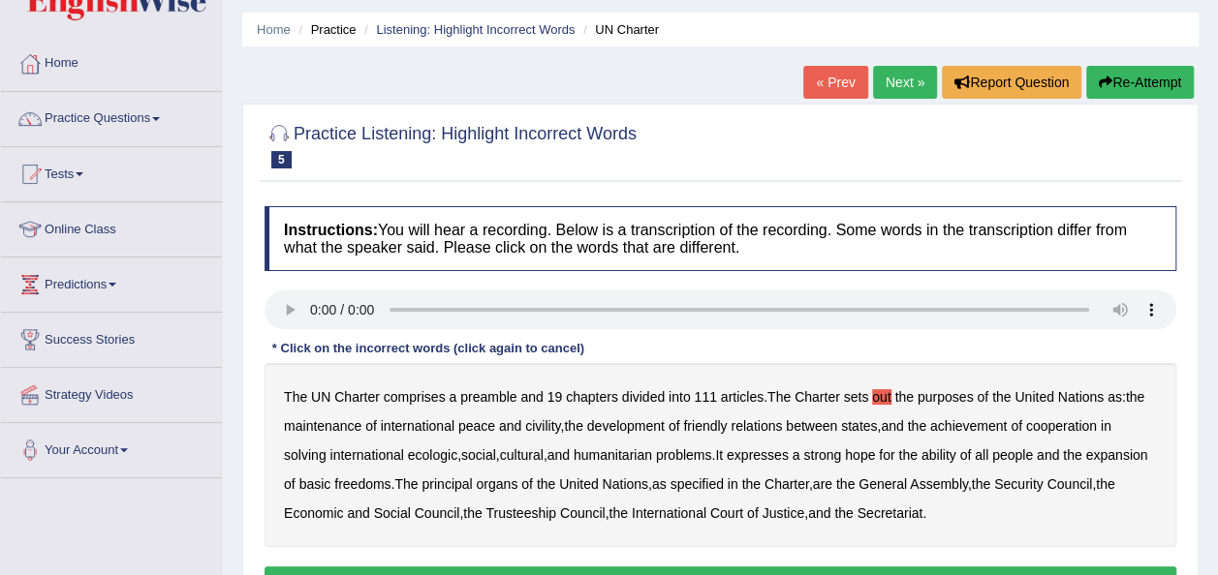
scroll to position [78, 0]
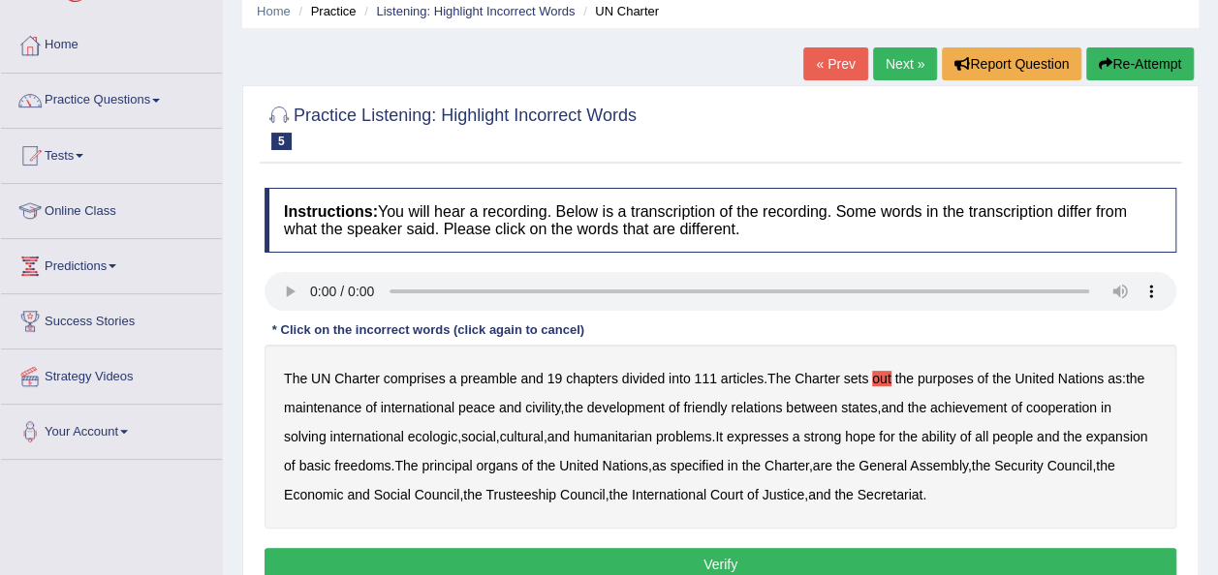
click at [952, 426] on div "The UN Charter comprises a preamble and 19 chapters divided into 111 articles .…" at bounding box center [720, 437] width 912 height 184
click at [954, 433] on b "ability" at bounding box center [938, 437] width 35 height 16
click at [537, 409] on b "civility" at bounding box center [542, 408] width 35 height 16
click at [436, 437] on b "ecologic" at bounding box center [432, 437] width 49 height 16
click at [730, 560] on button "Verify" at bounding box center [720, 564] width 912 height 33
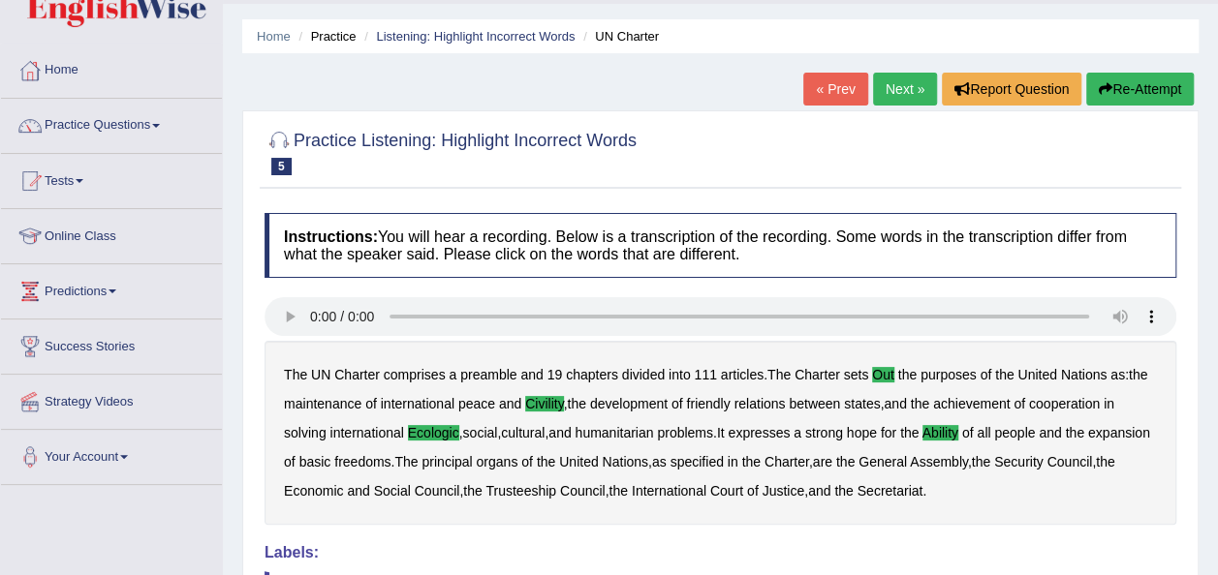
scroll to position [16, 0]
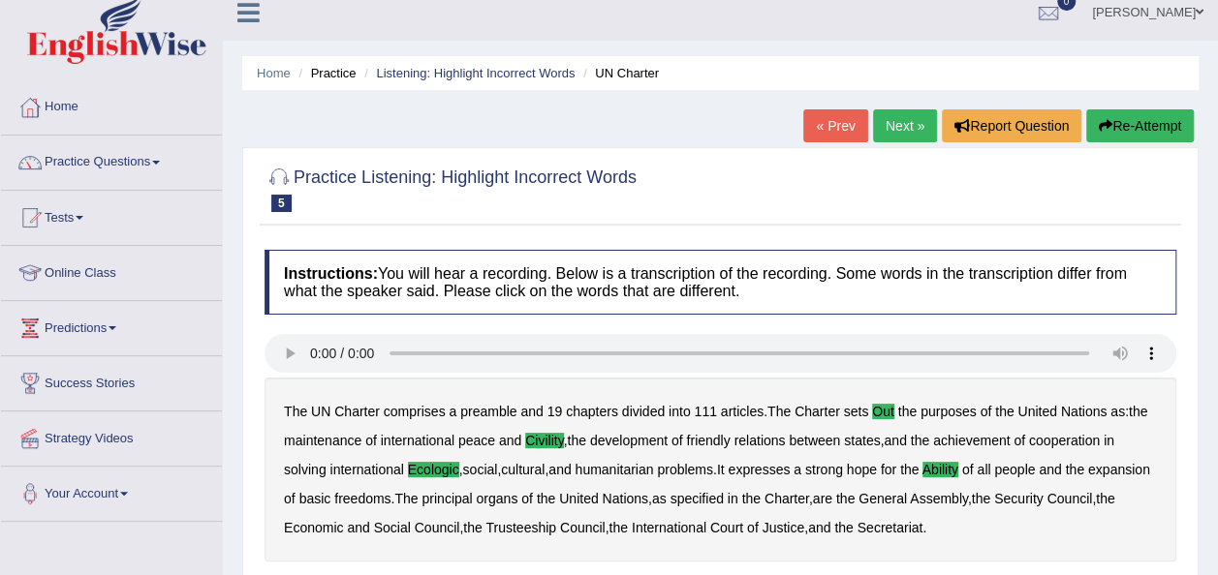
click at [899, 119] on link "Next »" at bounding box center [905, 125] width 64 height 33
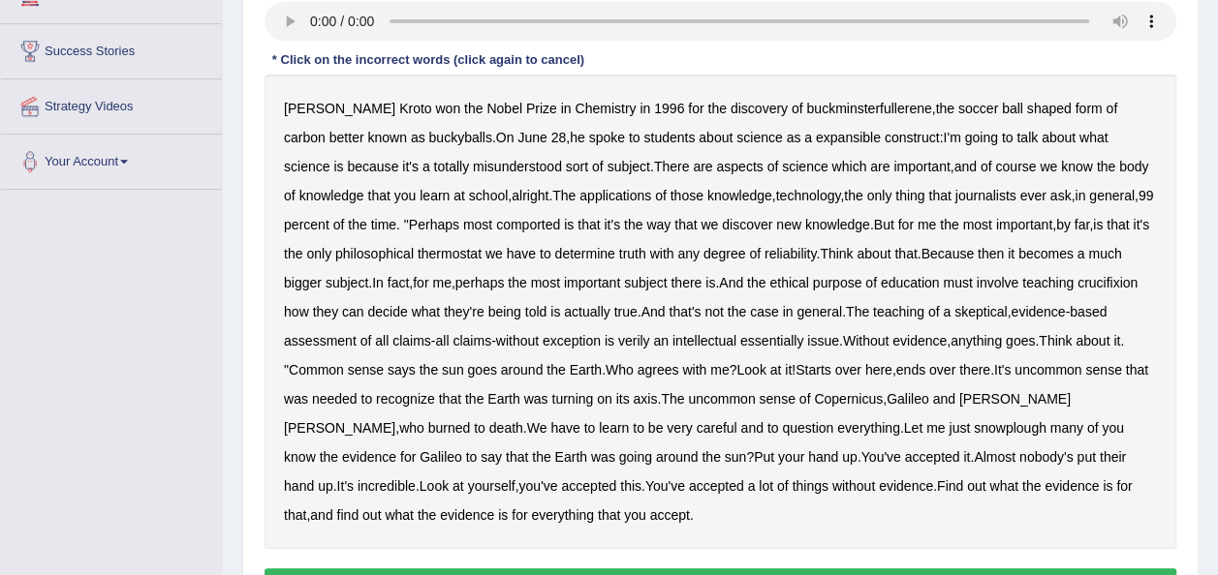
scroll to position [349, 0]
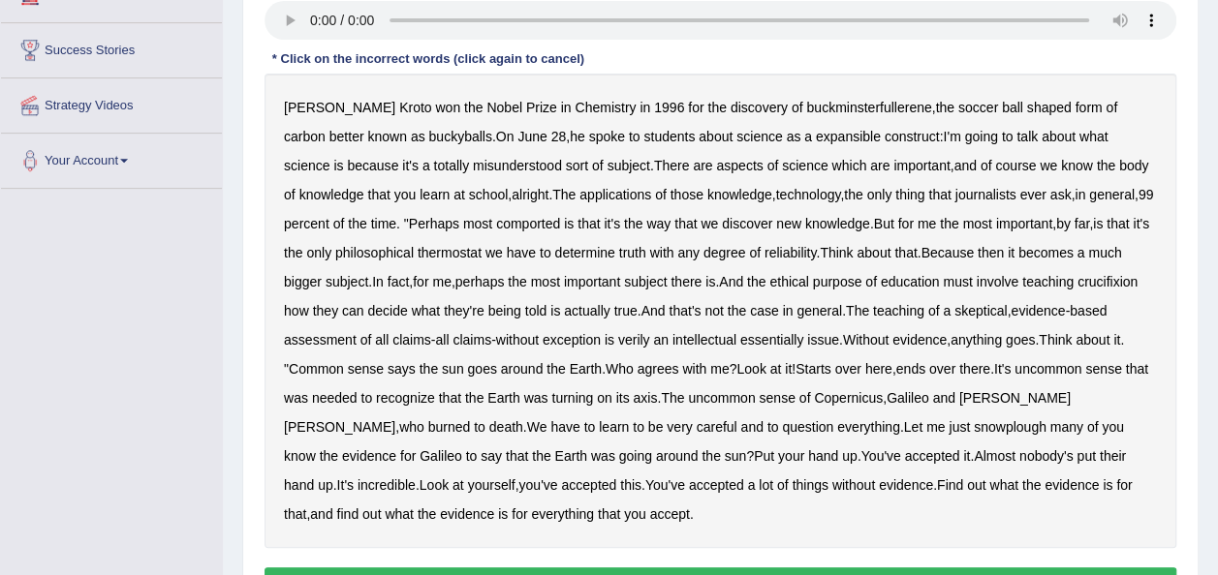
click at [816, 138] on b "expansible" at bounding box center [848, 137] width 65 height 16
click at [496, 227] on b "comported" at bounding box center [528, 224] width 64 height 16
click at [418, 258] on b "thermostat" at bounding box center [450, 253] width 64 height 16
click at [638, 341] on b "verily" at bounding box center [634, 340] width 32 height 16
click at [974, 428] on b "snowplough" at bounding box center [1010, 427] width 73 height 16
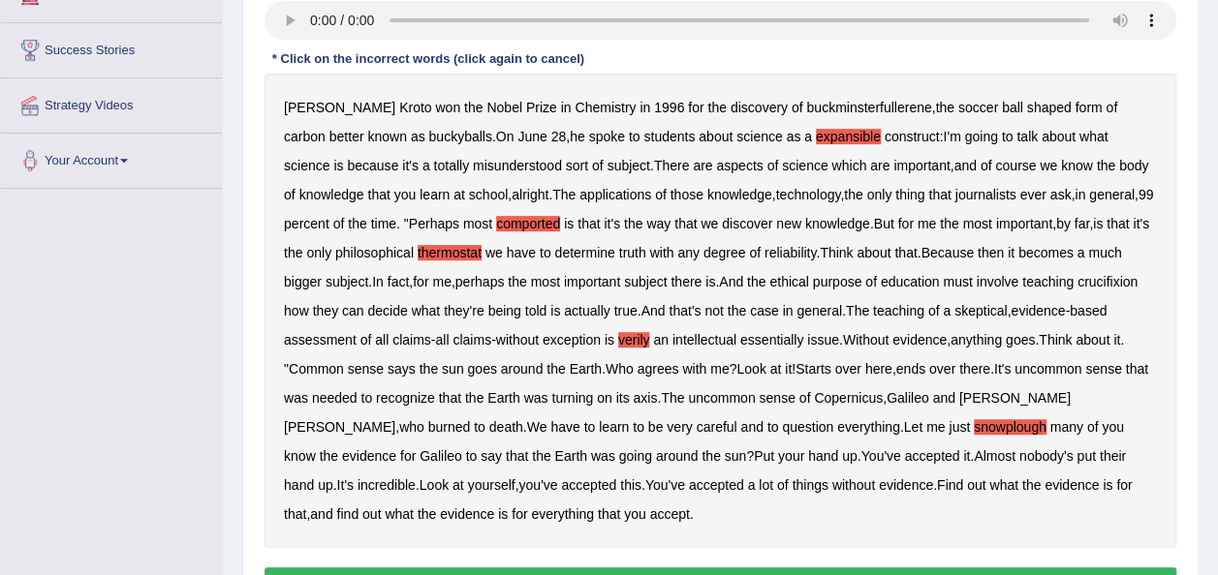
click at [974, 428] on b "snowplough" at bounding box center [1010, 427] width 73 height 16
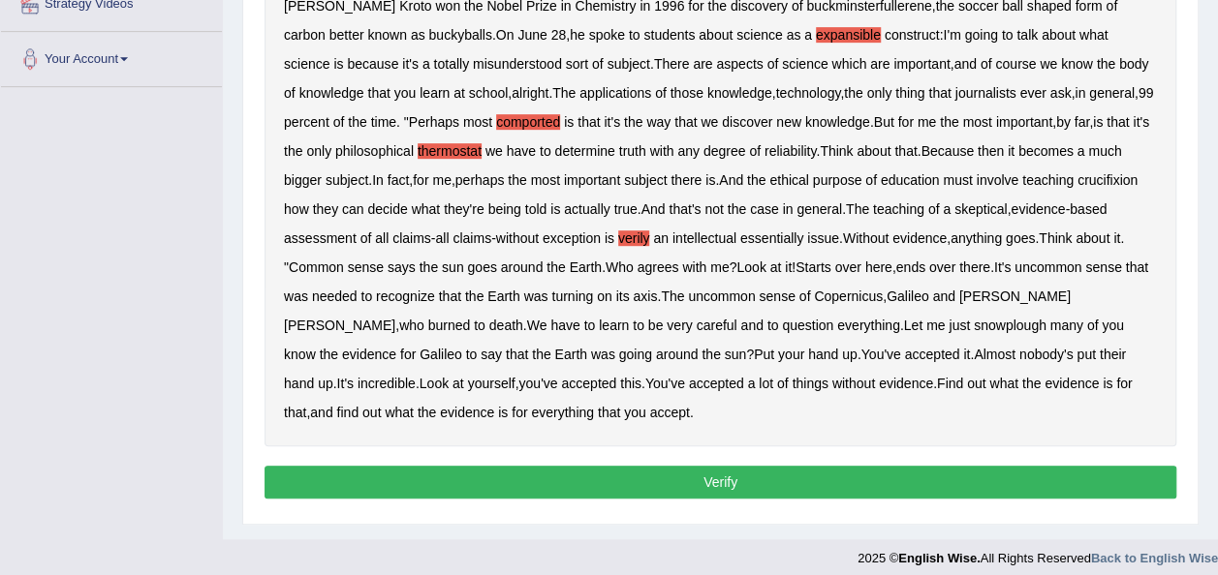
scroll to position [461, 0]
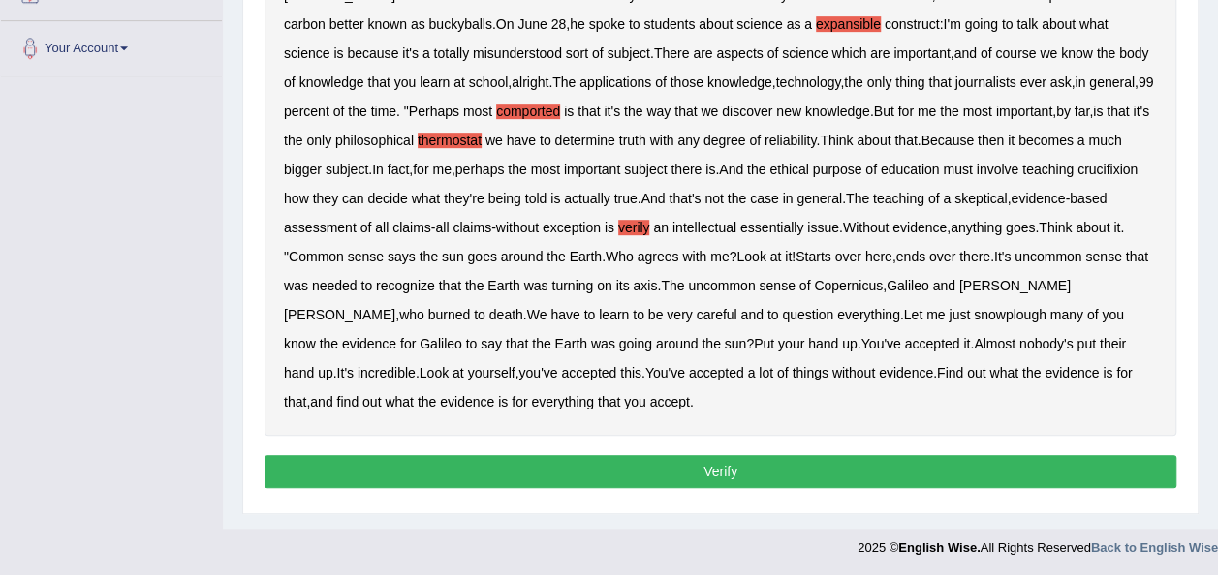
click at [721, 463] on button "Verify" at bounding box center [720, 471] width 912 height 33
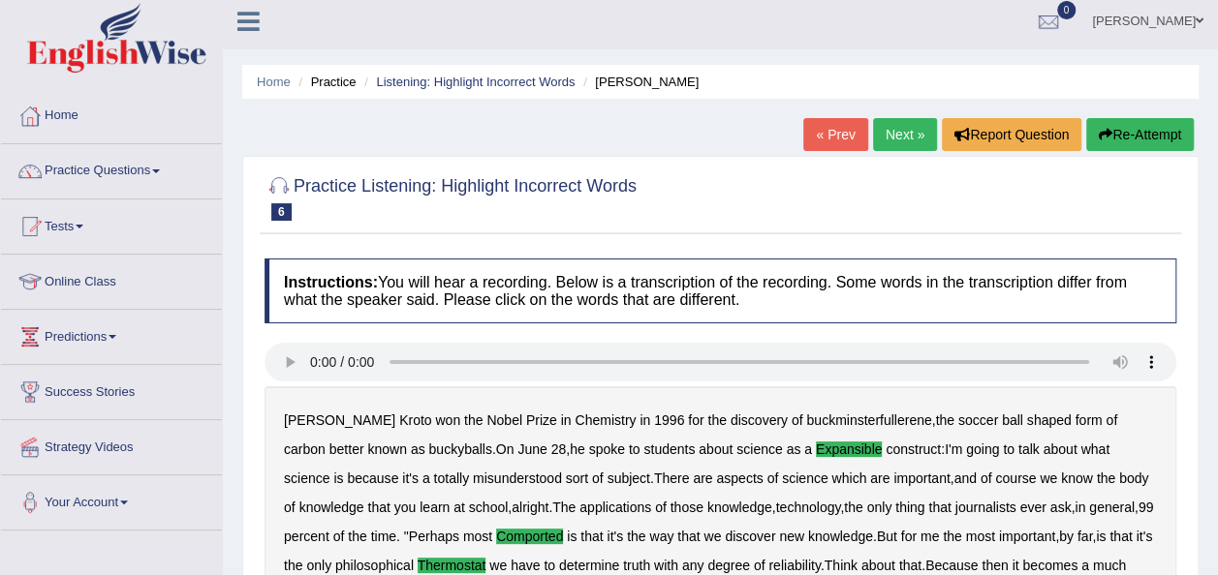
scroll to position [0, 0]
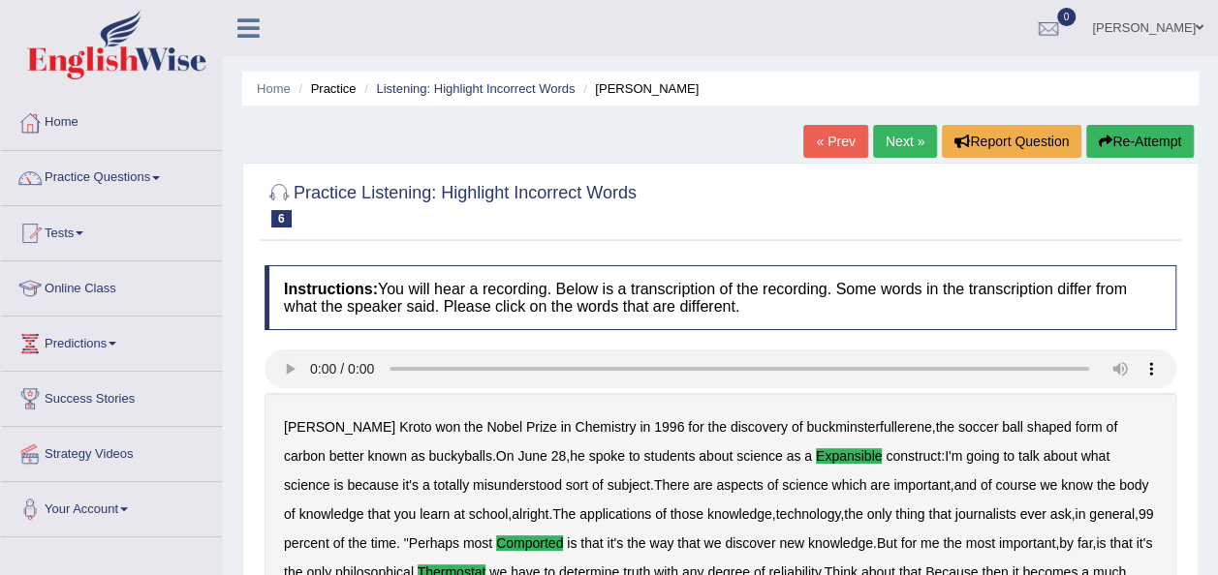
click at [895, 127] on link "Next »" at bounding box center [905, 141] width 64 height 33
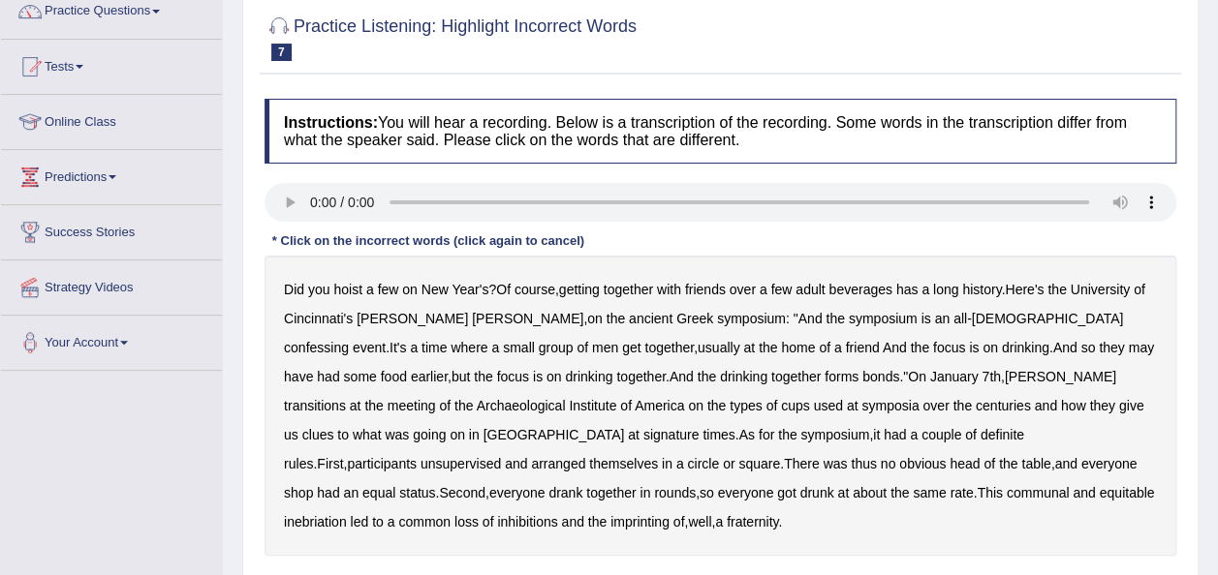
scroll to position [194, 0]
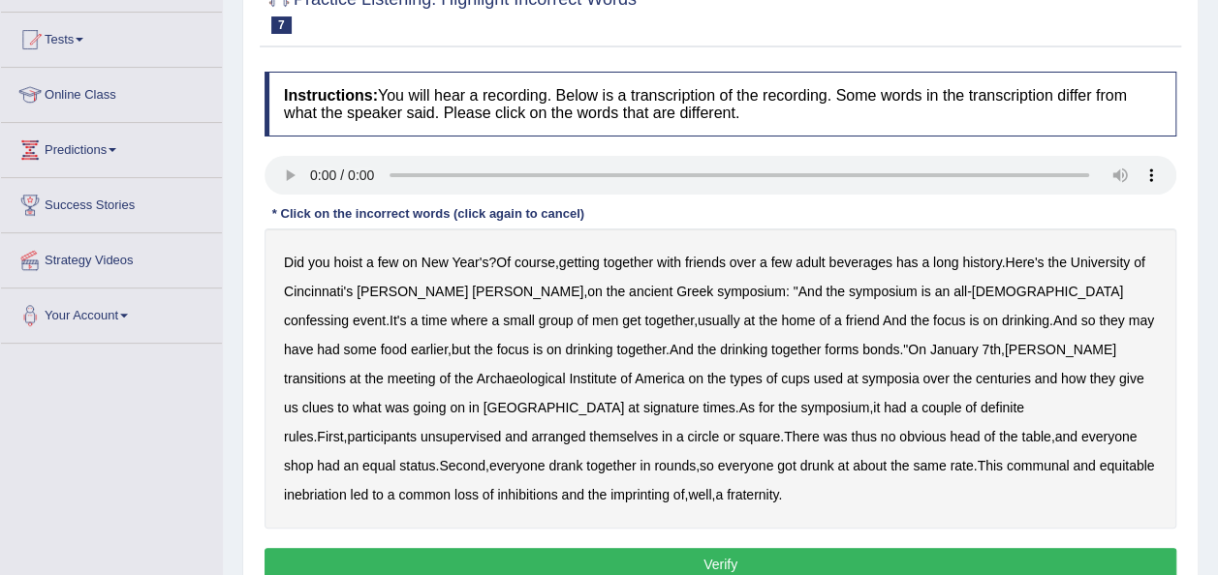
click at [813, 264] on b "adult" at bounding box center [809, 263] width 29 height 16
click at [349, 313] on b "confessing" at bounding box center [316, 321] width 65 height 16
click at [311, 295] on b "Cincinnati's" at bounding box center [318, 292] width 69 height 16
click at [821, 262] on b "adult" at bounding box center [809, 263] width 29 height 16
click at [346, 371] on b "transitions" at bounding box center [315, 379] width 62 height 16
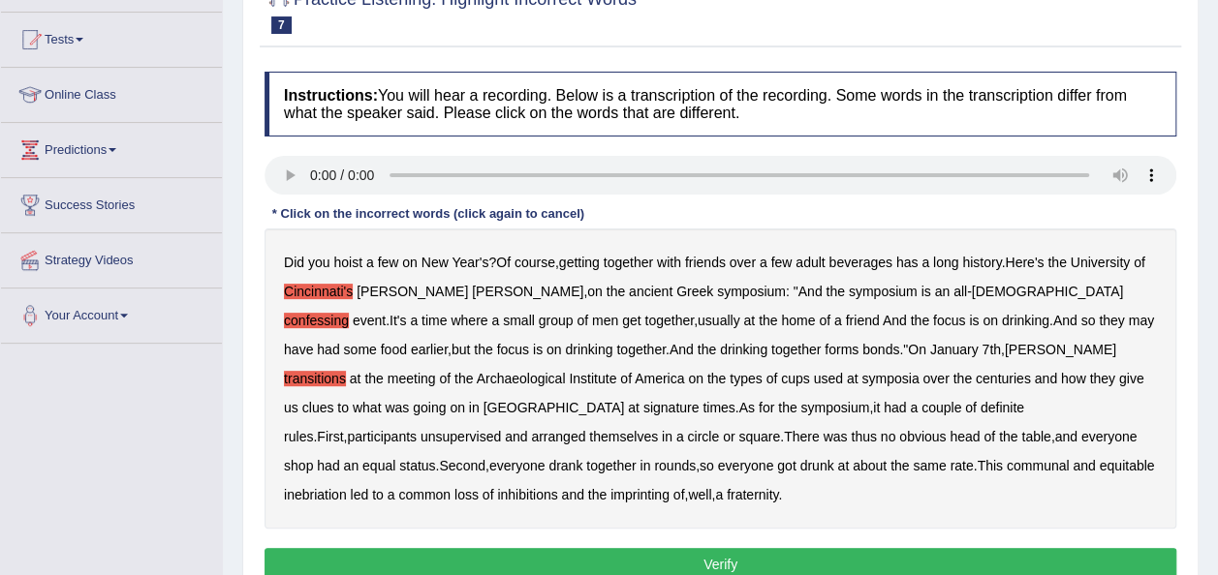
click at [643, 405] on b "signature" at bounding box center [671, 408] width 56 height 16
click at [501, 429] on b "unsupervised" at bounding box center [460, 437] width 80 height 16
click at [313, 458] on b "shop" at bounding box center [298, 466] width 29 height 16
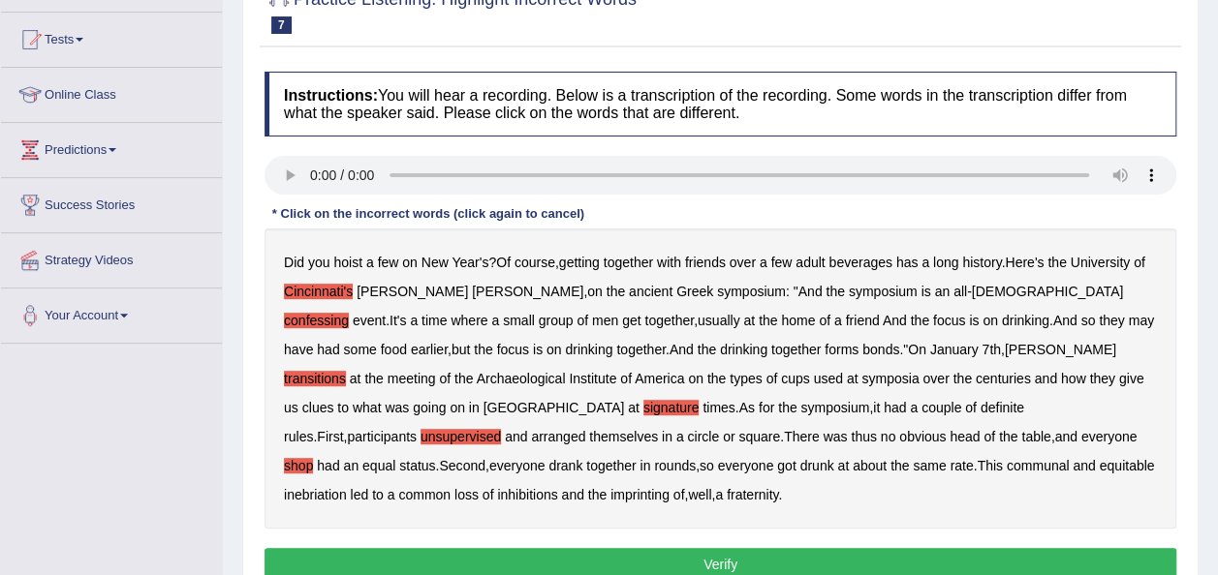
click at [669, 487] on b "imprinting" at bounding box center [639, 495] width 59 height 16
click at [740, 560] on button "Verify" at bounding box center [720, 564] width 912 height 33
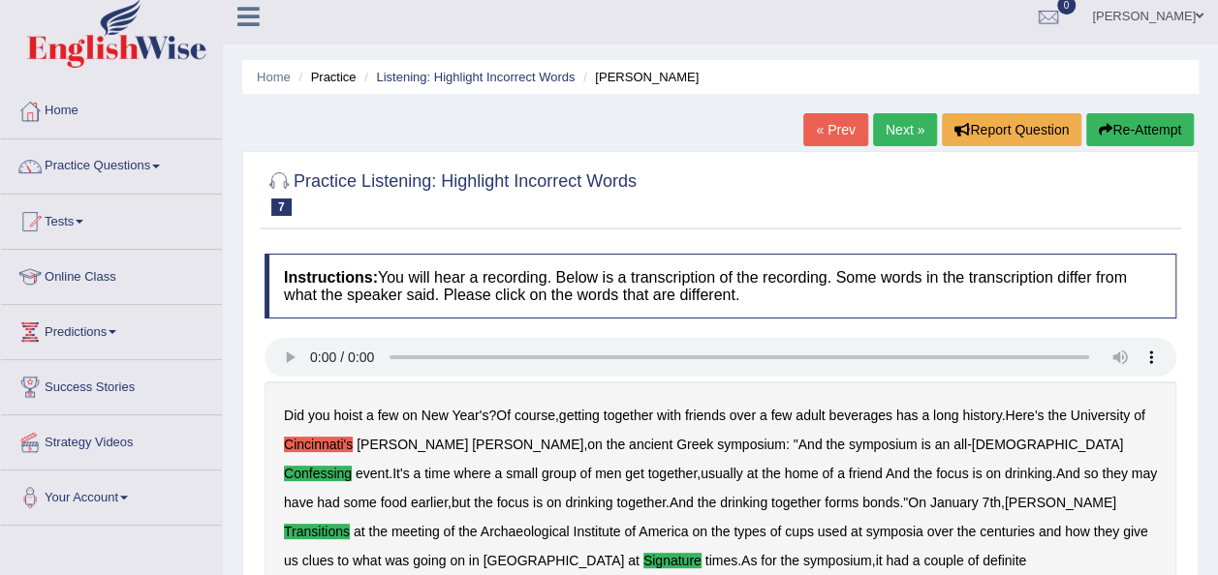
scroll to position [0, 0]
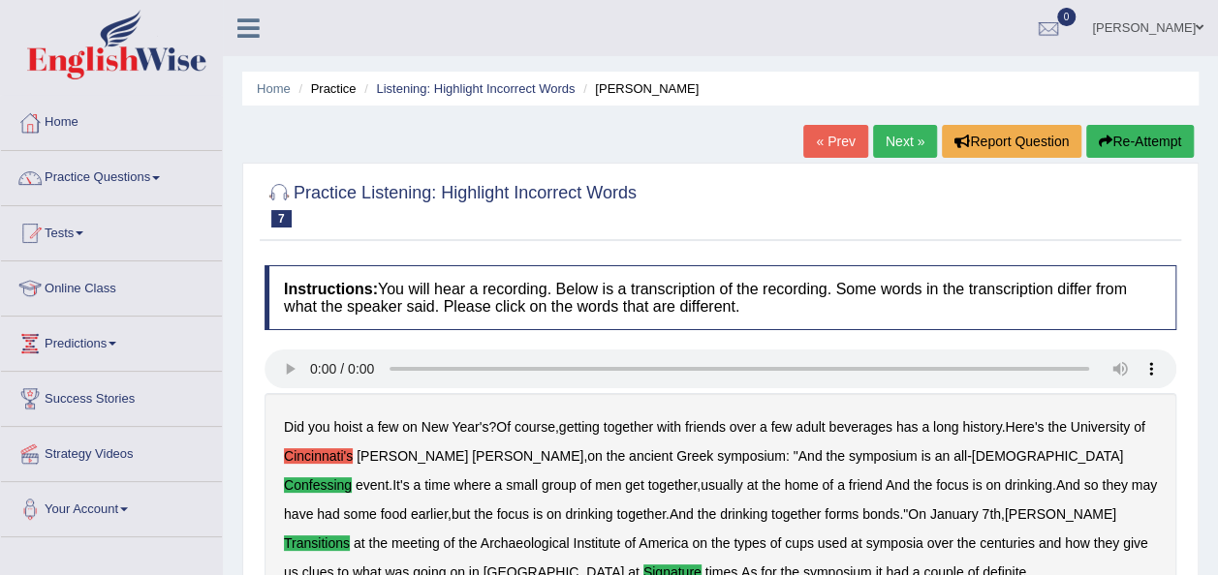
click at [884, 132] on link "Next »" at bounding box center [905, 141] width 64 height 33
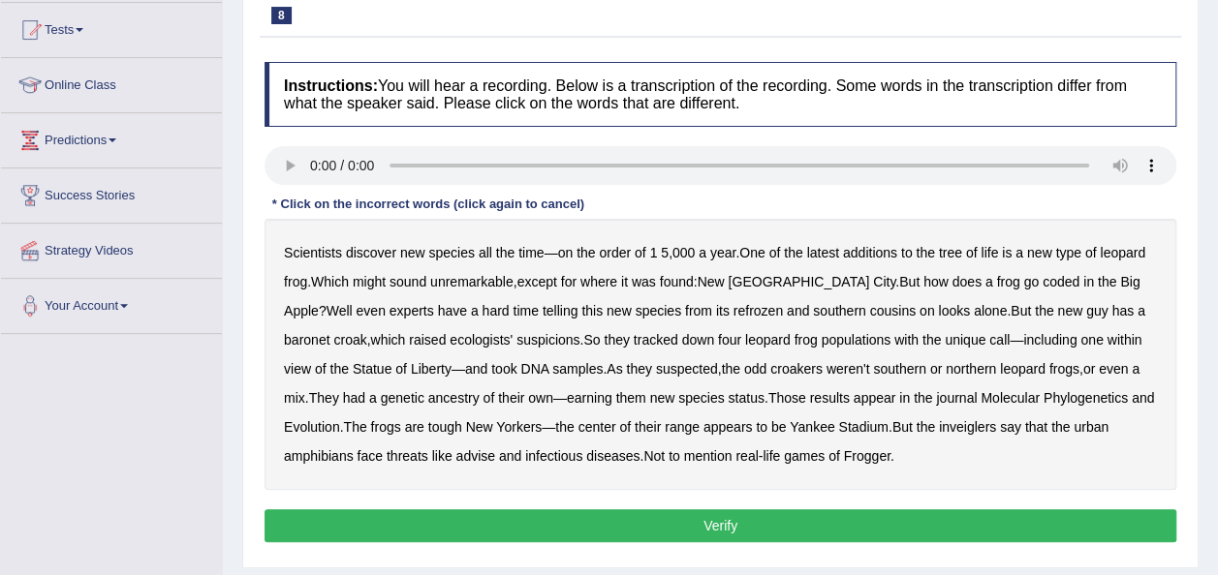
scroll to position [233, 0]
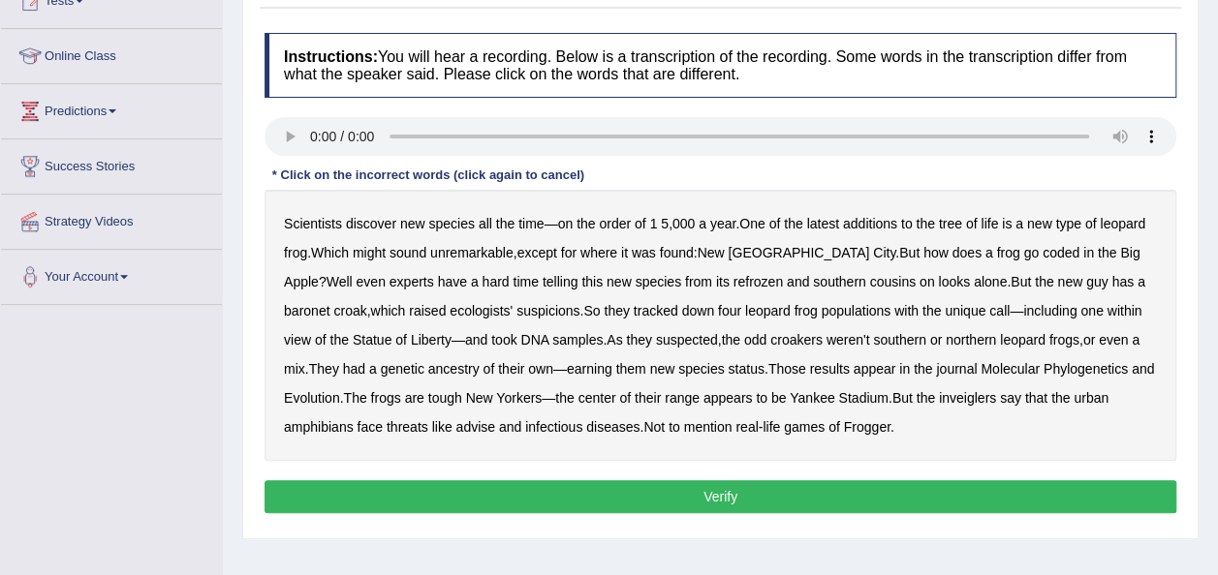
click at [681, 223] on b "000" at bounding box center [683, 224] width 22 height 16
click at [662, 223] on b "5" at bounding box center [665, 224] width 8 height 16
click at [676, 223] on b "000" at bounding box center [683, 224] width 22 height 16
click at [761, 190] on div "Scientists discover new species all the time — on the order of 1 5 , 000 a year…" at bounding box center [720, 325] width 912 height 271
click at [1042, 251] on b "coded" at bounding box center [1060, 253] width 37 height 16
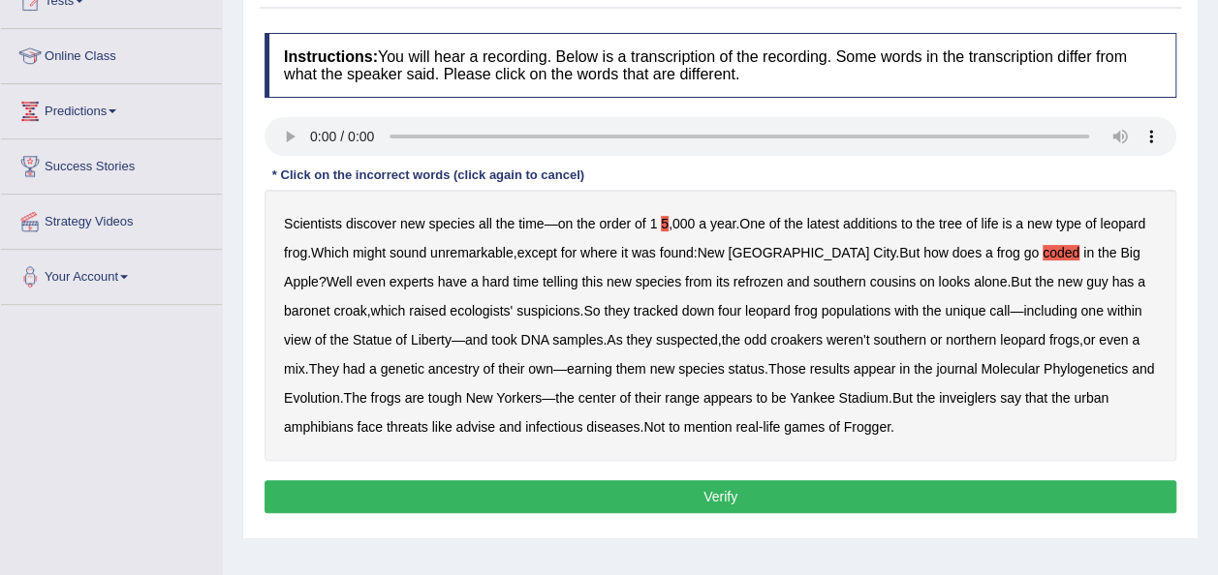
click at [952, 251] on b "does" at bounding box center [966, 253] width 29 height 16
click at [329, 303] on b "baronet" at bounding box center [307, 311] width 46 height 16
click at [962, 399] on b "inveiglers" at bounding box center [967, 398] width 57 height 16
click at [682, 219] on b "000" at bounding box center [683, 224] width 22 height 16
click at [652, 219] on b "1" at bounding box center [653, 224] width 8 height 16
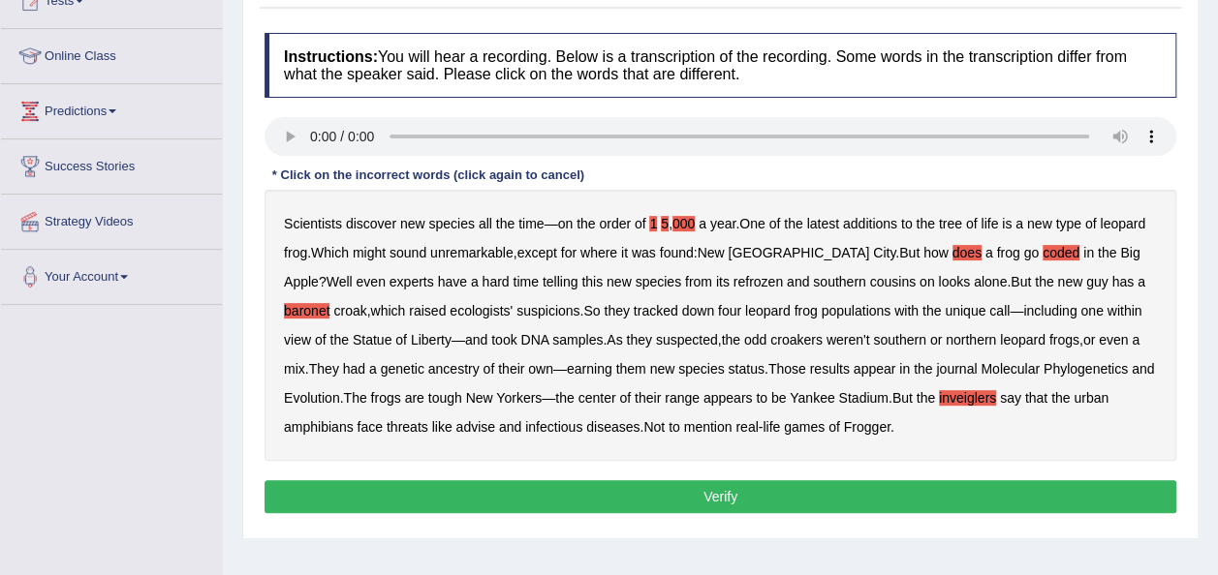
click at [731, 489] on button "Verify" at bounding box center [720, 497] width 912 height 33
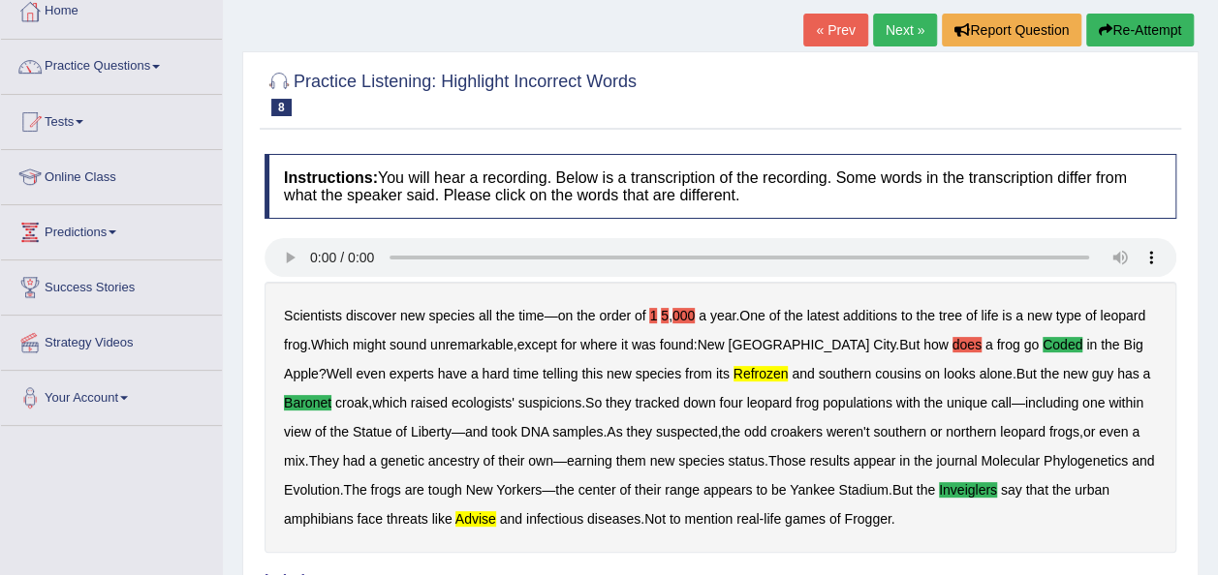
scroll to position [129, 0]
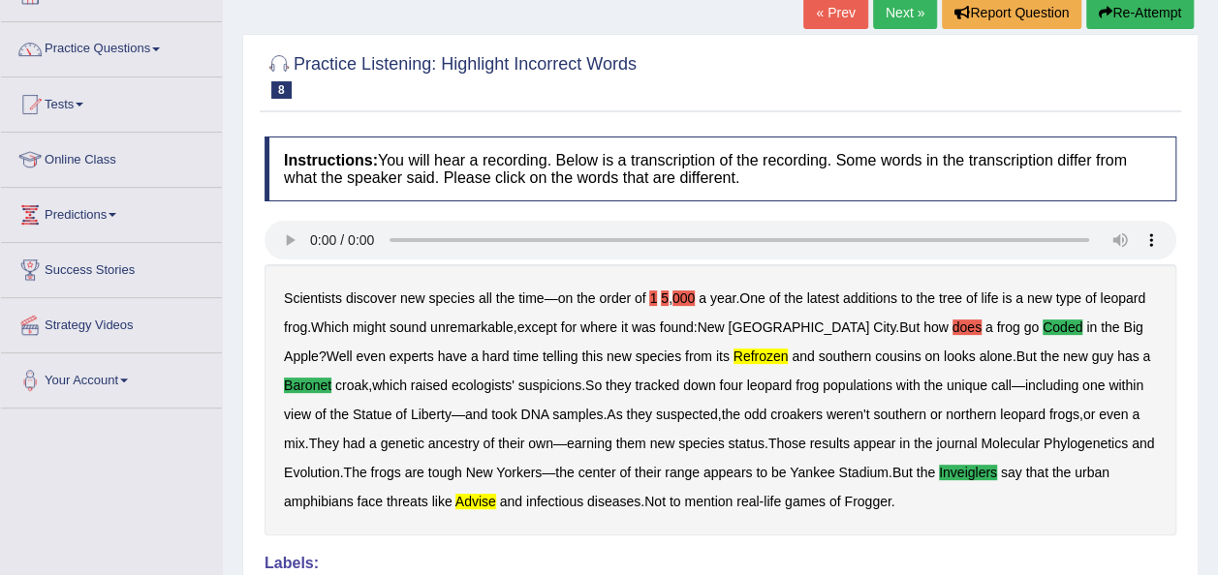
click at [891, 8] on link "Next »" at bounding box center [905, 12] width 64 height 33
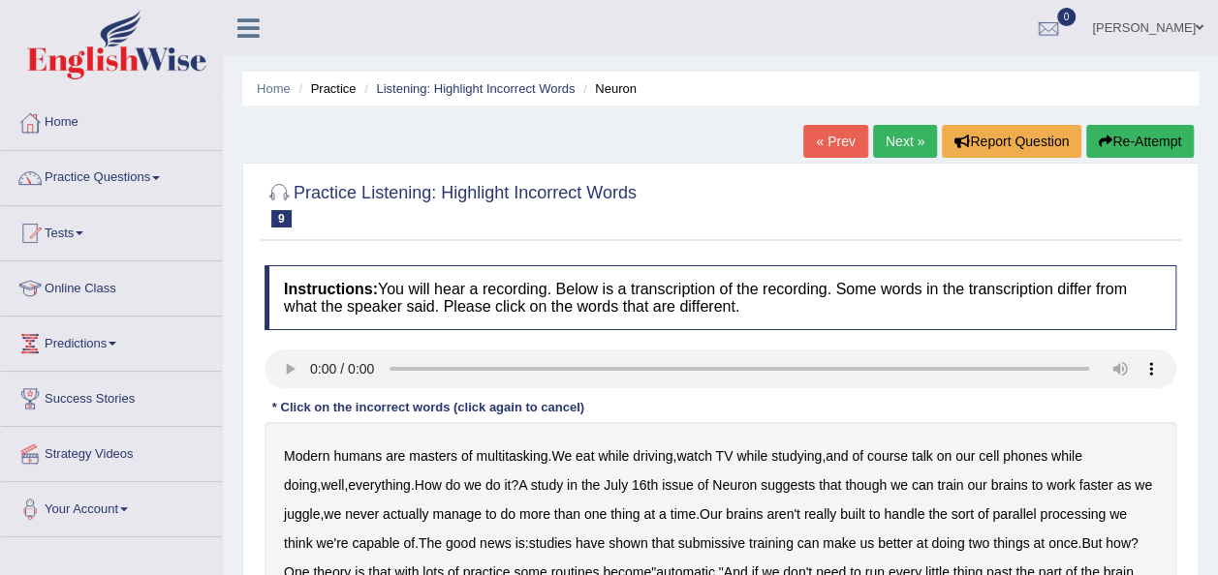
click at [822, 145] on link "« Prev" at bounding box center [835, 141] width 64 height 33
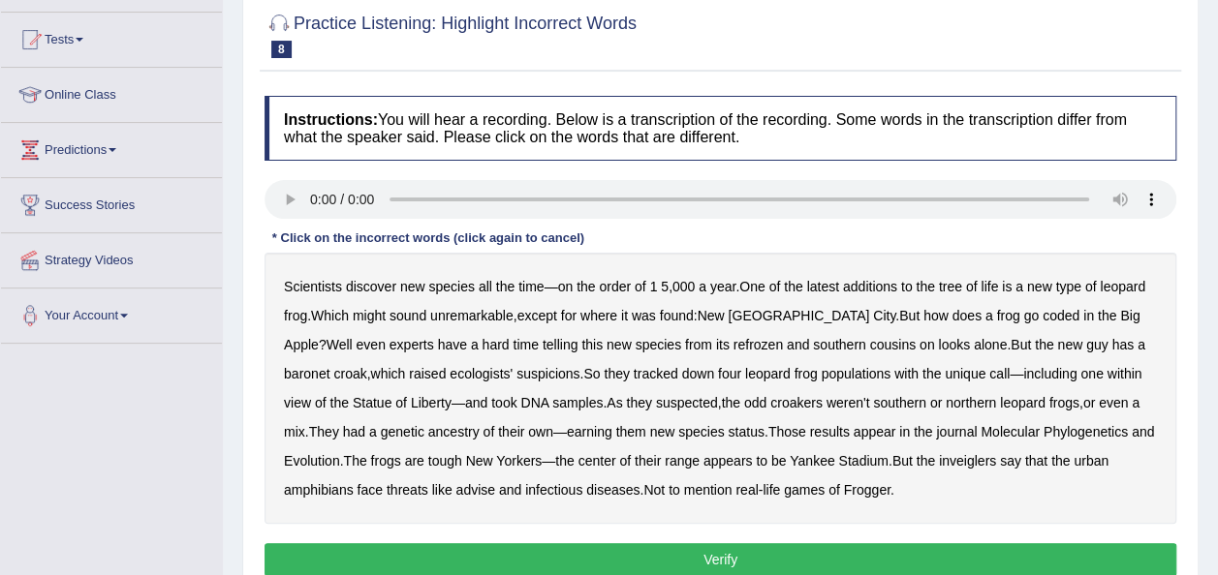
scroll to position [233, 0]
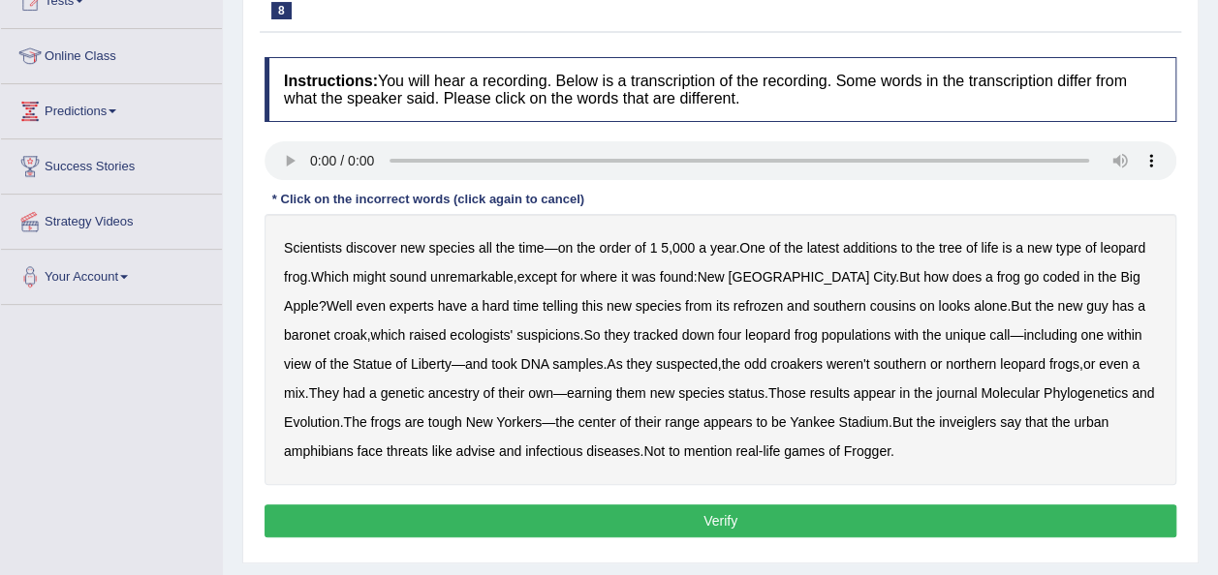
click at [952, 273] on b "does" at bounding box center [966, 277] width 29 height 16
click at [733, 306] on b "refrozen" at bounding box center [757, 306] width 49 height 16
click at [966, 422] on b "inveiglers" at bounding box center [967, 423] width 57 height 16
click at [485, 448] on b "advise" at bounding box center [474, 452] width 39 height 16
click at [729, 510] on button "Verify" at bounding box center [720, 521] width 912 height 33
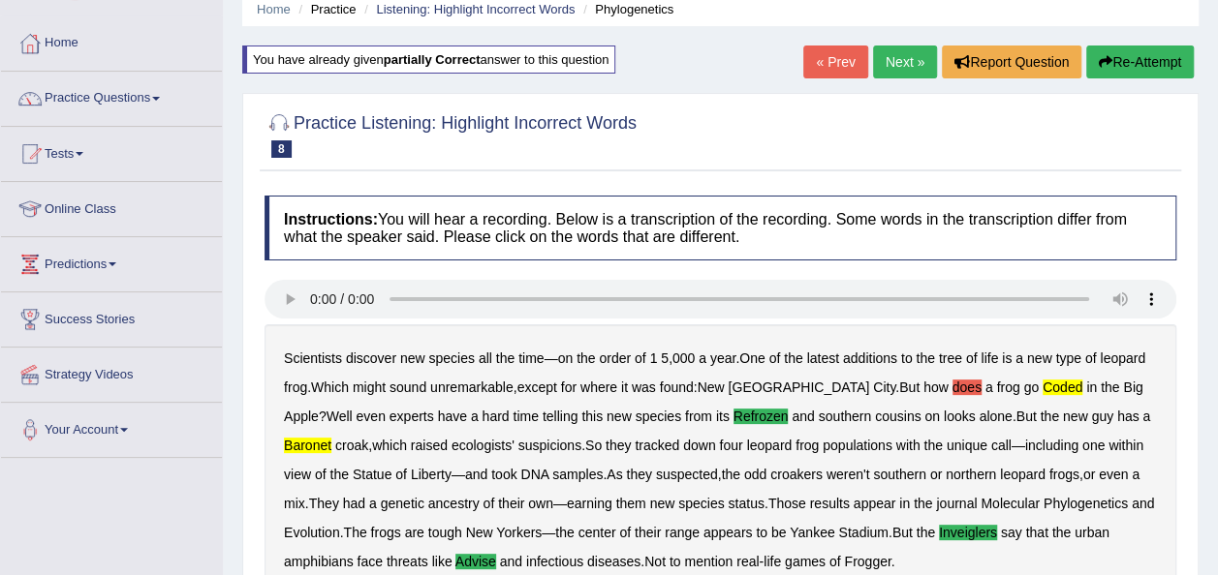
scroll to position [41, 0]
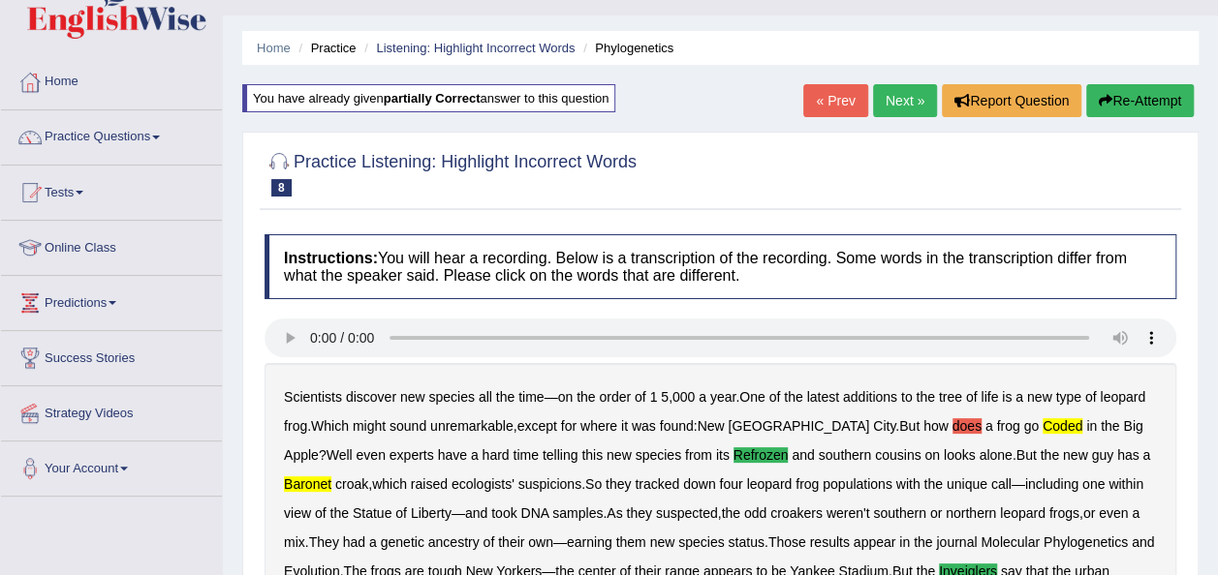
click at [909, 106] on link "Next »" at bounding box center [905, 100] width 64 height 33
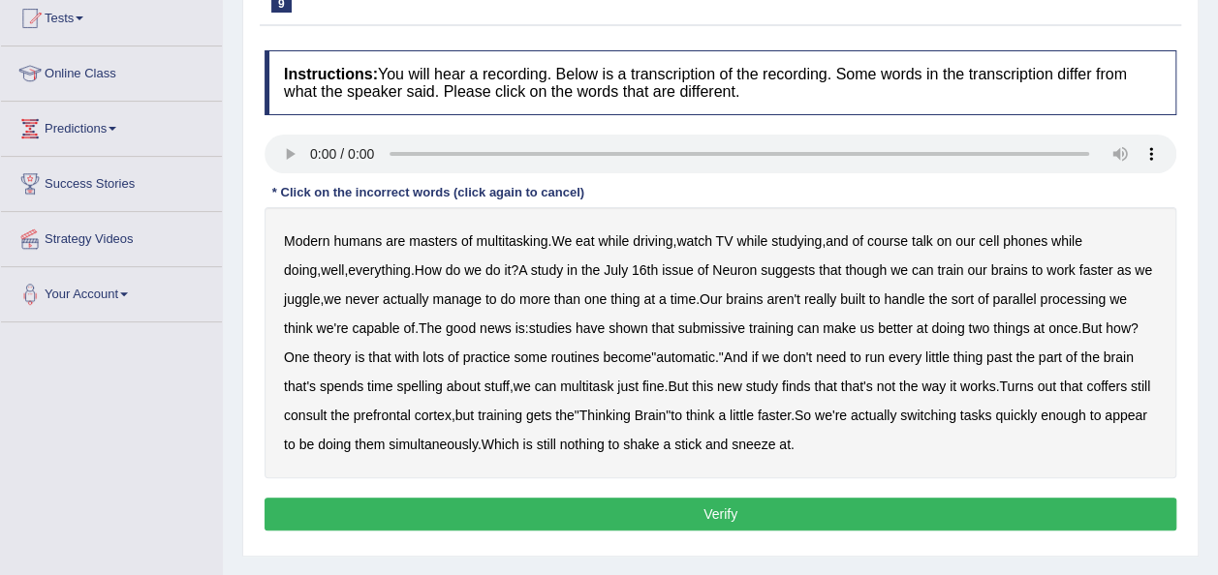
scroll to position [233, 0]
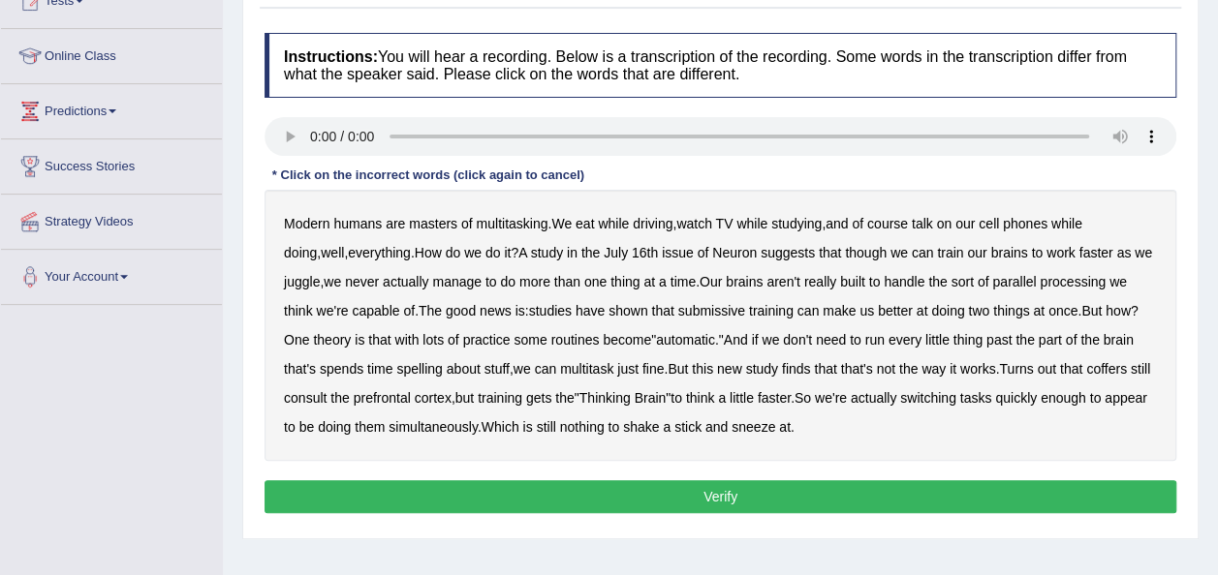
click at [784, 284] on b "aren't" at bounding box center [783, 282] width 34 height 16
click at [815, 283] on b "really" at bounding box center [820, 282] width 32 height 16
click at [789, 280] on b "aren't" at bounding box center [783, 282] width 34 height 16
click at [822, 282] on b "really" at bounding box center [820, 282] width 32 height 16
click at [718, 312] on b "submissive" at bounding box center [711, 311] width 67 height 16
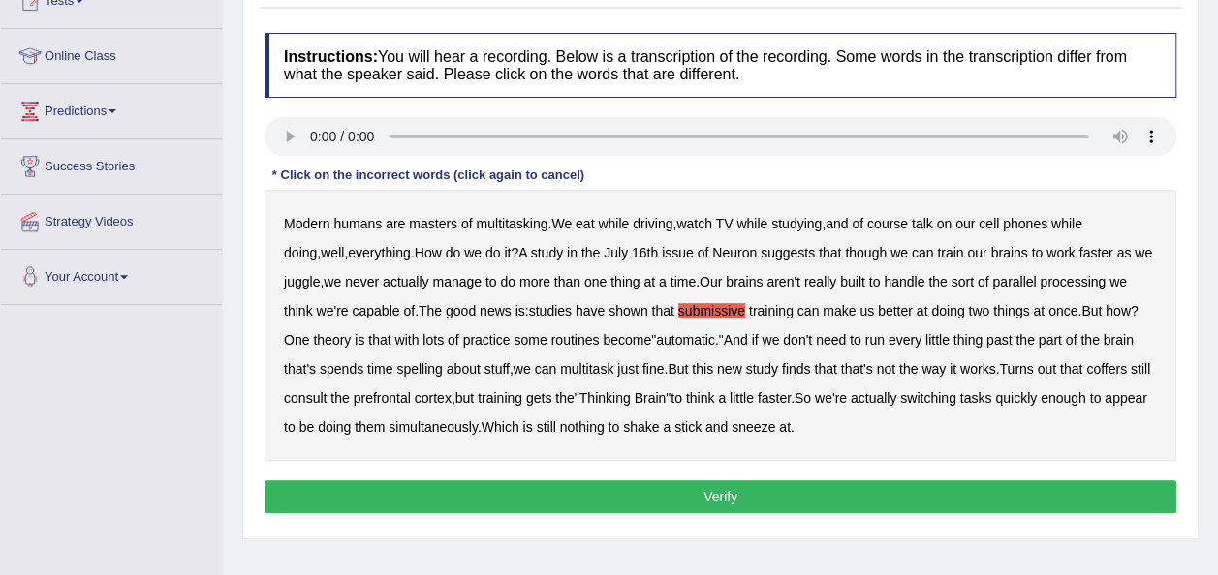
click at [1127, 363] on b "coffers" at bounding box center [1106, 369] width 41 height 16
click at [419, 362] on b "spelling" at bounding box center [419, 369] width 46 height 16
click at [724, 481] on button "Verify" at bounding box center [720, 497] width 912 height 33
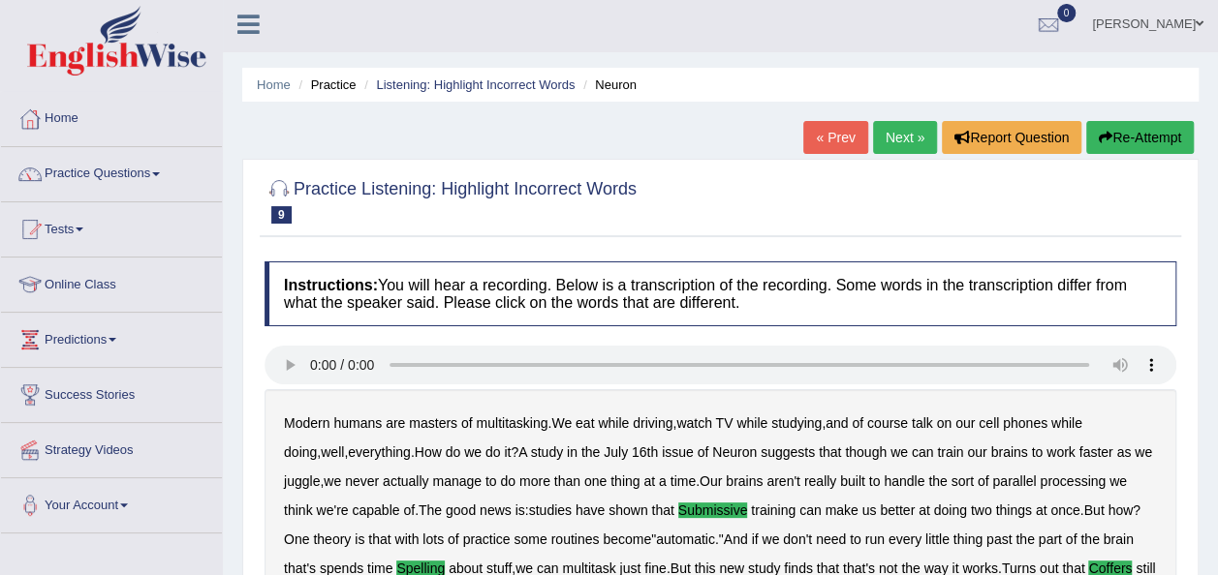
scroll to position [0, 0]
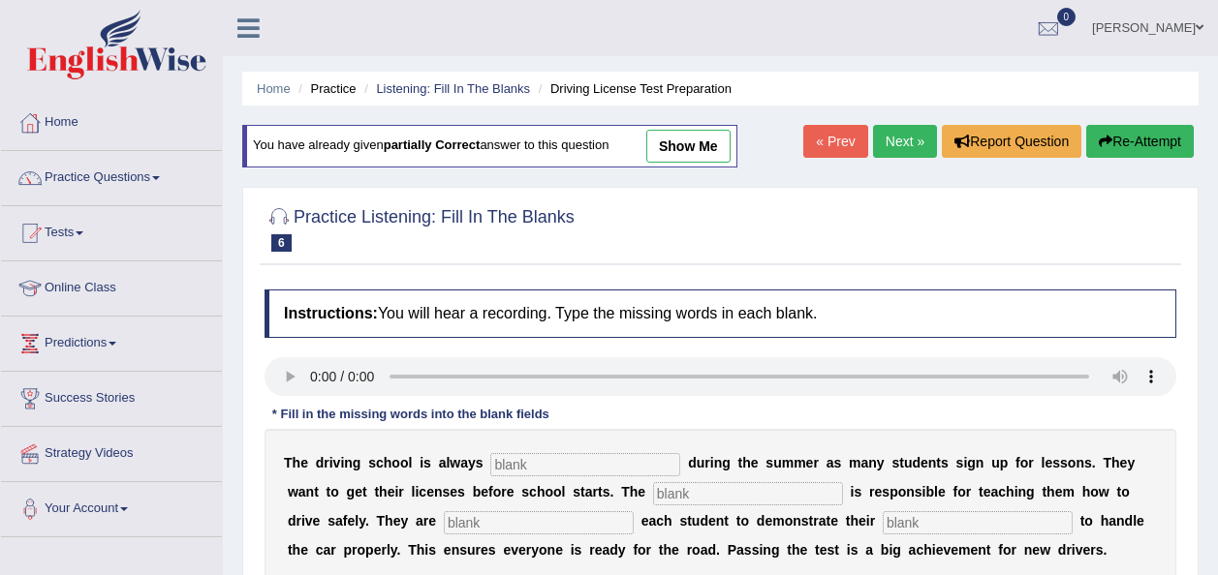
scroll to position [442, 0]
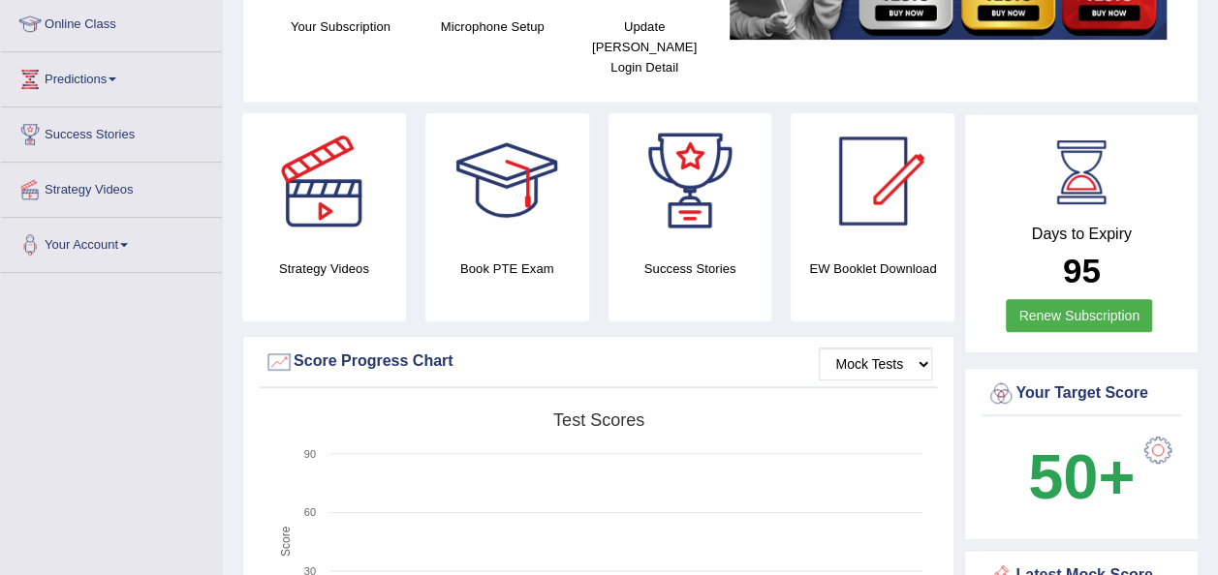
scroll to position [264, 0]
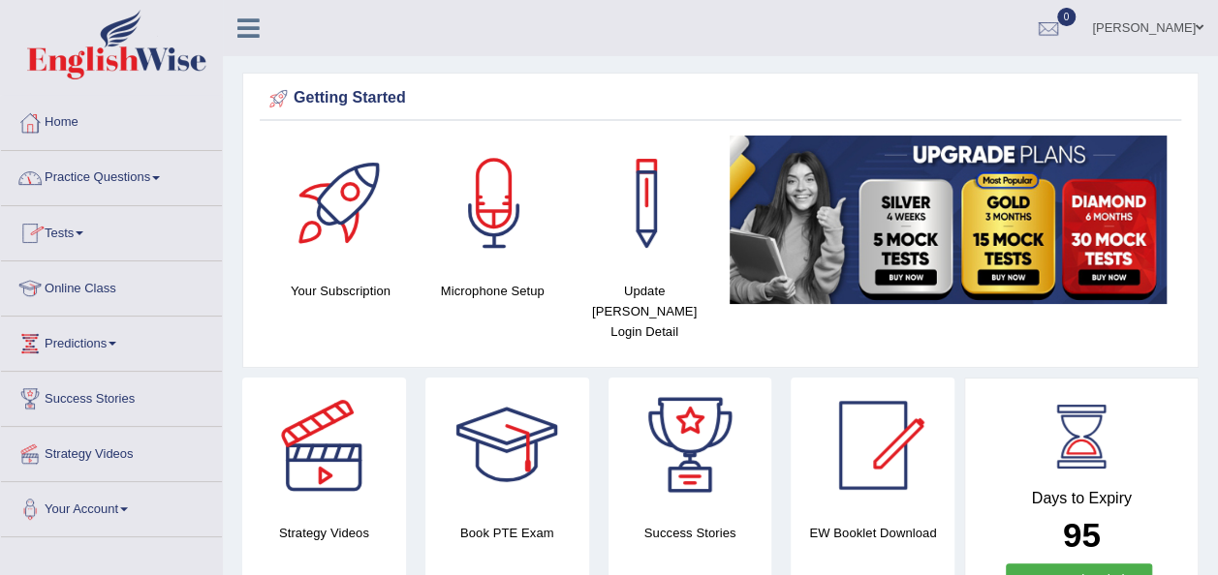
click at [160, 178] on span at bounding box center [156, 178] width 8 height 4
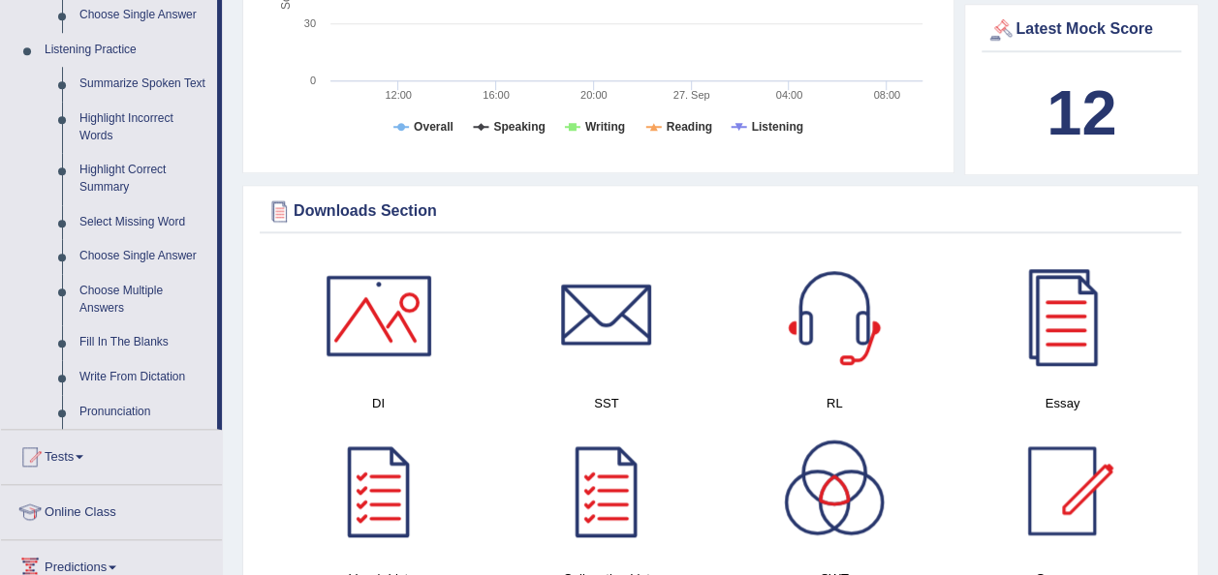
scroll to position [814, 0]
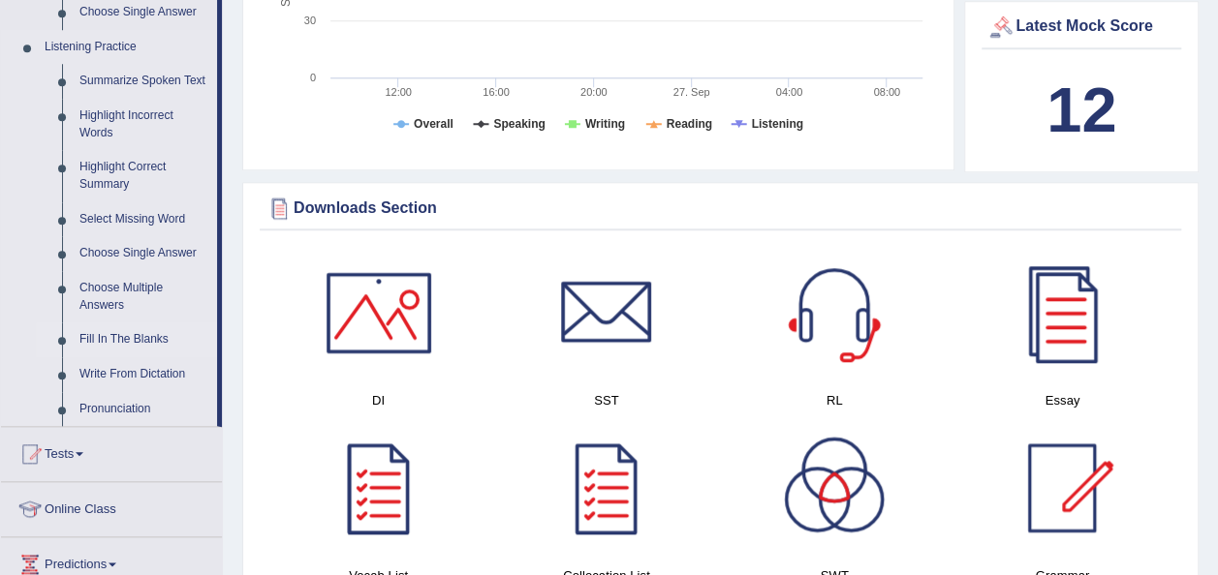
click at [126, 341] on link "Fill In The Blanks" at bounding box center [144, 340] width 146 height 35
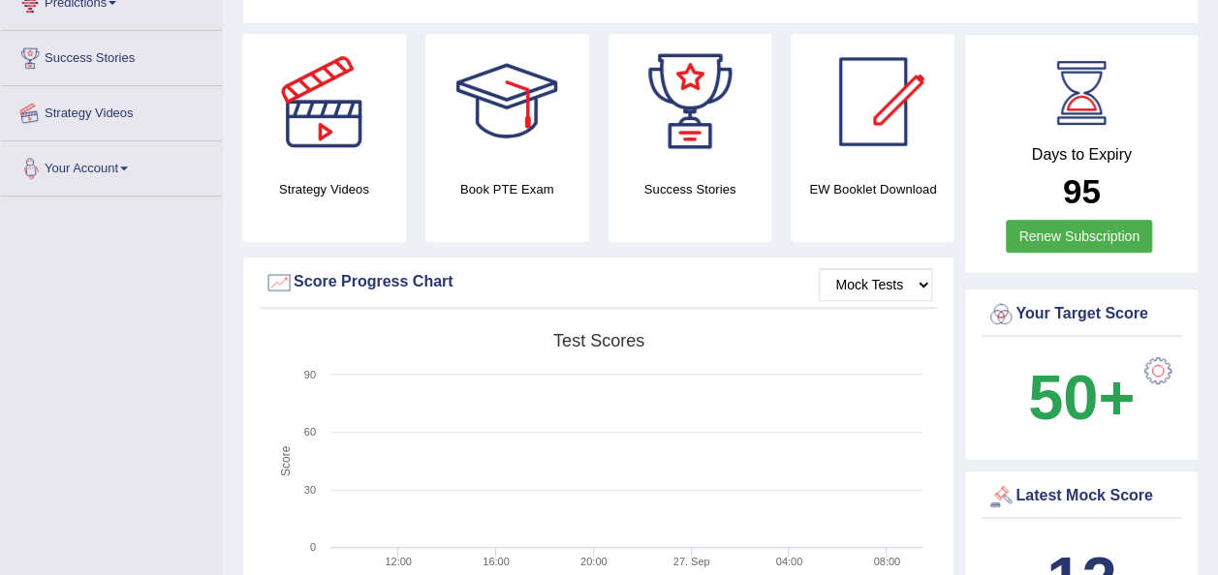
scroll to position [386, 0]
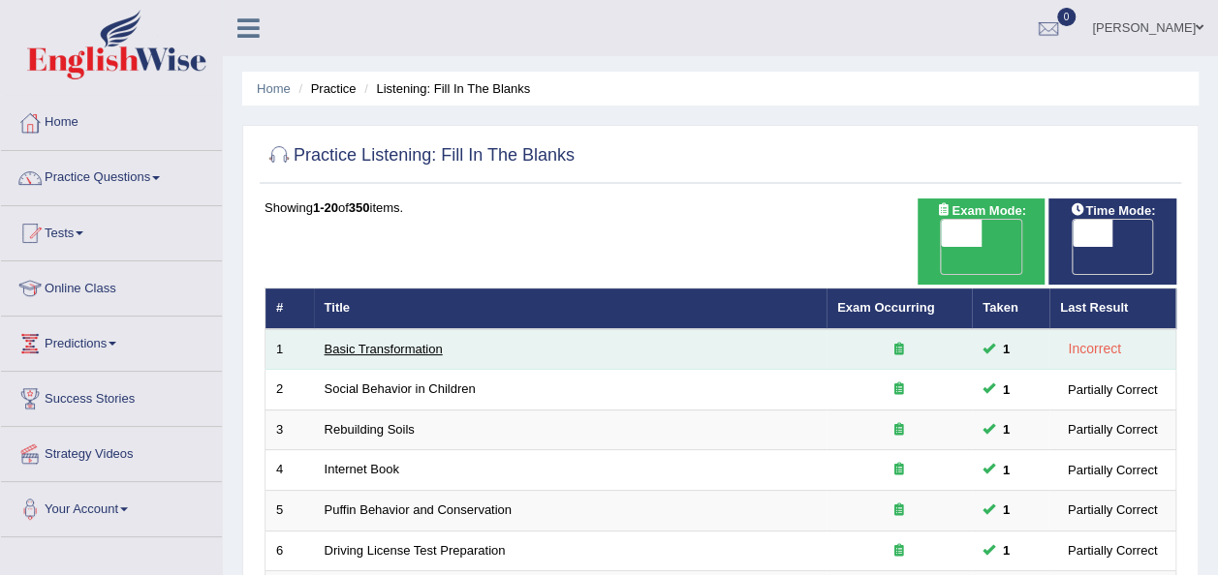
click at [419, 342] on link "Basic Transformation" at bounding box center [384, 349] width 118 height 15
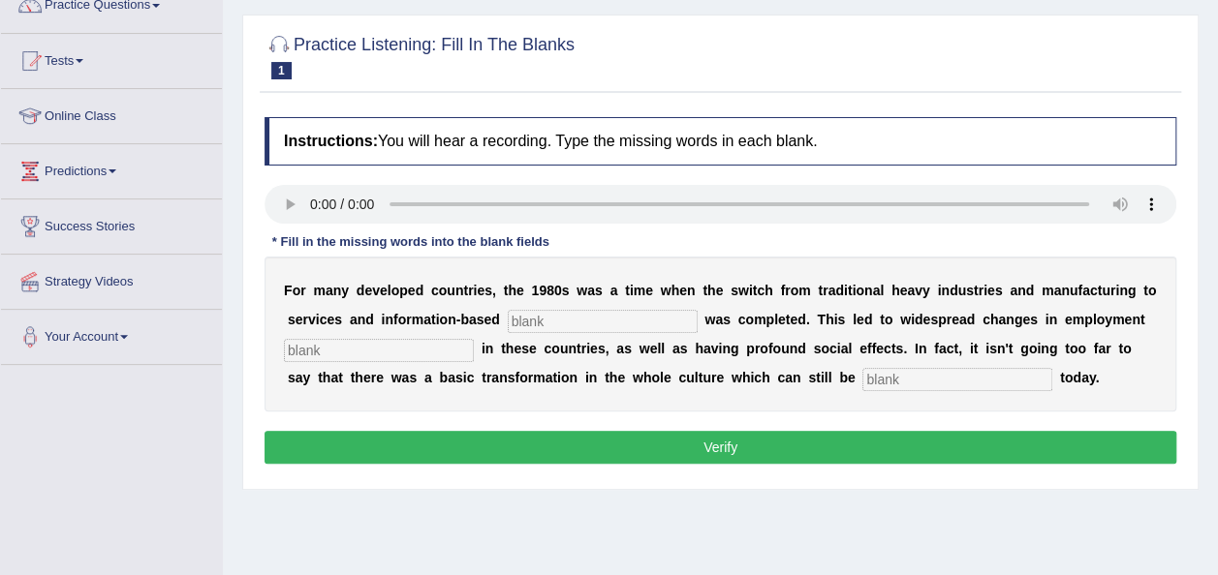
scroll to position [194, 0]
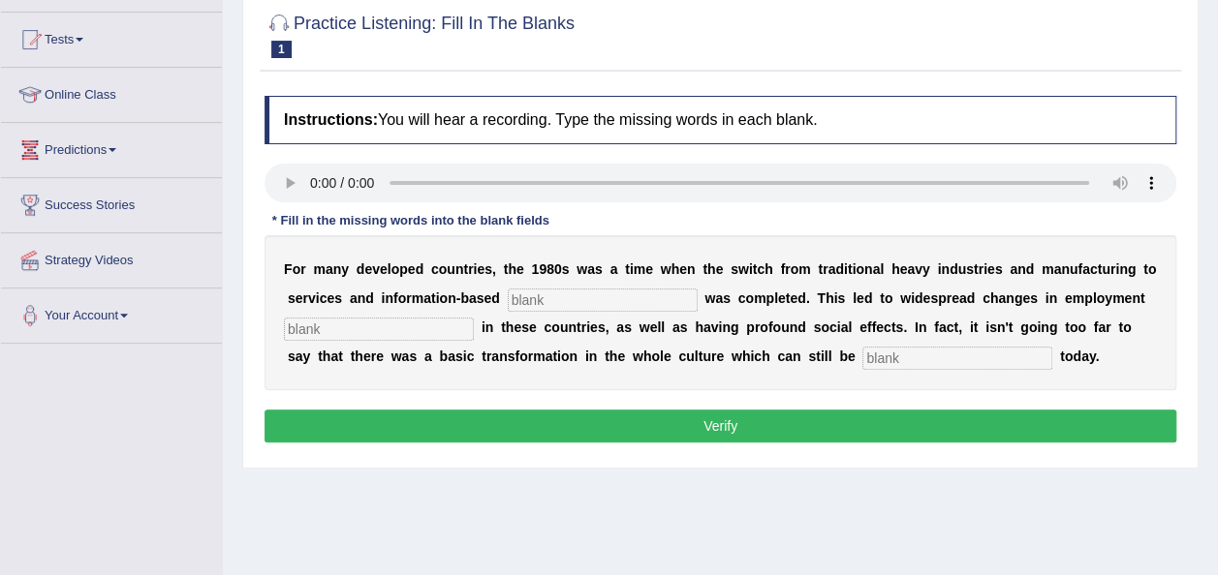
click at [560, 291] on input "text" at bounding box center [603, 300] width 190 height 23
type input "interprice"
click at [401, 319] on input "text" at bounding box center [379, 329] width 190 height 23
type input "paterns"
click at [862, 350] on input "text" at bounding box center [957, 358] width 190 height 23
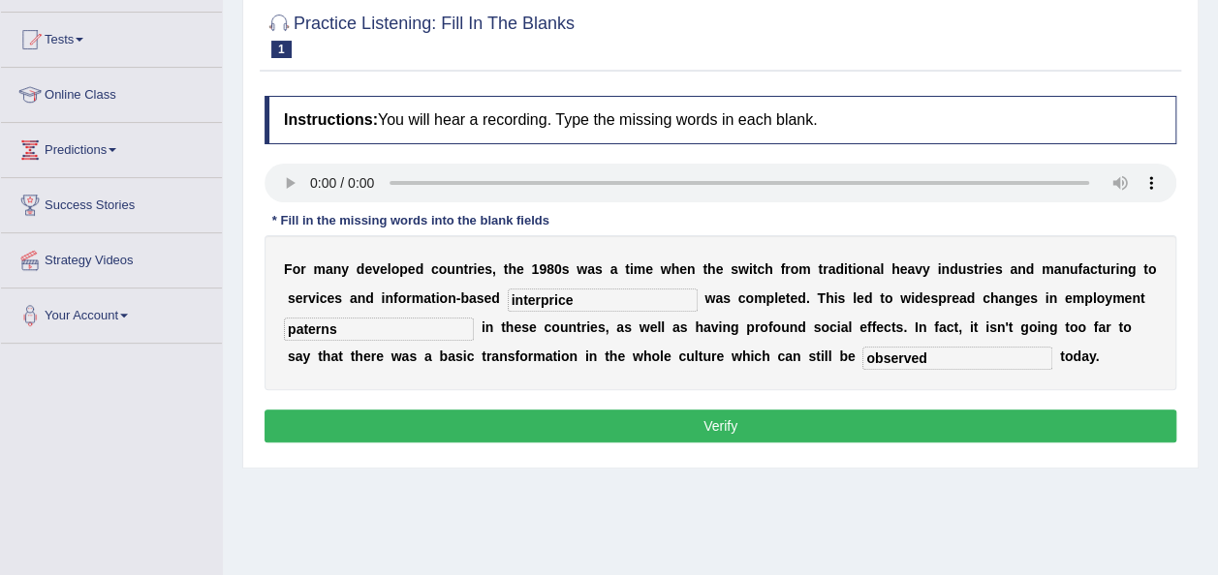
type input "observed"
click at [738, 426] on button "Verify" at bounding box center [720, 426] width 912 height 33
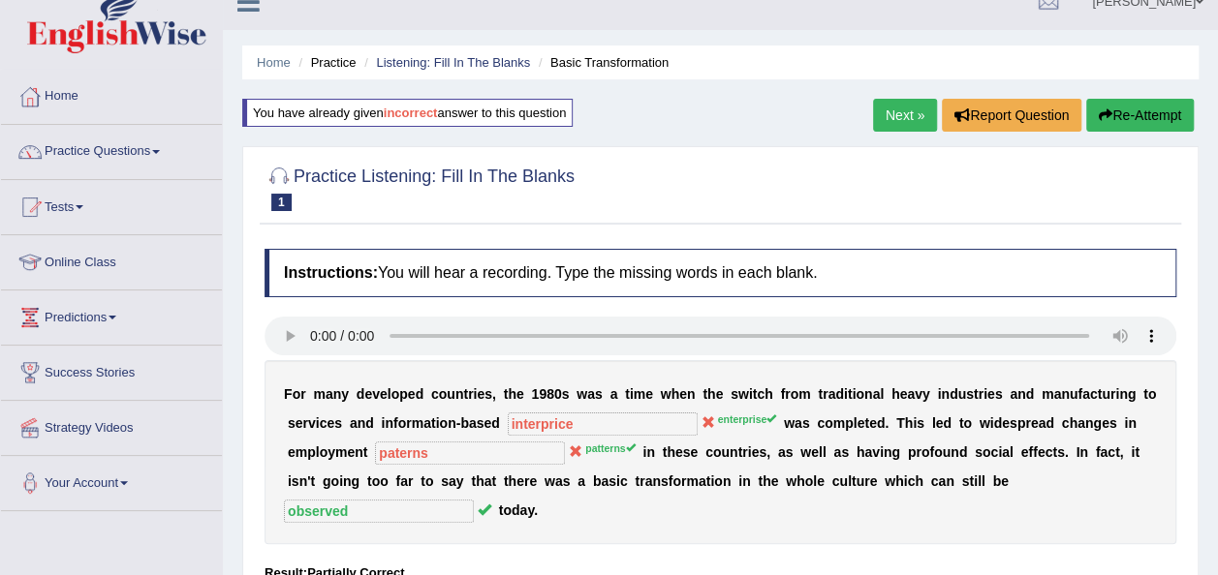
scroll to position [0, 0]
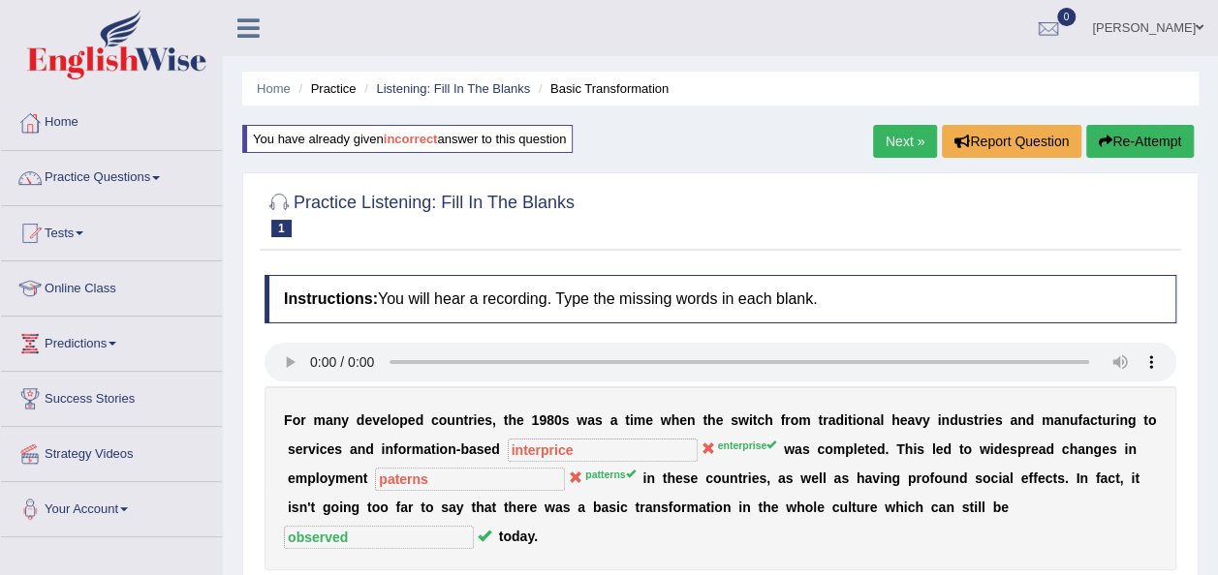
click at [892, 137] on link "Next »" at bounding box center [905, 141] width 64 height 33
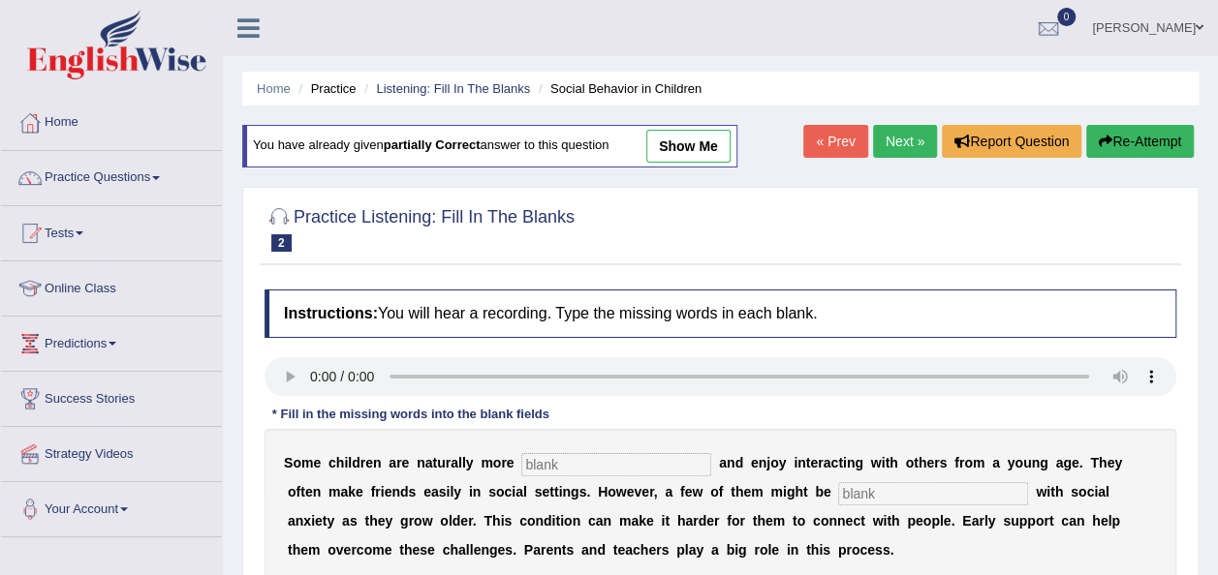
click at [839, 140] on link "« Prev" at bounding box center [835, 141] width 64 height 33
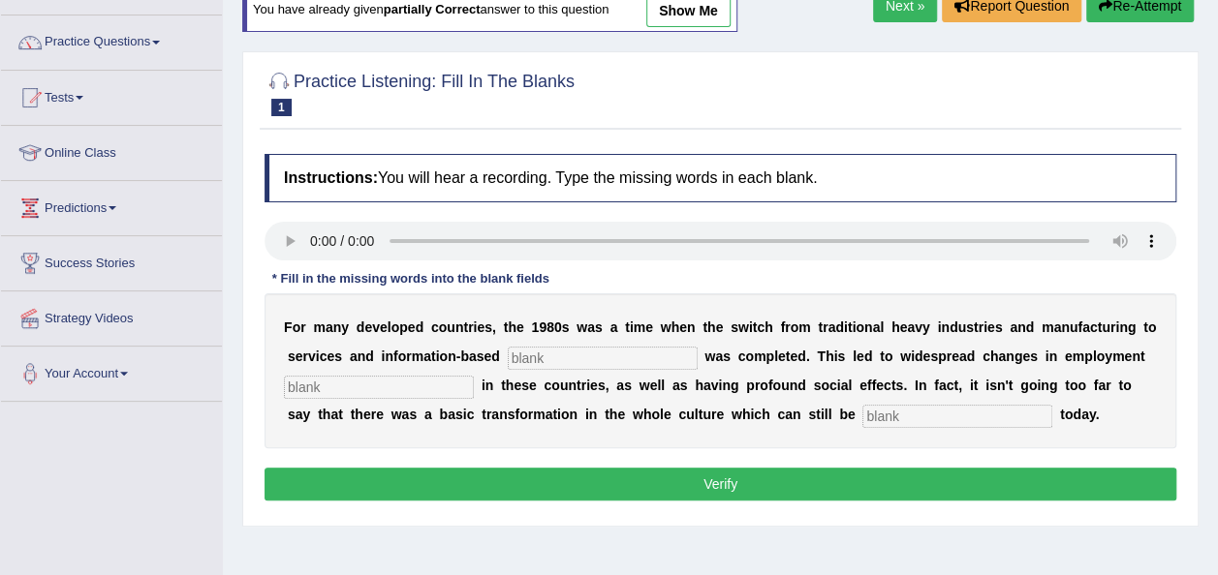
scroll to position [155, 0]
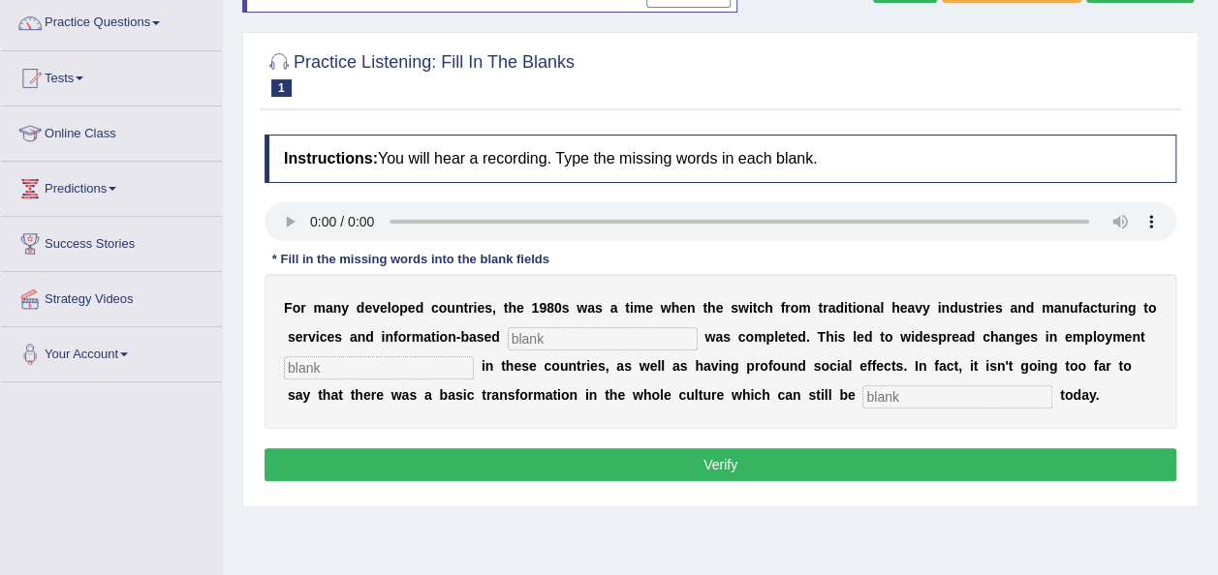
click at [560, 333] on input "text" at bounding box center [603, 338] width 190 height 23
type input "interprise"
click at [404, 362] on input "text" at bounding box center [379, 368] width 190 height 23
type input "patterns"
click at [862, 397] on input "text" at bounding box center [957, 397] width 190 height 23
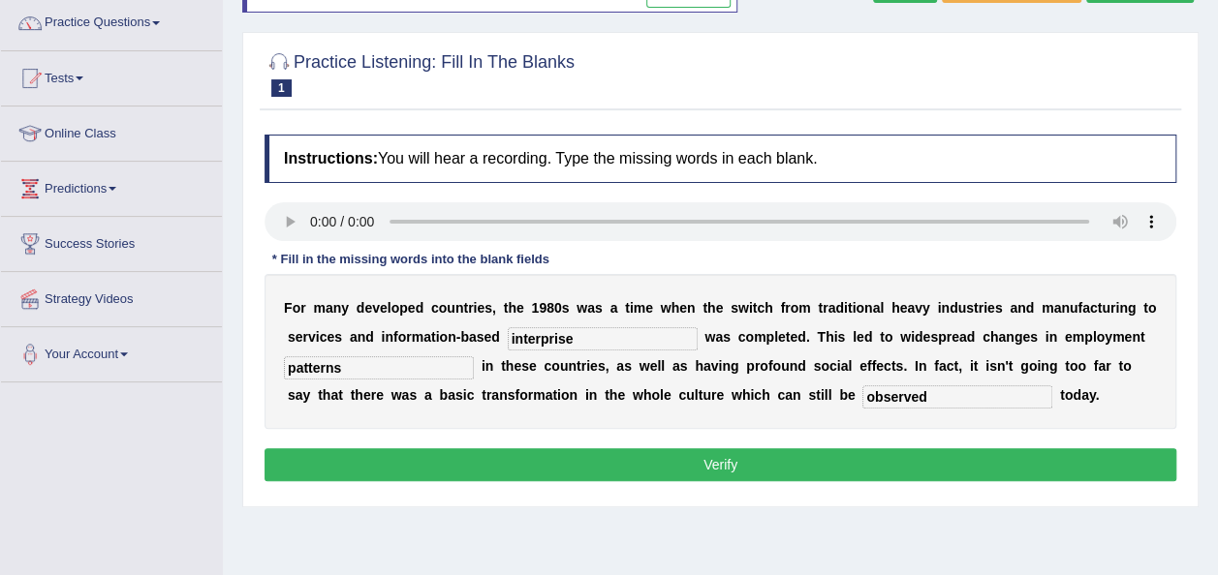
type input "observed"
click at [711, 465] on button "Verify" at bounding box center [720, 465] width 912 height 33
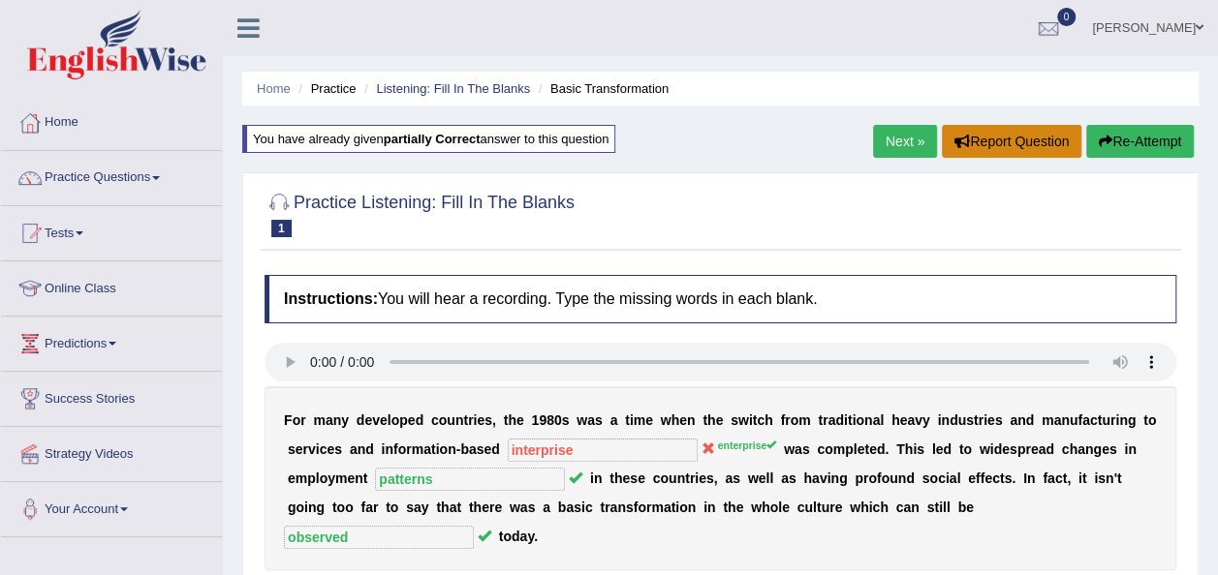
scroll to position [0, 0]
click at [893, 137] on link "Next »" at bounding box center [905, 141] width 64 height 33
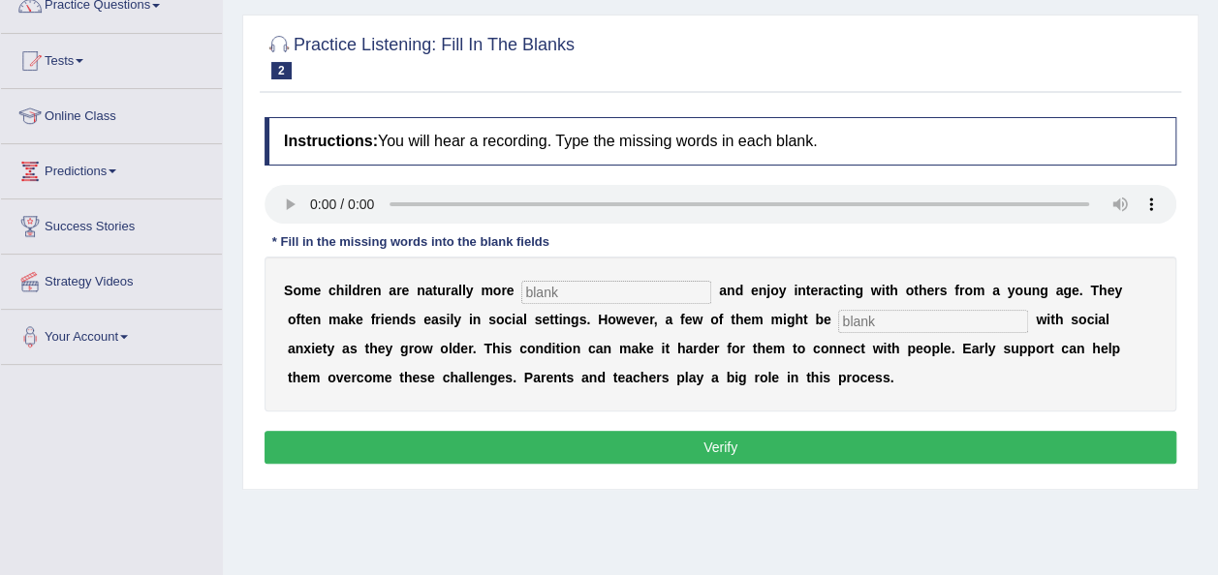
scroll to position [194, 0]
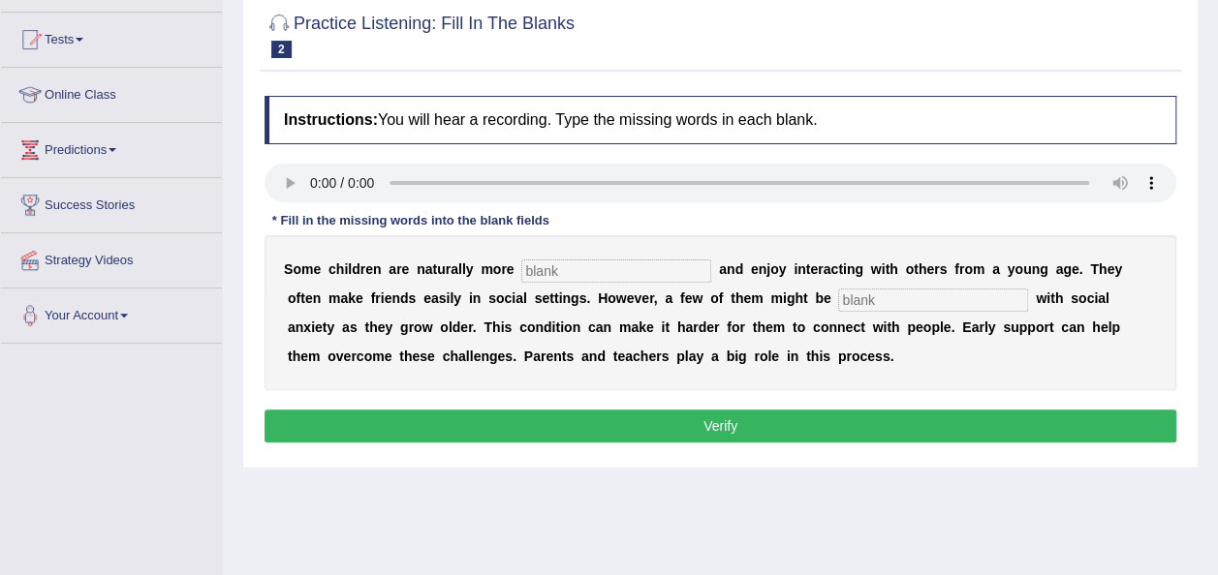
click at [558, 266] on input "text" at bounding box center [616, 271] width 190 height 23
type input "sociable"
click at [838, 296] on input "text" at bounding box center [933, 300] width 190 height 23
type input "diagnose"
click at [729, 419] on button "Verify" at bounding box center [720, 426] width 912 height 33
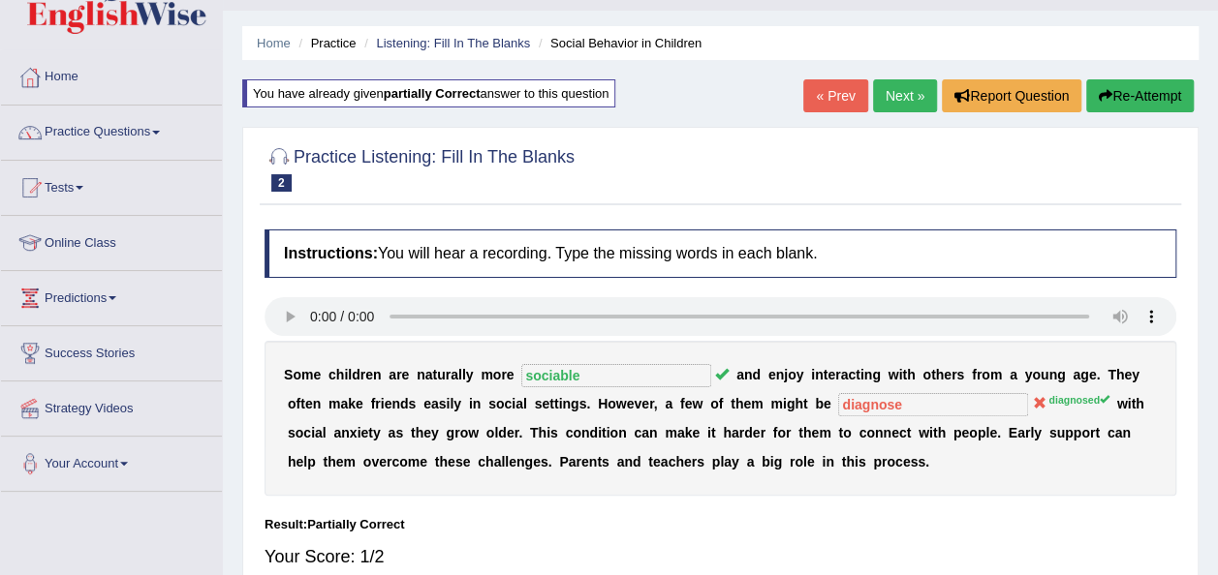
scroll to position [39, 0]
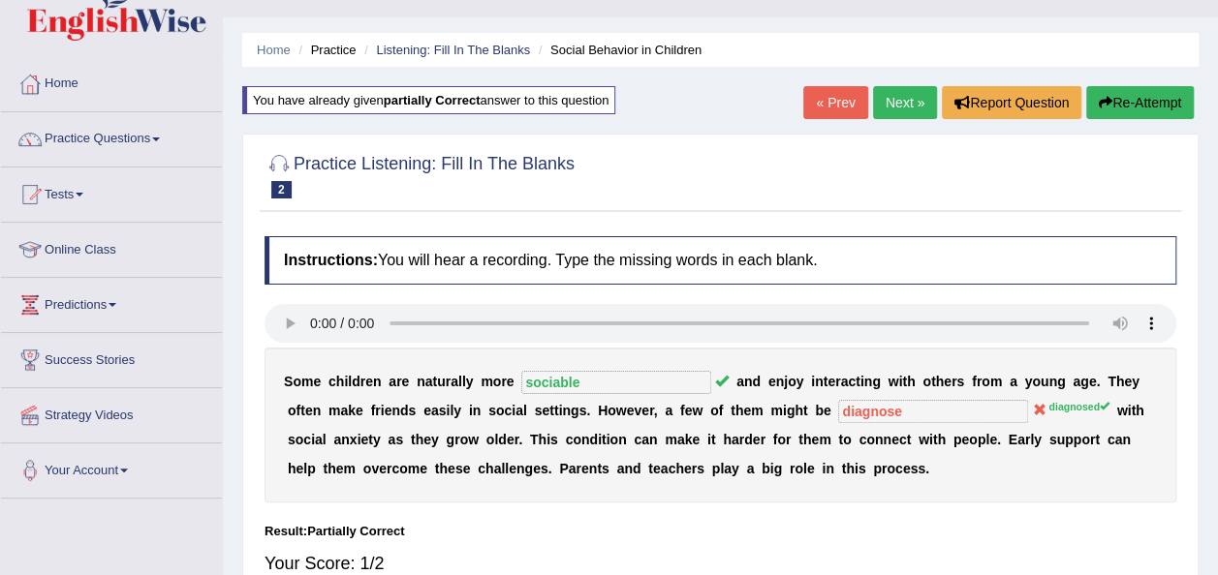
click at [899, 101] on link "Next »" at bounding box center [905, 102] width 64 height 33
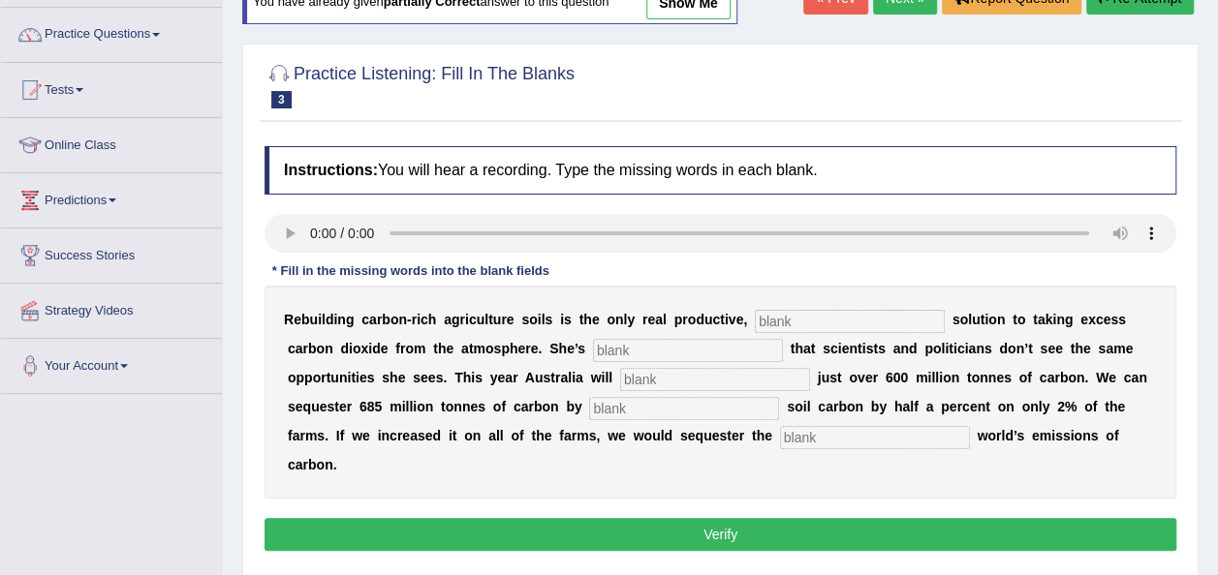
scroll to position [155, 0]
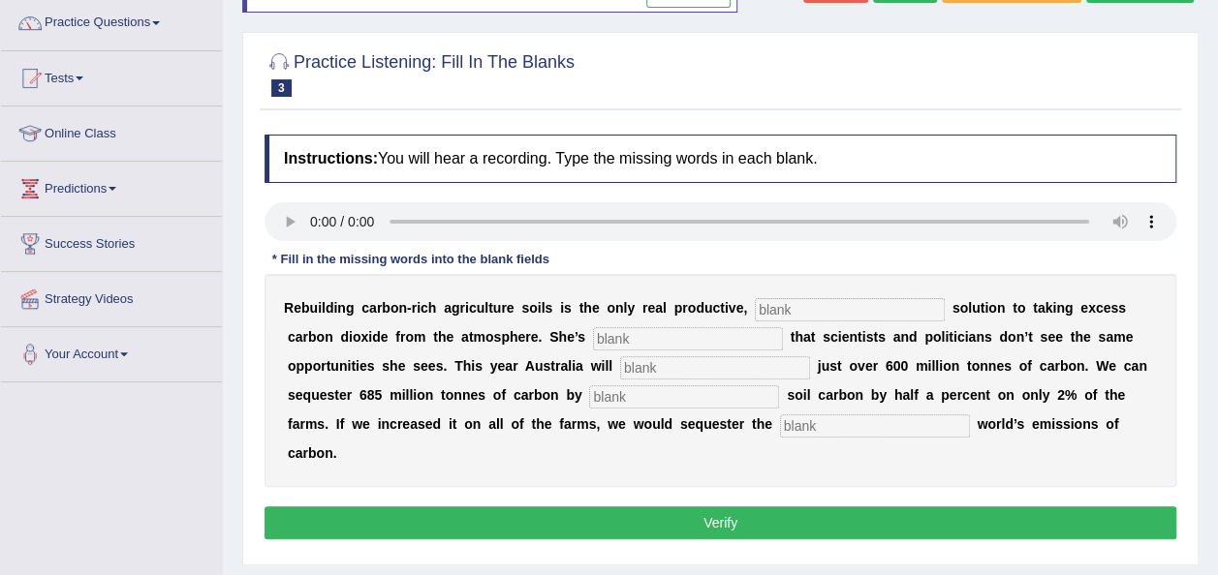
click at [755, 307] on input "text" at bounding box center [850, 309] width 190 height 23
type input "permanent"
click at [614, 328] on input "text" at bounding box center [688, 338] width 190 height 23
type input "prostrated"
click at [620, 362] on input "text" at bounding box center [715, 368] width 190 height 23
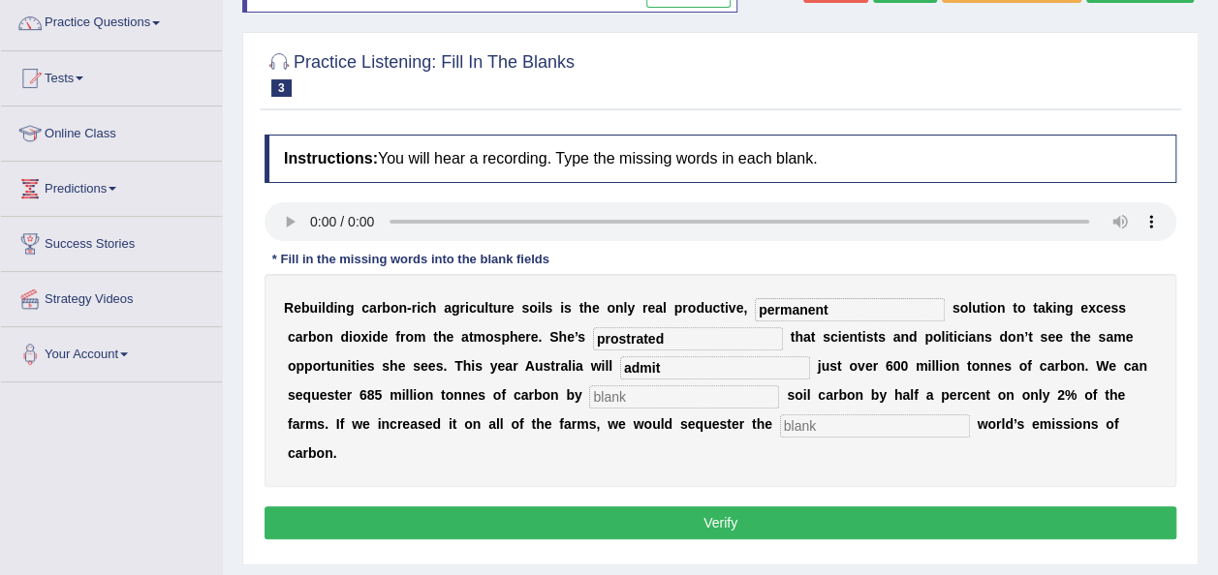
type input "admit"
click at [589, 395] on input "text" at bounding box center [684, 397] width 190 height 23
type input "increasing"
click at [780, 424] on input "text" at bounding box center [875, 426] width 190 height 23
type input "whole"
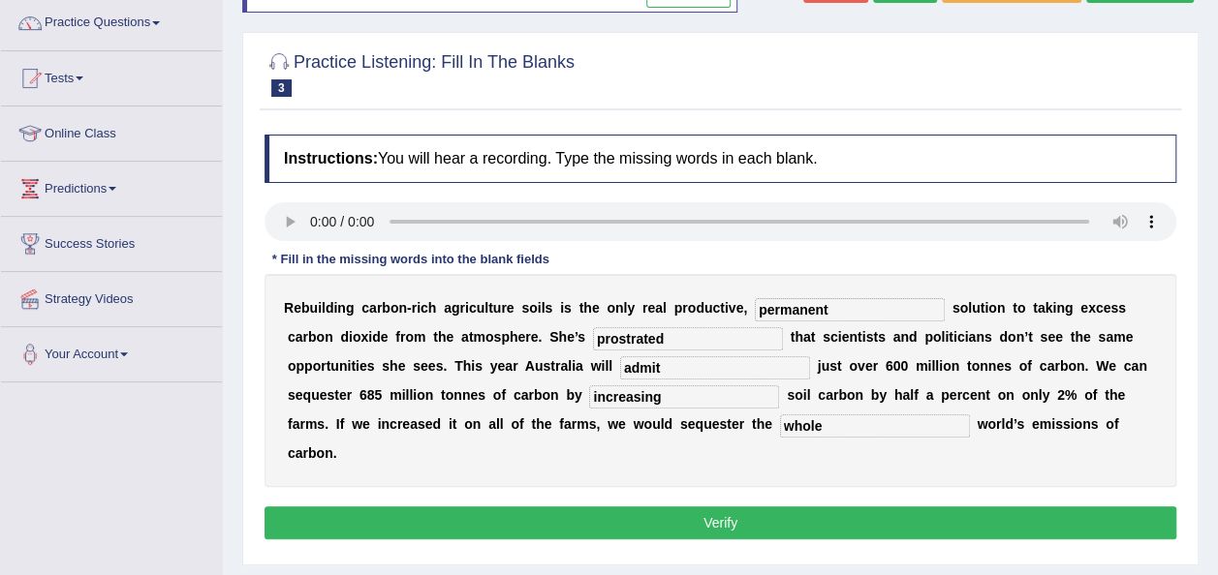
click at [700, 507] on button "Verify" at bounding box center [720, 523] width 912 height 33
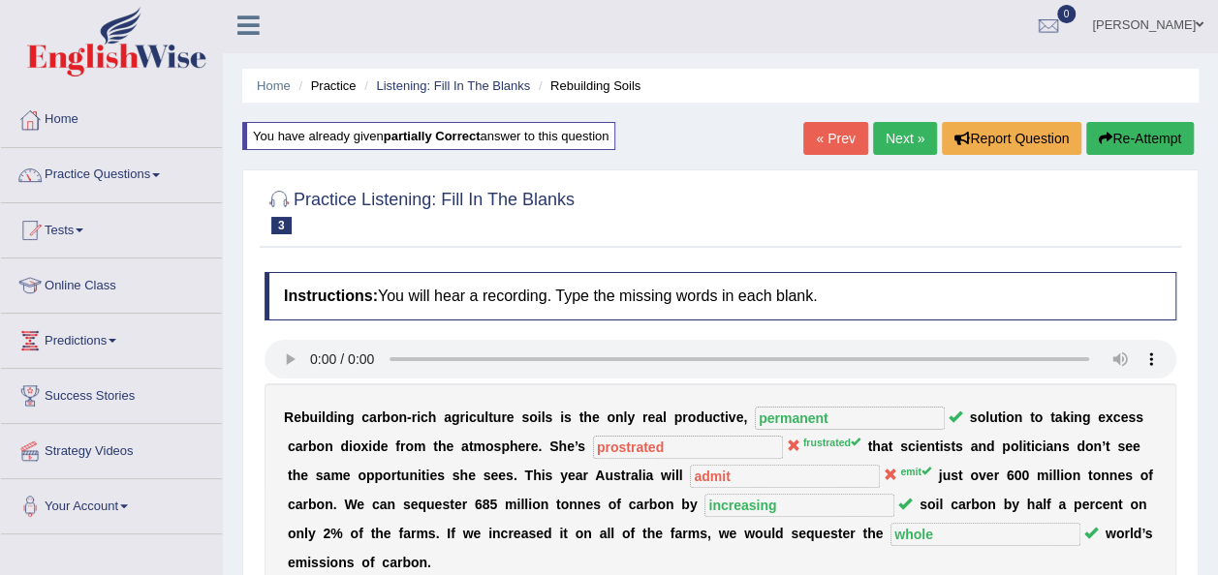
scroll to position [0, 0]
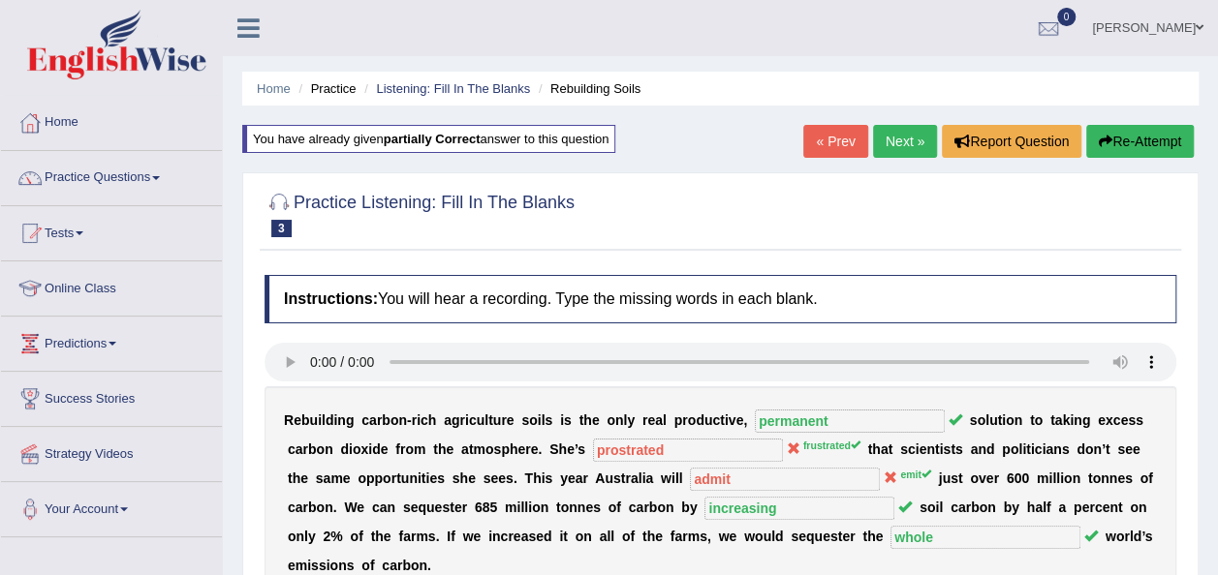
click at [903, 147] on link "Next »" at bounding box center [905, 141] width 64 height 33
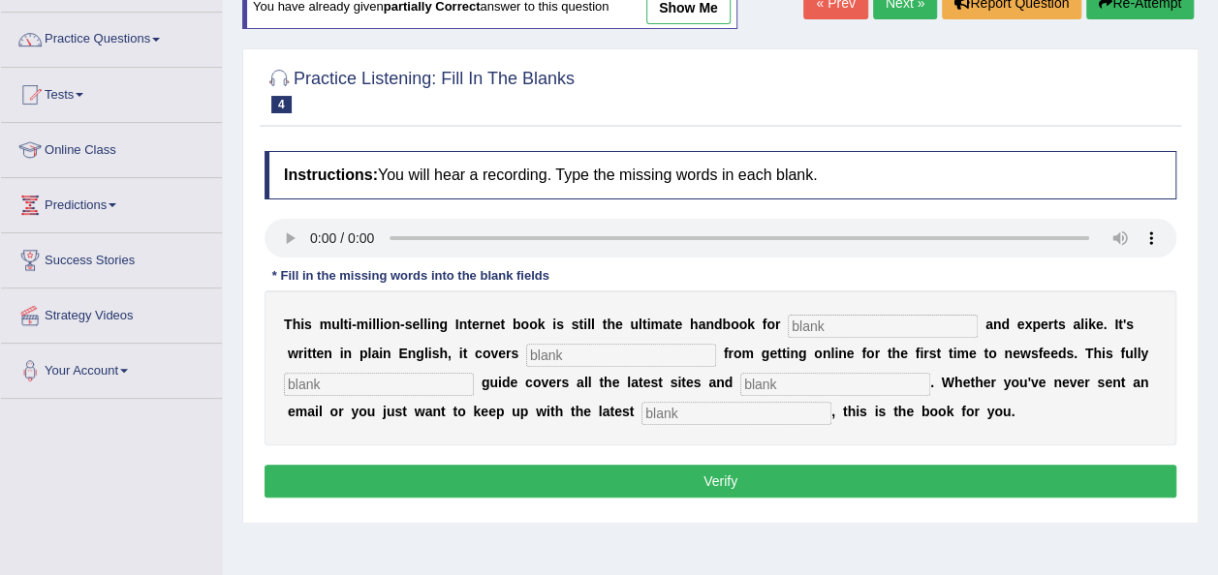
scroll to position [155, 0]
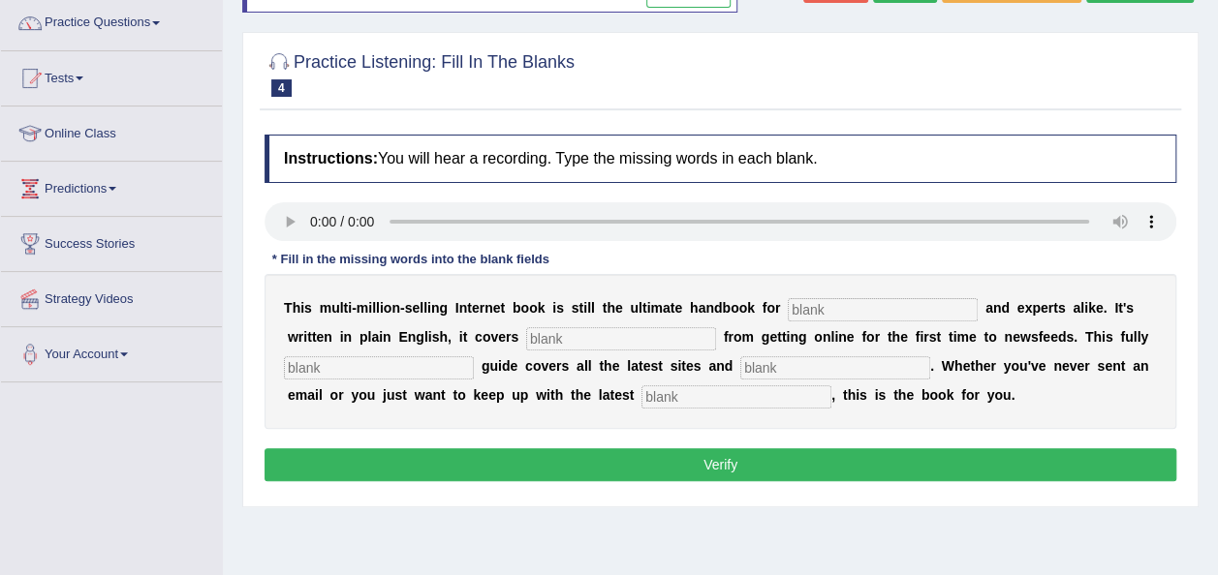
click at [285, 220] on div "Instructions: You will hear a recording. Type the missing words in each blank. …" at bounding box center [720, 311] width 921 height 372
click at [852, 315] on input "text" at bounding box center [883, 309] width 190 height 23
click at [526, 335] on input "text" at bounding box center [621, 338] width 190 height 23
click at [814, 311] on input "novises" at bounding box center [883, 309] width 190 height 23
click at [526, 341] on input "text" at bounding box center [621, 338] width 190 height 23
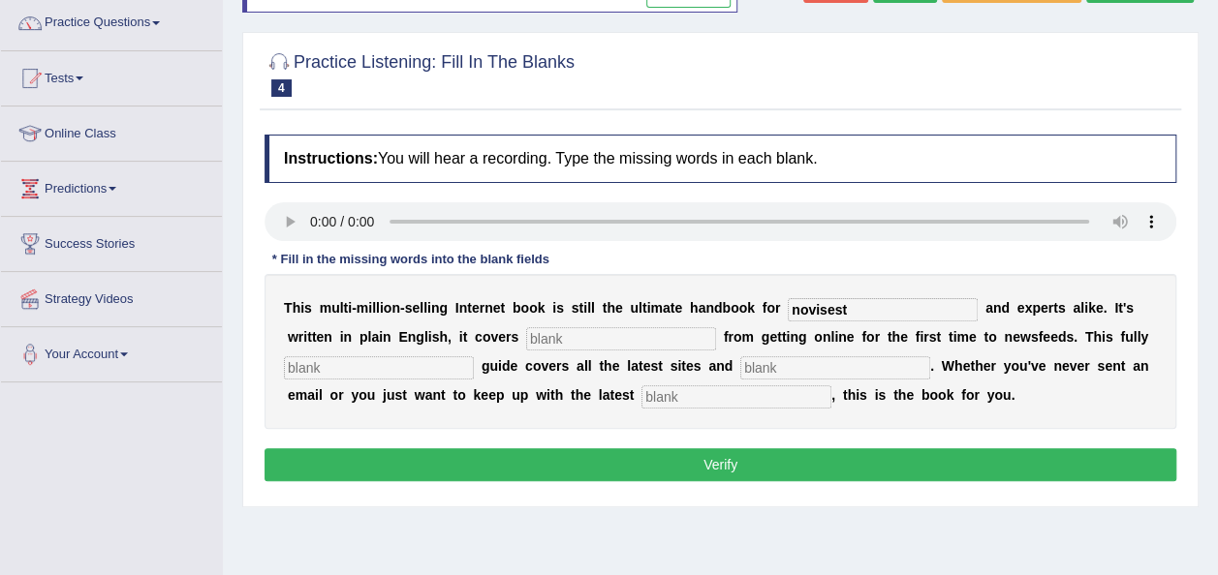
click at [820, 311] on input "novisest" at bounding box center [883, 309] width 190 height 23
type input "novisess"
click at [526, 337] on input "text" at bounding box center [621, 338] width 190 height 23
type input "everything"
click at [338, 374] on input "text" at bounding box center [379, 368] width 190 height 23
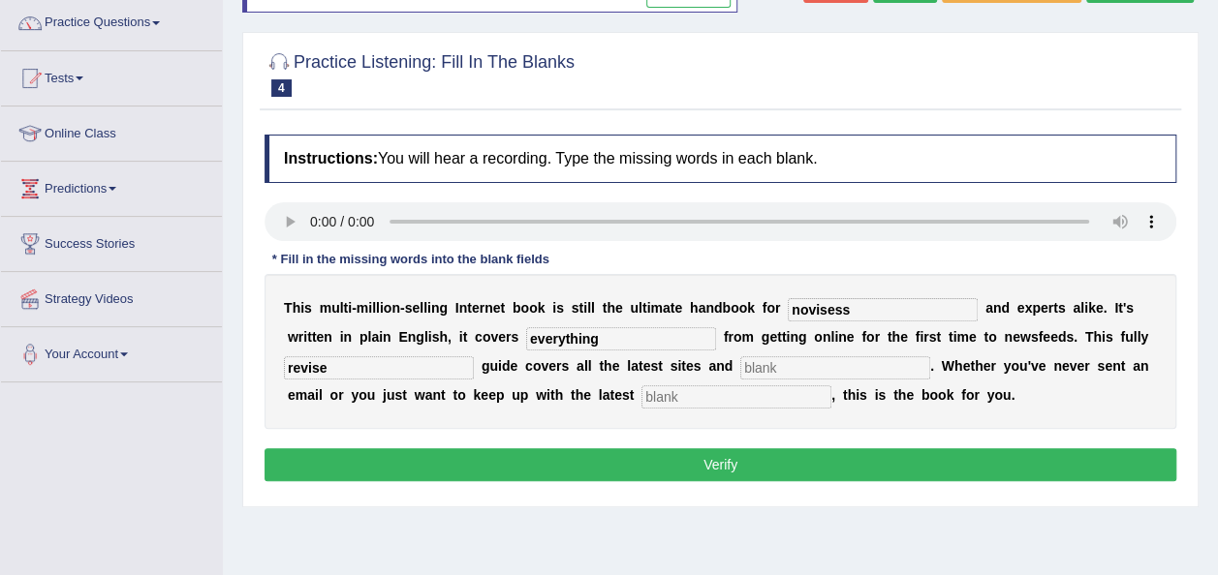
type input "revise"
click at [740, 363] on input "text" at bounding box center [835, 368] width 190 height 23
type input "crises"
click at [641, 391] on input "text" at bounding box center [736, 397] width 190 height 23
type input "investment"
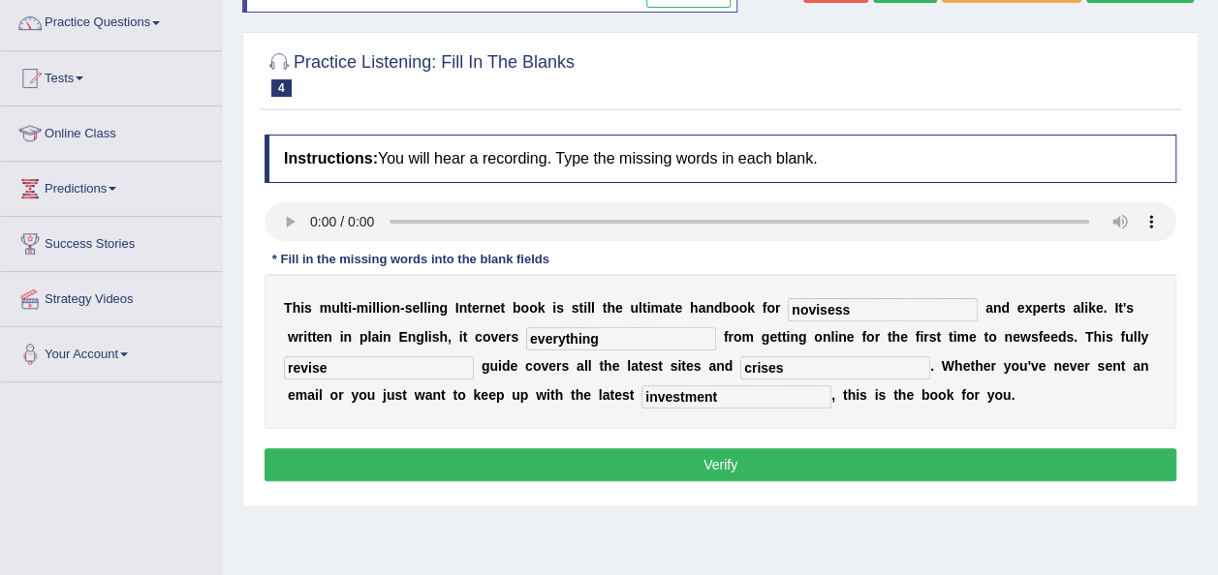
click at [367, 366] on input "revise" at bounding box center [379, 368] width 190 height 23
type input "revised"
click at [684, 465] on button "Verify" at bounding box center [720, 465] width 912 height 33
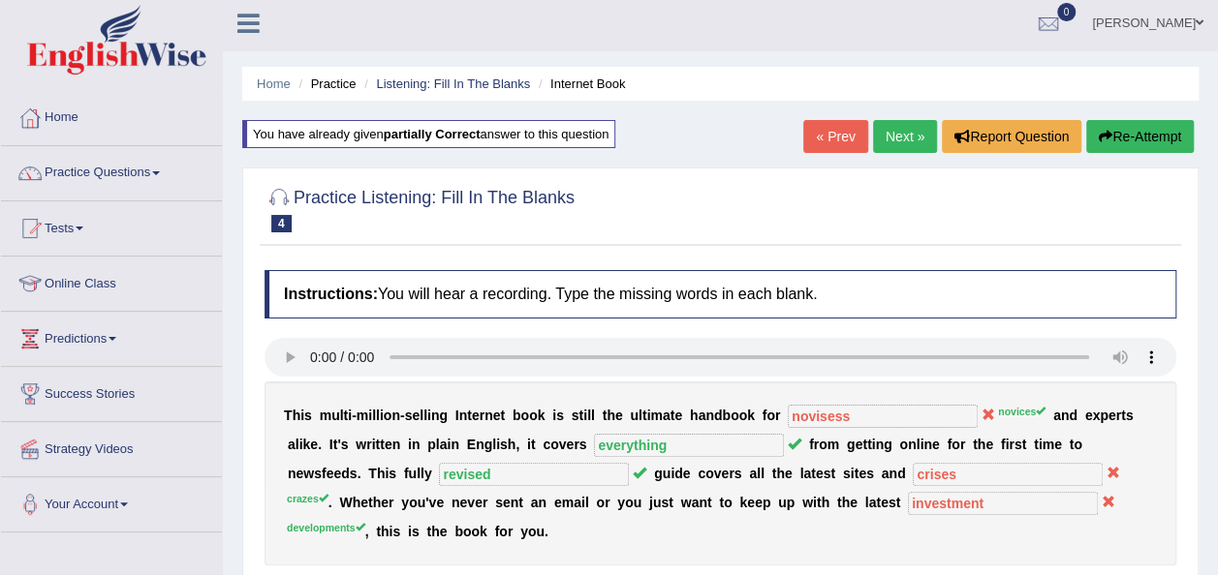
scroll to position [0, 0]
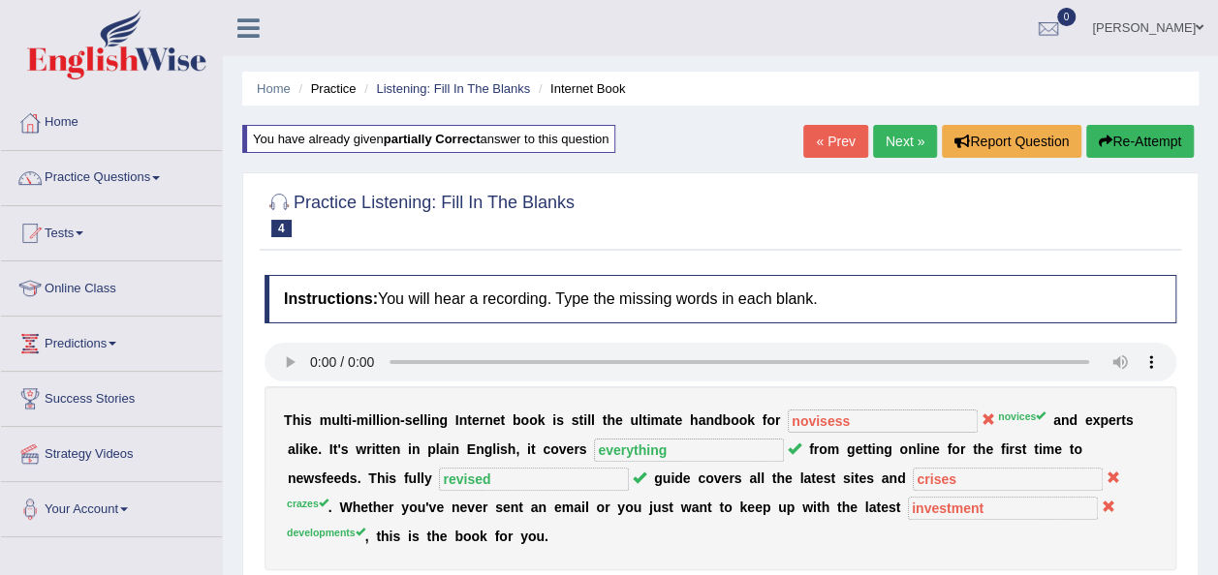
click at [896, 138] on link "Next »" at bounding box center [905, 141] width 64 height 33
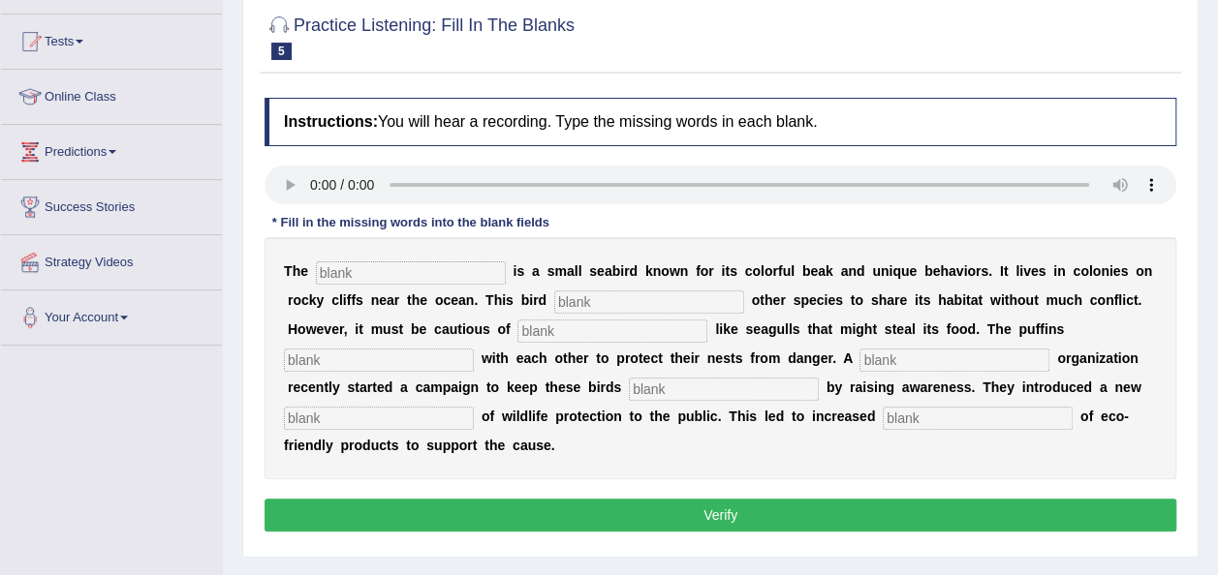
scroll to position [194, 0]
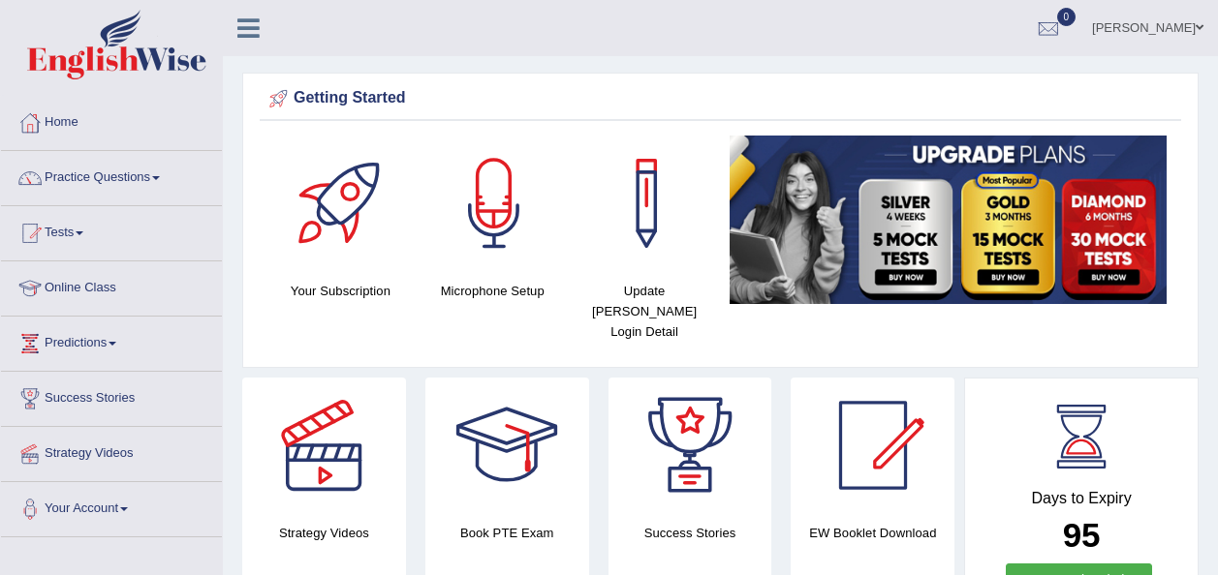
scroll to position [450, 0]
